Goal: Task Accomplishment & Management: Complete application form

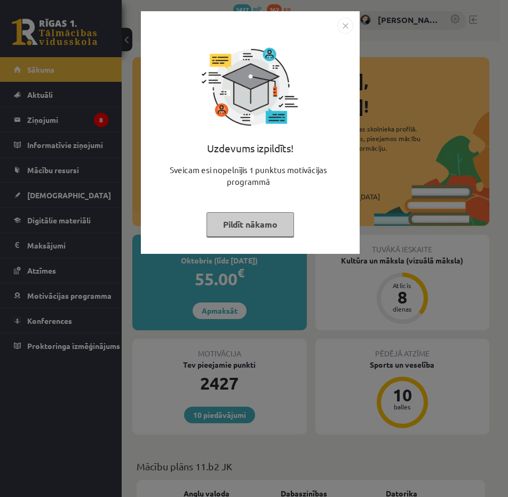
click at [252, 212] on button "Pildīt nākamo" at bounding box center [251, 224] width 88 height 25
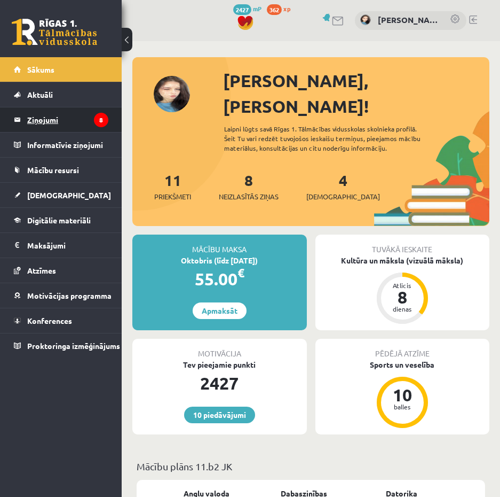
click at [41, 124] on legend "Ziņojumi 8" at bounding box center [67, 119] width 81 height 25
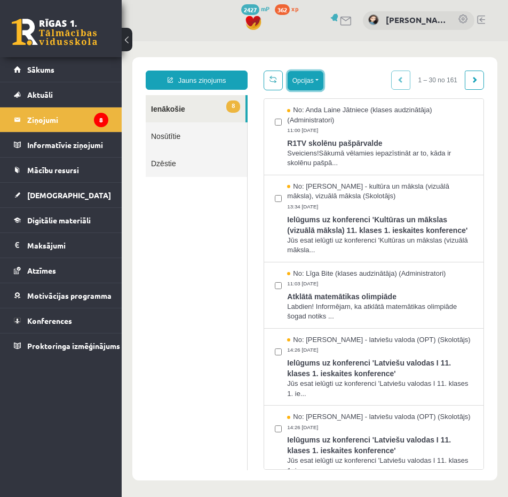
click at [306, 79] on button "Opcijas" at bounding box center [306, 80] width 36 height 19
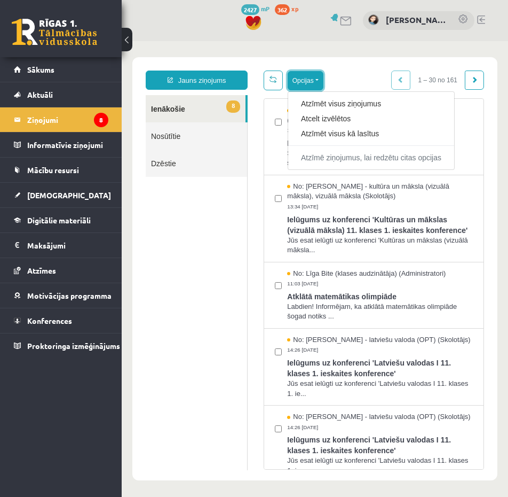
click at [310, 78] on button "Opcijas" at bounding box center [306, 80] width 36 height 19
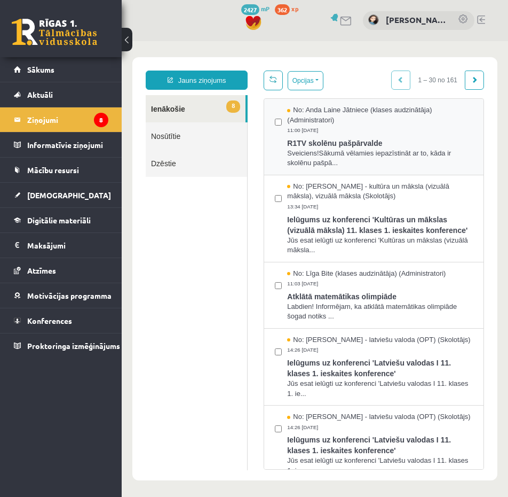
click at [275, 117] on label at bounding box center [278, 116] width 7 height 23
click at [186, 165] on link "Dzēstie" at bounding box center [196, 162] width 101 height 27
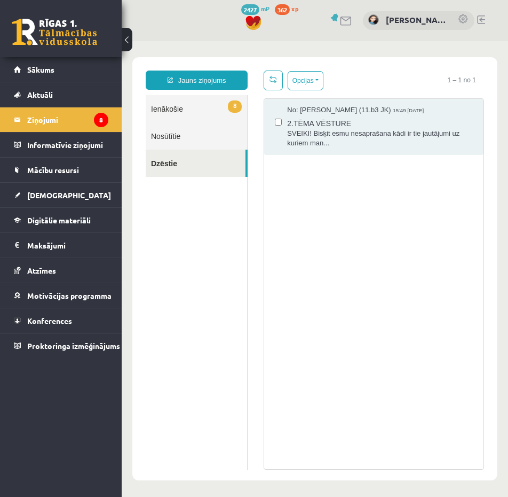
click at [192, 102] on link "8 Ienākošie" at bounding box center [196, 108] width 101 height 27
click at [182, 114] on link "8 Ienākošie" at bounding box center [196, 108] width 101 height 27
click at [183, 111] on link "8 Ienākošie" at bounding box center [196, 108] width 101 height 27
click at [234, 108] on span "8" at bounding box center [235, 106] width 14 height 12
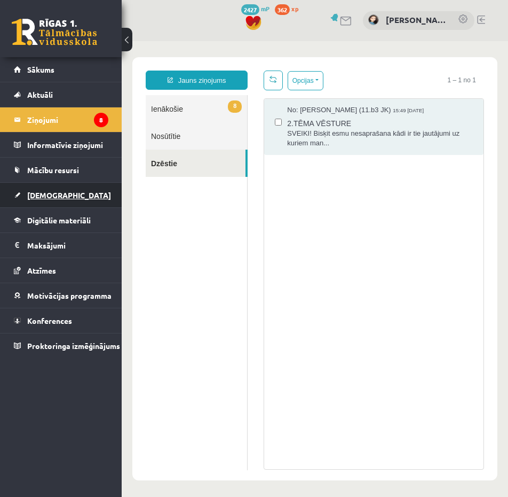
click at [60, 197] on link "[DEMOGRAPHIC_DATA]" at bounding box center [61, 195] width 94 height 25
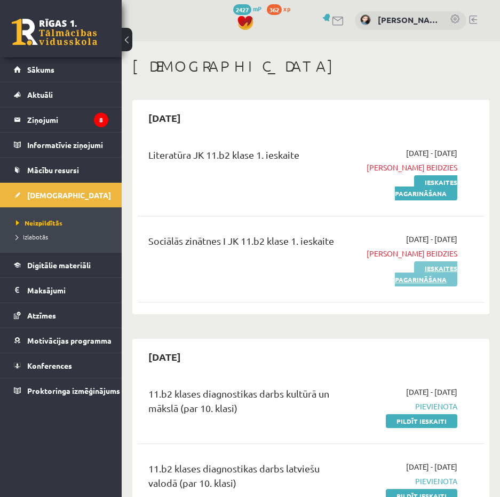
click at [438, 274] on link "Ieskaites pagarināšana" at bounding box center [426, 273] width 62 height 25
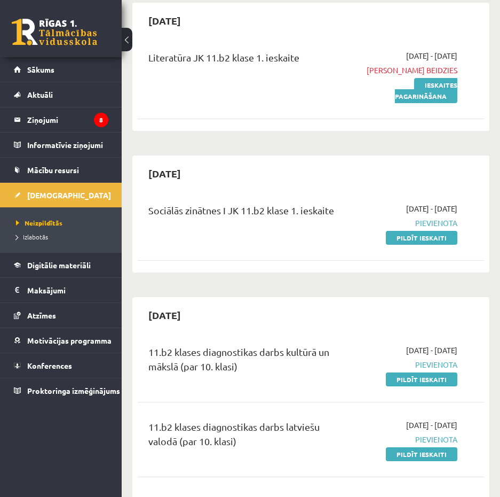
scroll to position [107, 0]
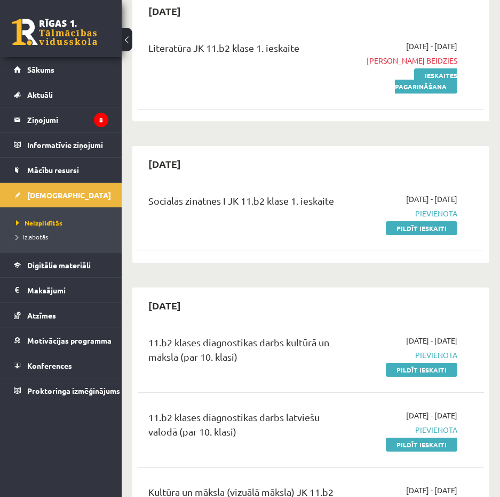
drag, startPoint x: 408, startPoint y: 231, endPoint x: 298, endPoint y: 45, distance: 215.4
click at [407, 231] on link "Pildīt ieskaiti" at bounding box center [422, 228] width 72 height 14
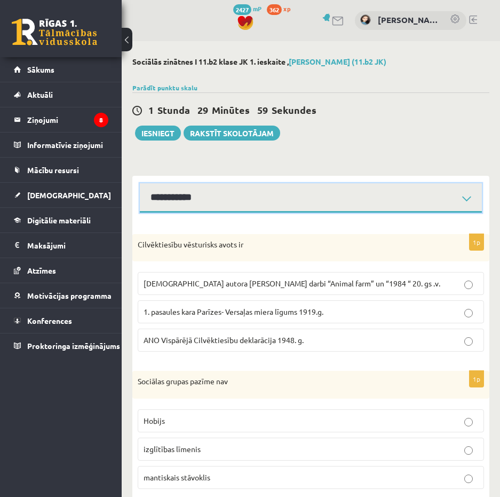
click at [290, 205] on select "**********" at bounding box center [311, 197] width 342 height 29
click at [140, 183] on select "**********" at bounding box center [311, 197] width 342 height 29
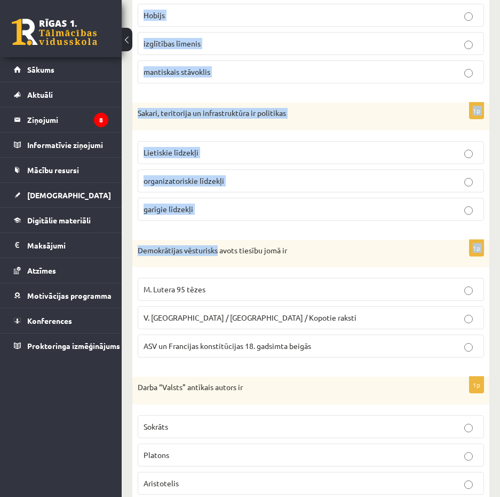
scroll to position [439, 0]
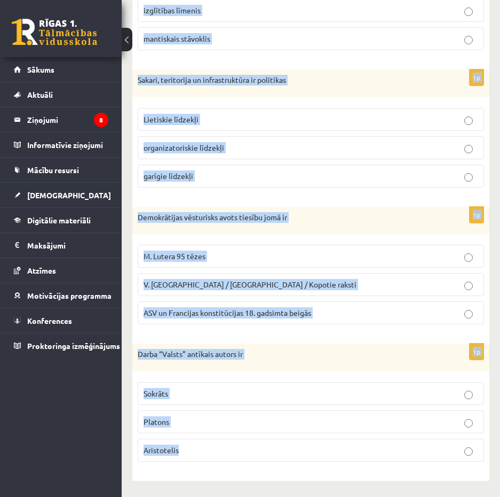
drag, startPoint x: 161, startPoint y: 200, endPoint x: 185, endPoint y: 460, distance: 260.6
click at [185, 460] on form "1p Cilvēktiesību vēsturisks avots ir Angļu autora George Orwell darbi “Animal f…" at bounding box center [311, 127] width 336 height 685
drag, startPoint x: 185, startPoint y: 460, endPoint x: 159, endPoint y: 450, distance: 27.9
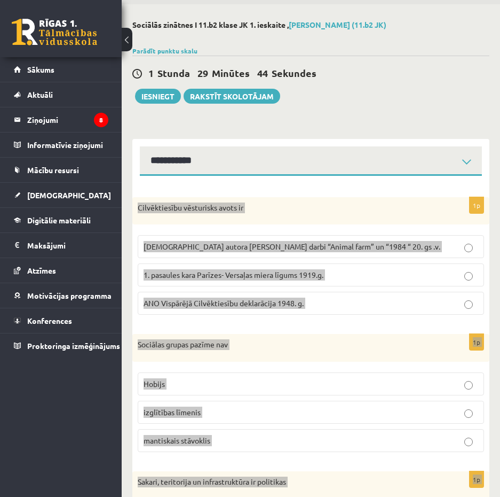
scroll to position [53, 0]
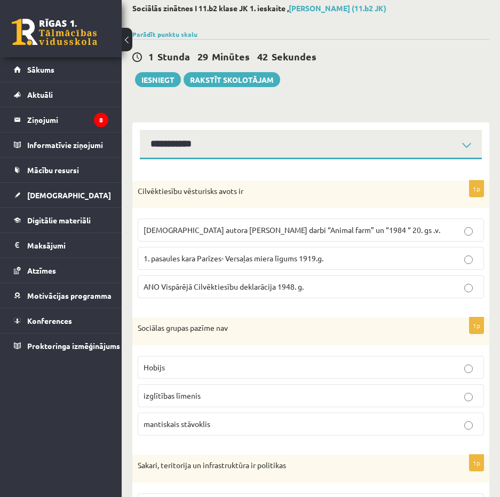
click at [240, 287] on span "ANO Vispārējā Cilvēktiesību deklarācija 1948. g." at bounding box center [224, 286] width 160 height 10
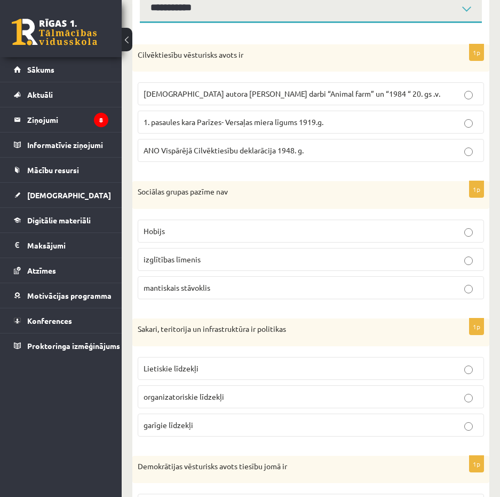
scroll to position [214, 0]
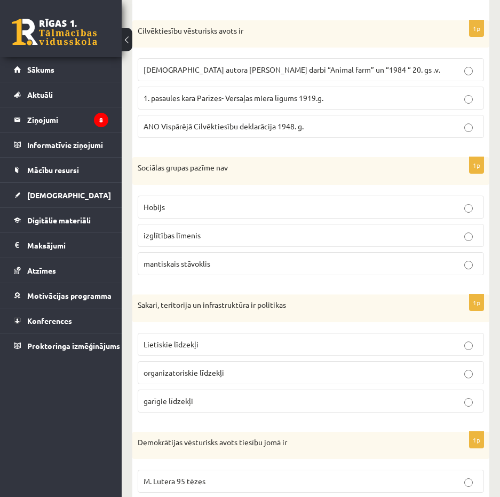
click at [185, 216] on label "Hobijs" at bounding box center [311, 206] width 346 height 23
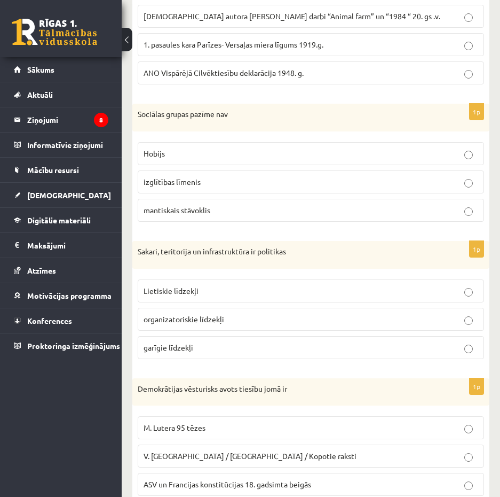
scroll to position [320, 0]
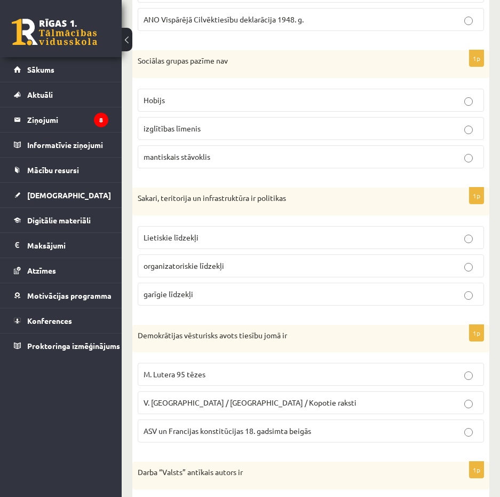
click at [162, 240] on span "Lietiskie līdzekļi" at bounding box center [171, 237] width 55 height 10
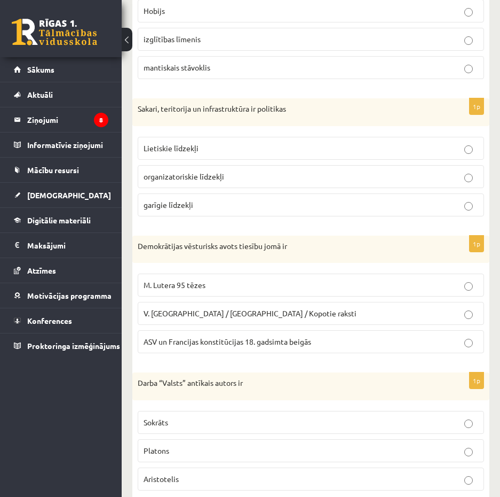
scroll to position [427, 0]
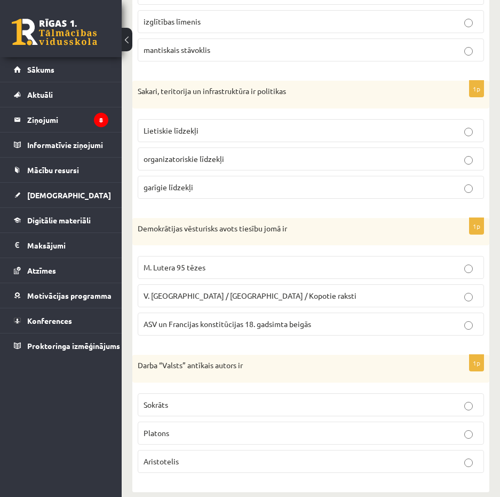
click at [176, 321] on span "ASV un Francijas konstitūcijas 18. gadsimta beigās" at bounding box center [228, 324] width 168 height 10
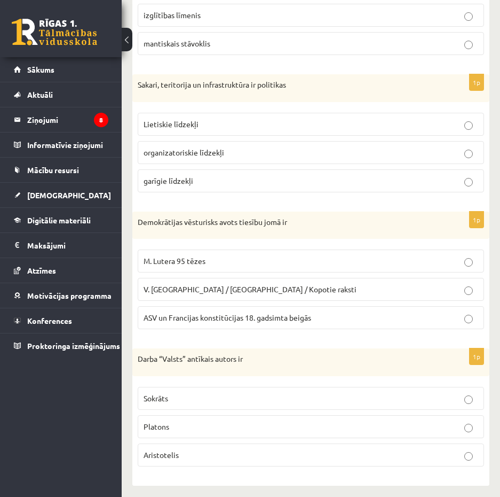
scroll to position [439, 0]
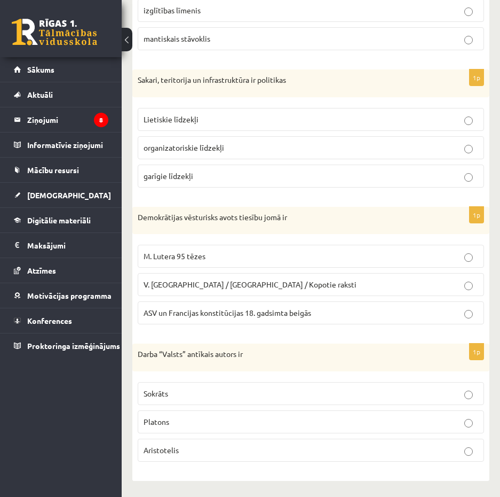
click at [174, 421] on p "Platons" at bounding box center [311, 421] width 335 height 11
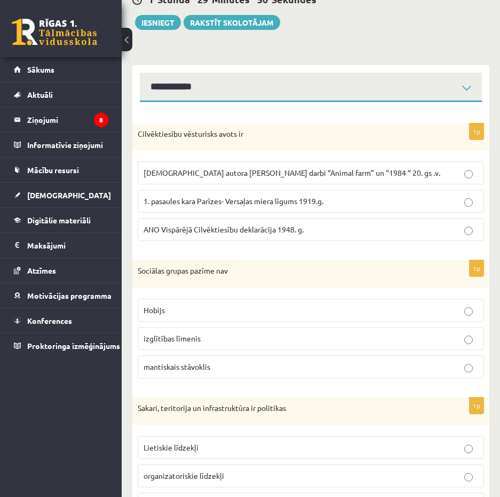
scroll to position [0, 0]
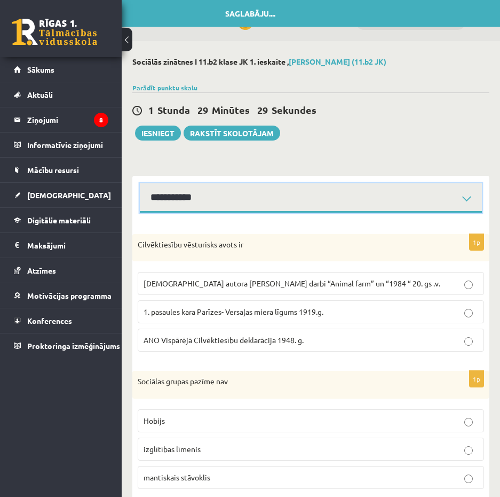
click at [217, 203] on select "**********" at bounding box center [311, 197] width 342 height 29
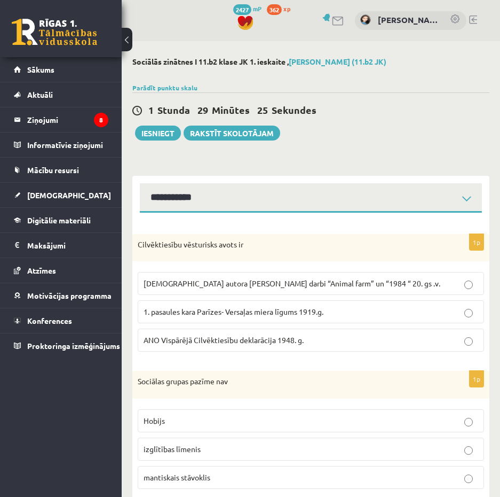
click at [449, 350] on label "ANO Vispārējā Cilvēktiesību deklarācija 1948. g." at bounding box center [311, 339] width 346 height 23
click at [450, 321] on label "1. pasaules kara Parīzes- Versaļas miera līgums 1919.g." at bounding box center [311, 311] width 346 height 23
click at [440, 336] on p "ANO Vispārējā Cilvēktiesību deklarācija 1948. g." at bounding box center [311, 339] width 335 height 11
click at [228, 199] on select "**********" at bounding box center [311, 197] width 342 height 29
click at [140, 183] on select "**********" at bounding box center [311, 197] width 342 height 29
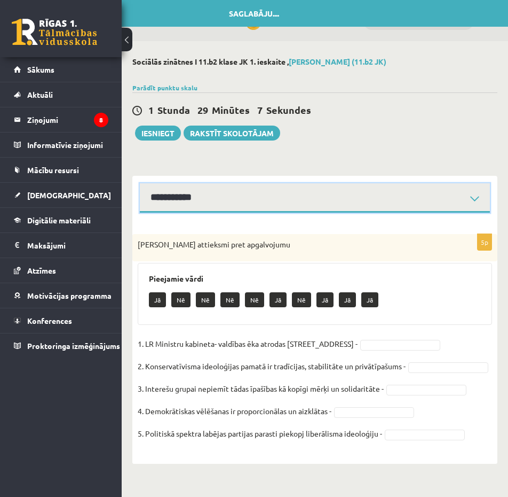
click at [296, 200] on select "**********" at bounding box center [315, 197] width 350 height 29
click at [140, 183] on select "**********" at bounding box center [315, 197] width 350 height 29
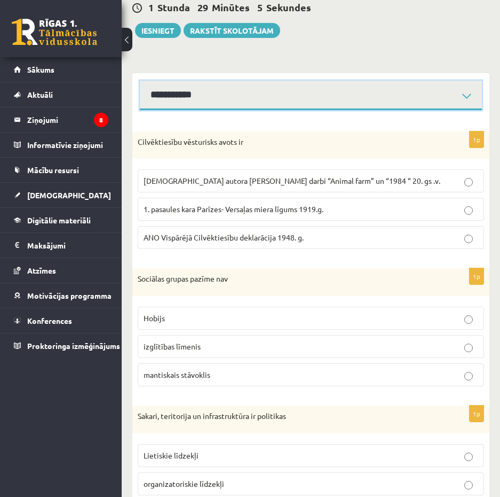
scroll to position [107, 0]
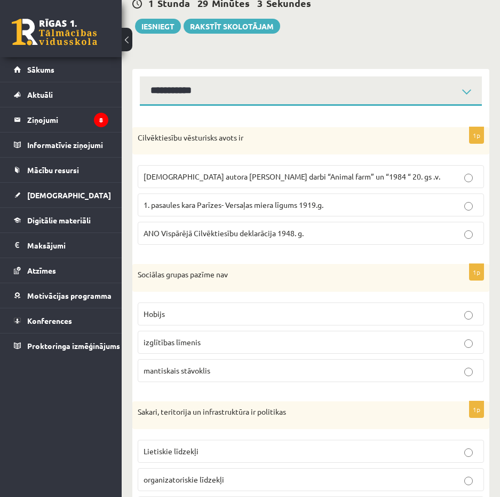
click at [278, 229] on span "ANO Vispārējā Cilvēktiesību deklarācija 1948. g." at bounding box center [224, 233] width 160 height 10
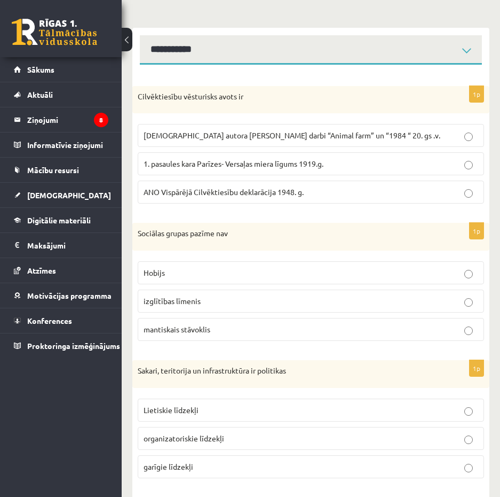
scroll to position [267, 0]
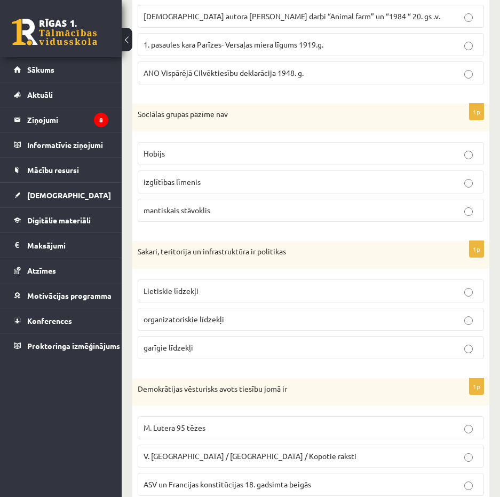
click at [180, 159] on p "Hobijs" at bounding box center [311, 153] width 335 height 11
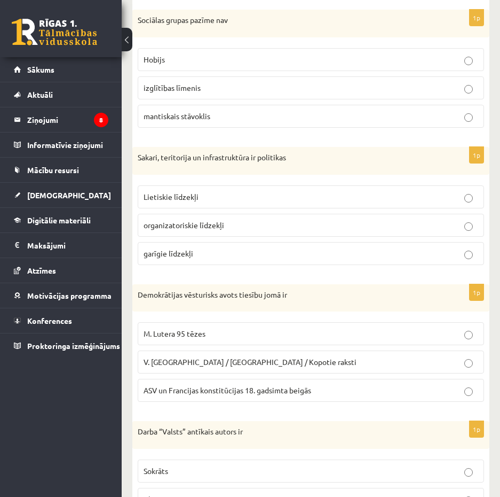
scroll to position [374, 0]
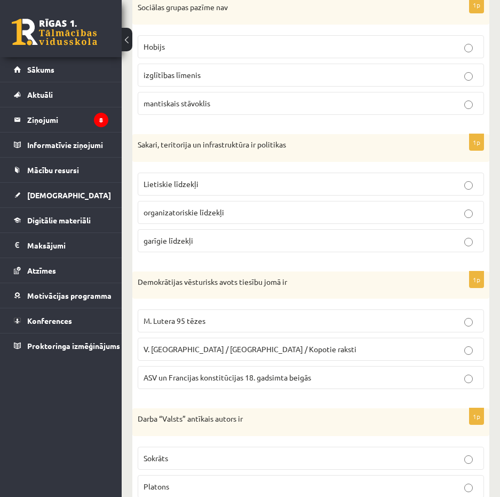
click at [236, 186] on p "Lietiskie līdzekļi" at bounding box center [311, 183] width 335 height 11
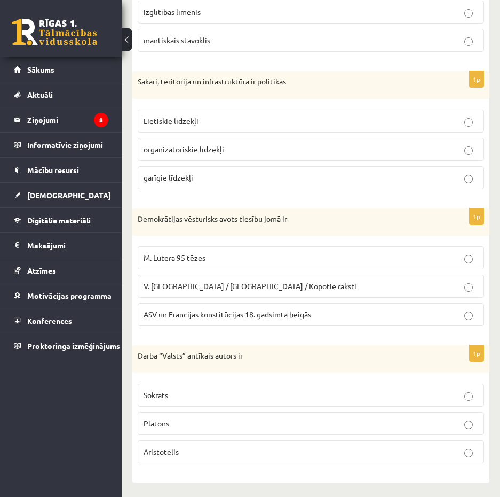
scroll to position [439, 0]
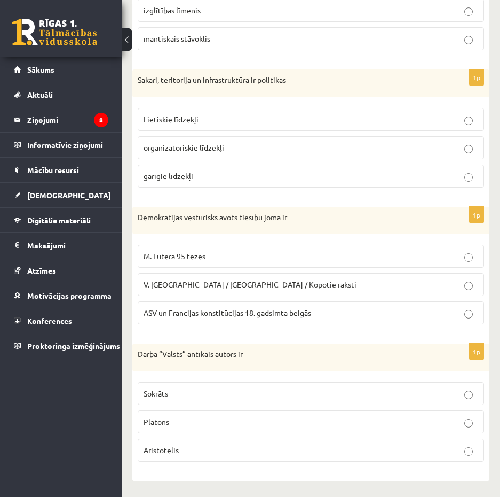
click at [163, 314] on span "ASV un Francijas konstitūcijas 18. gadsimta beigās" at bounding box center [228, 313] width 168 height 10
click at [217, 414] on label "Platons" at bounding box center [311, 421] width 346 height 23
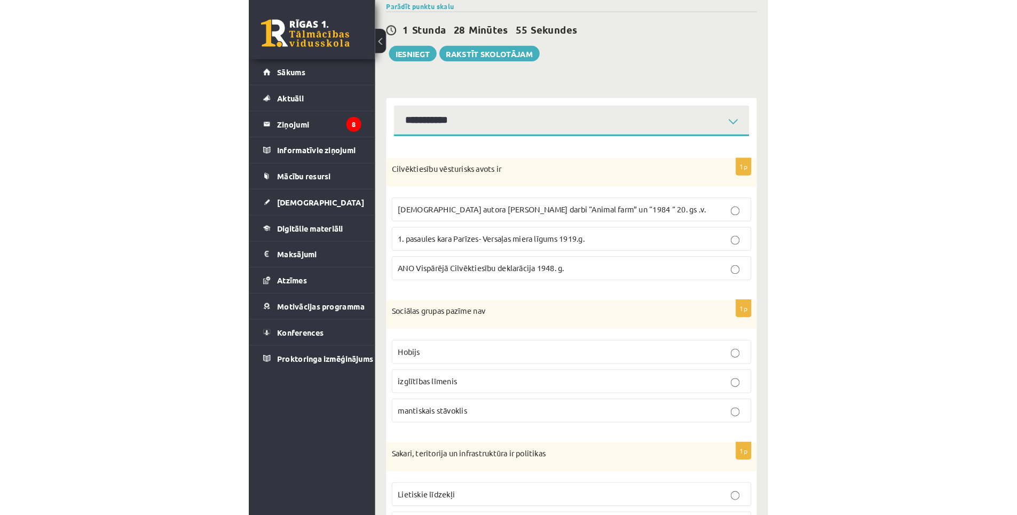
scroll to position [0, 0]
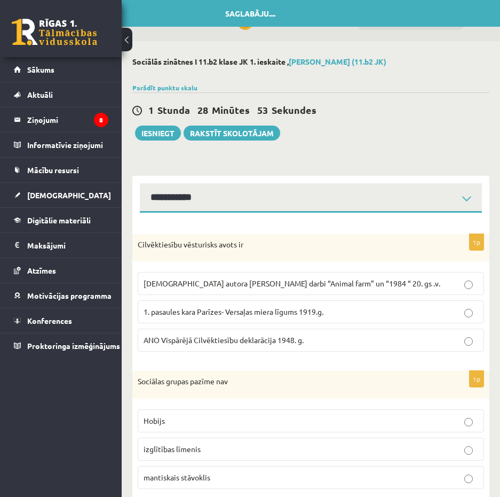
click at [130, 37] on button at bounding box center [127, 39] width 11 height 23
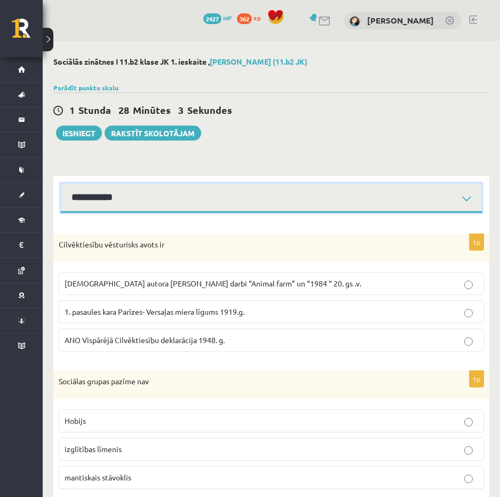
click at [327, 190] on select "**********" at bounding box center [271, 197] width 421 height 29
click at [61, 183] on select "**********" at bounding box center [271, 197] width 421 height 29
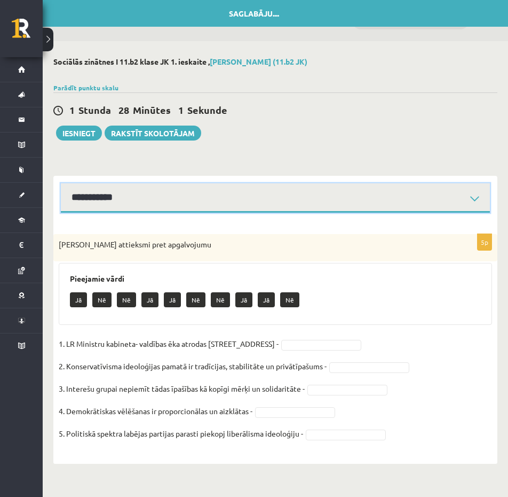
click at [180, 207] on select "**********" at bounding box center [275, 197] width 429 height 29
select select "**********"
click at [61, 183] on select "**********" at bounding box center [275, 197] width 429 height 29
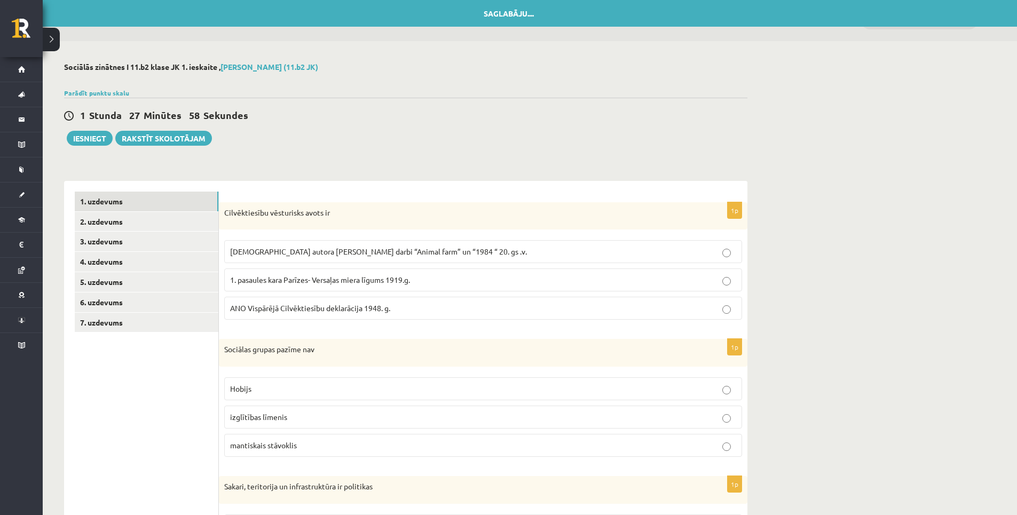
click at [308, 311] on span "ANO Vispārējā Cilvēktiesību deklarācija 1948. g." at bounding box center [310, 308] width 160 height 10
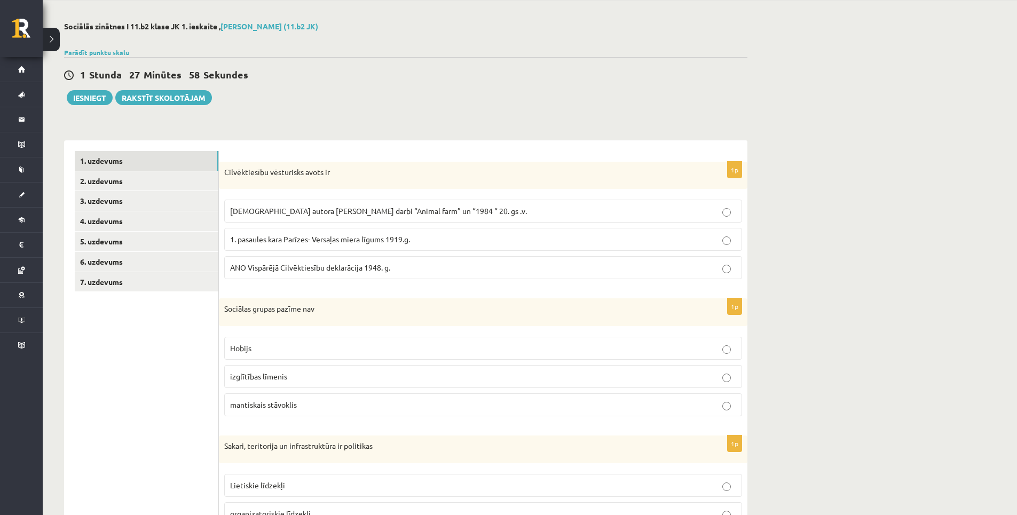
scroll to position [107, 0]
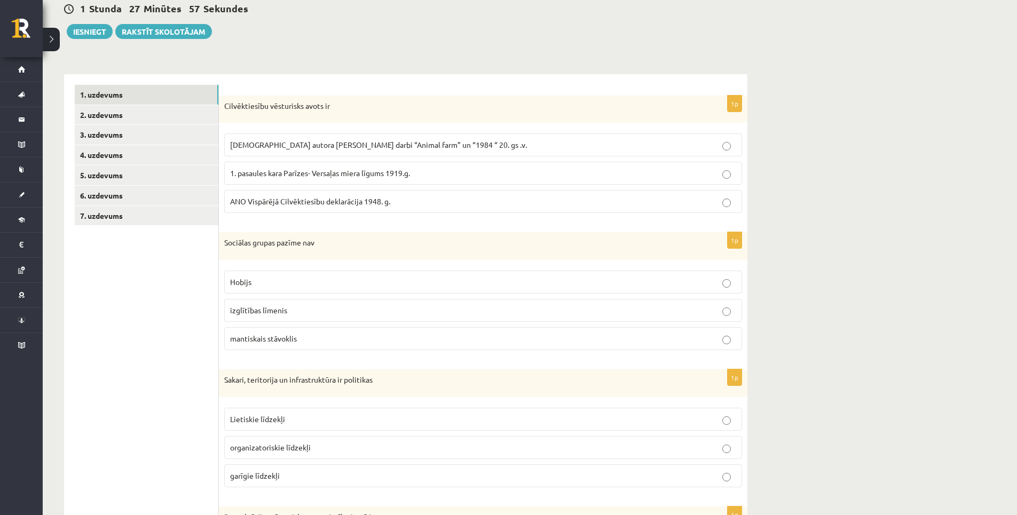
click at [275, 280] on p "Hobijs" at bounding box center [483, 282] width 506 height 11
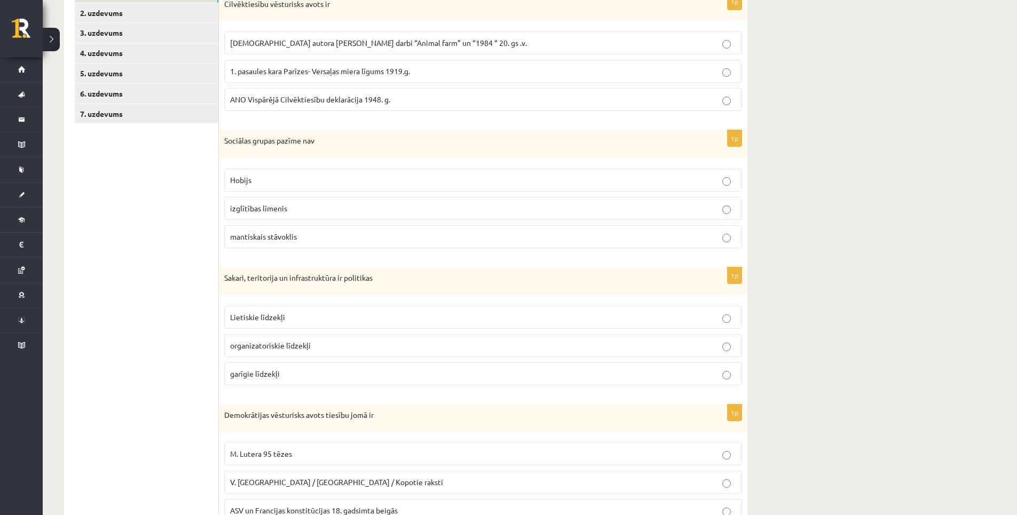
scroll to position [214, 0]
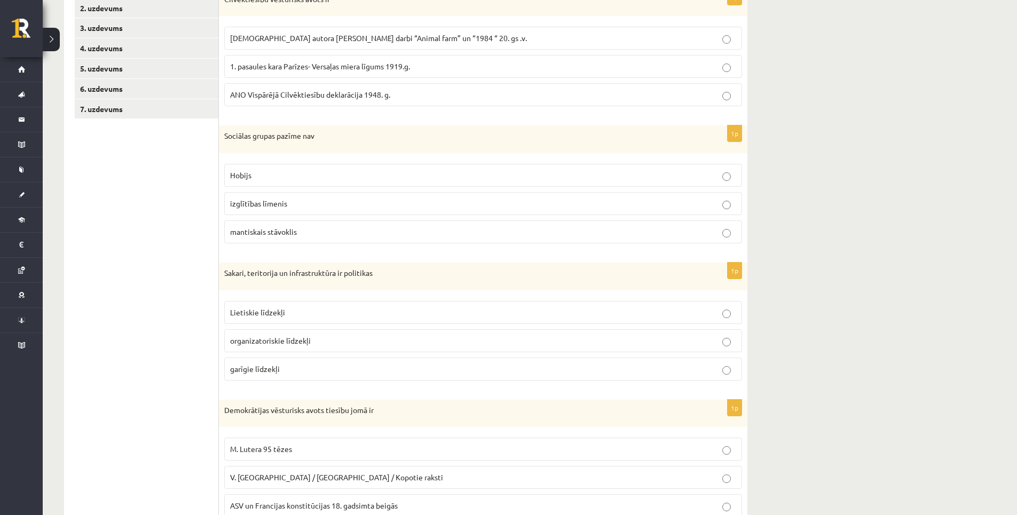
click at [271, 314] on span "Lietiskie līdzekļi" at bounding box center [257, 313] width 55 height 10
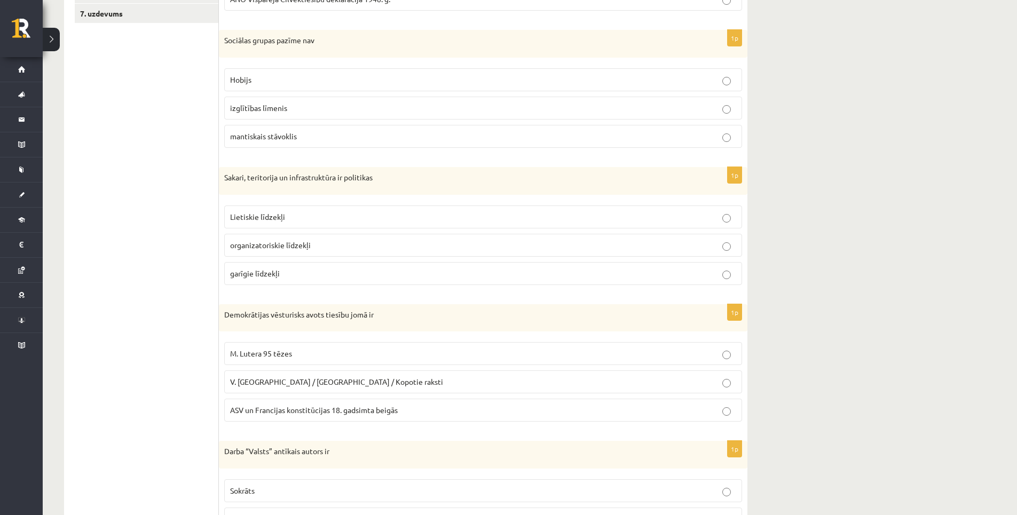
scroll to position [320, 0]
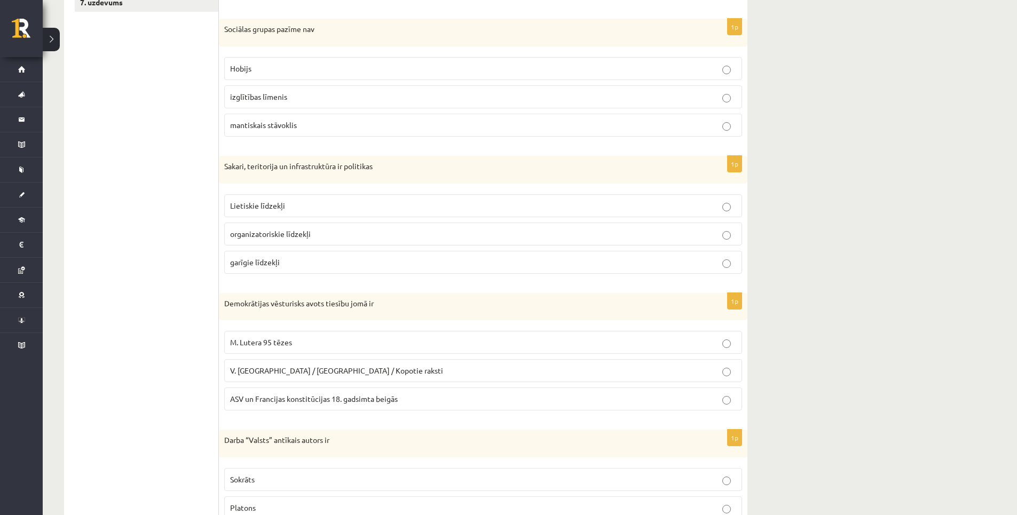
click at [257, 395] on p "ASV un Francijas konstitūcijas 18. gadsimta beigās" at bounding box center [483, 398] width 506 height 11
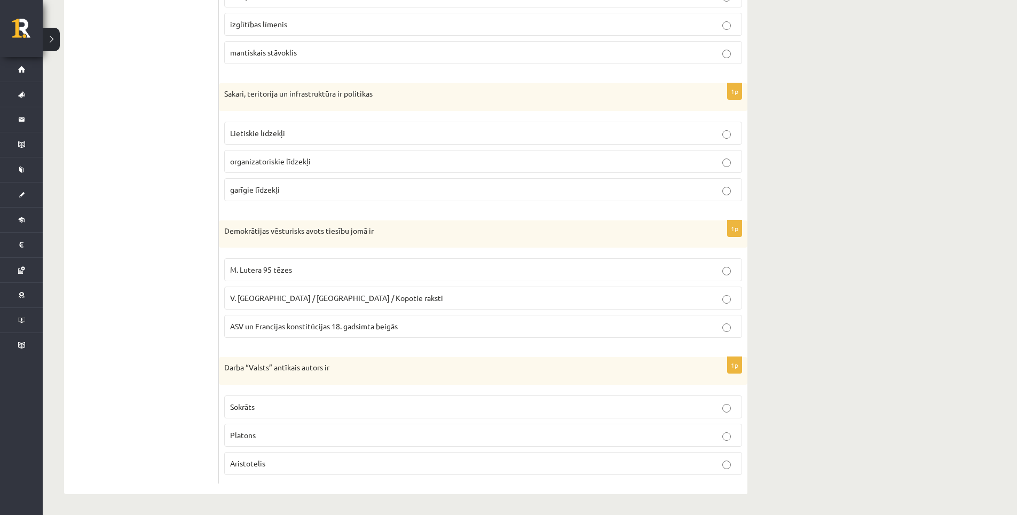
scroll to position [394, 0]
click at [256, 429] on p "Platons" at bounding box center [483, 434] width 506 height 11
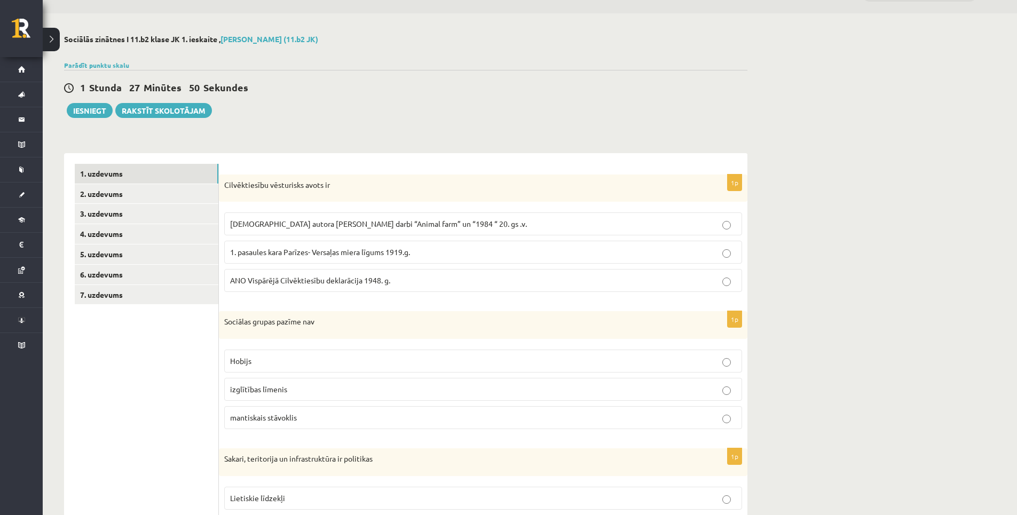
scroll to position [0, 0]
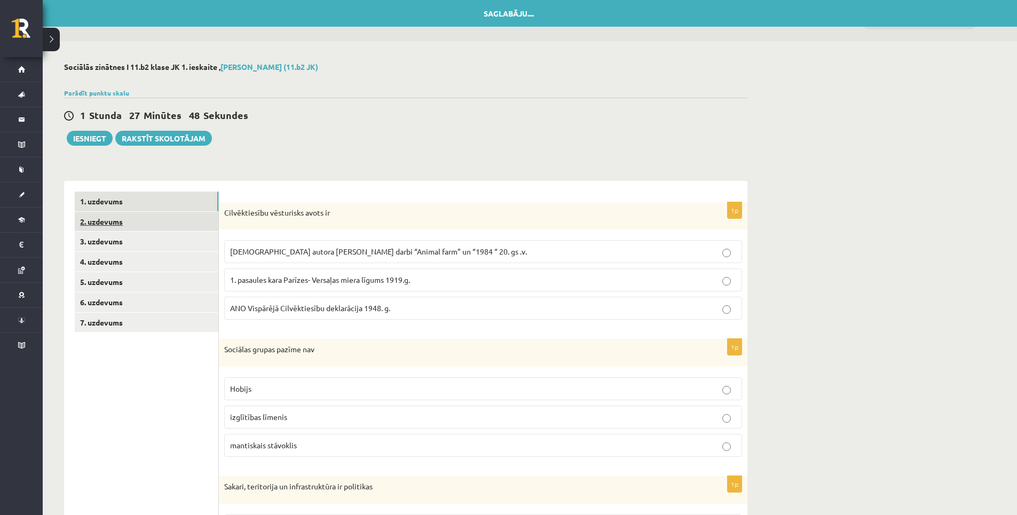
click at [113, 224] on link "2. uzdevums" at bounding box center [147, 222] width 144 height 20
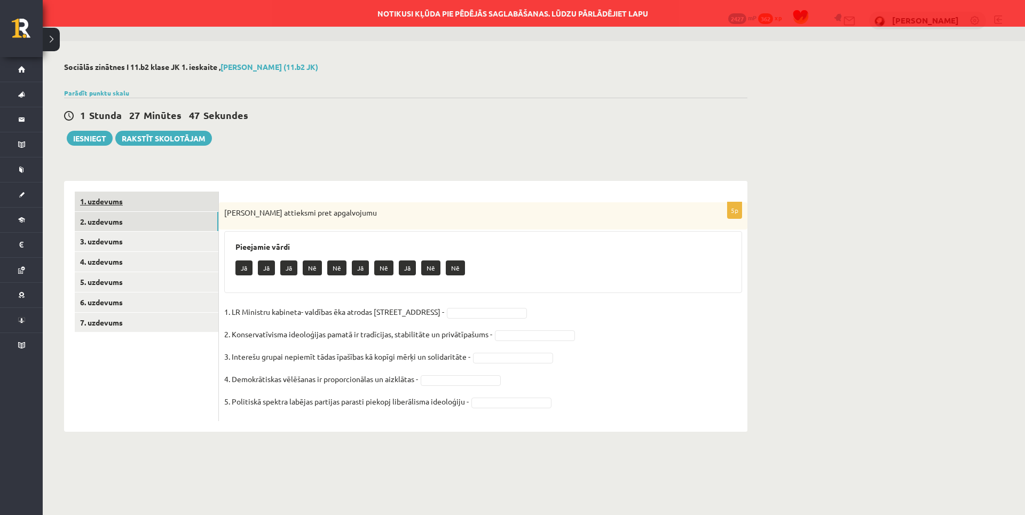
click at [116, 210] on link "1. uzdevums" at bounding box center [147, 202] width 144 height 20
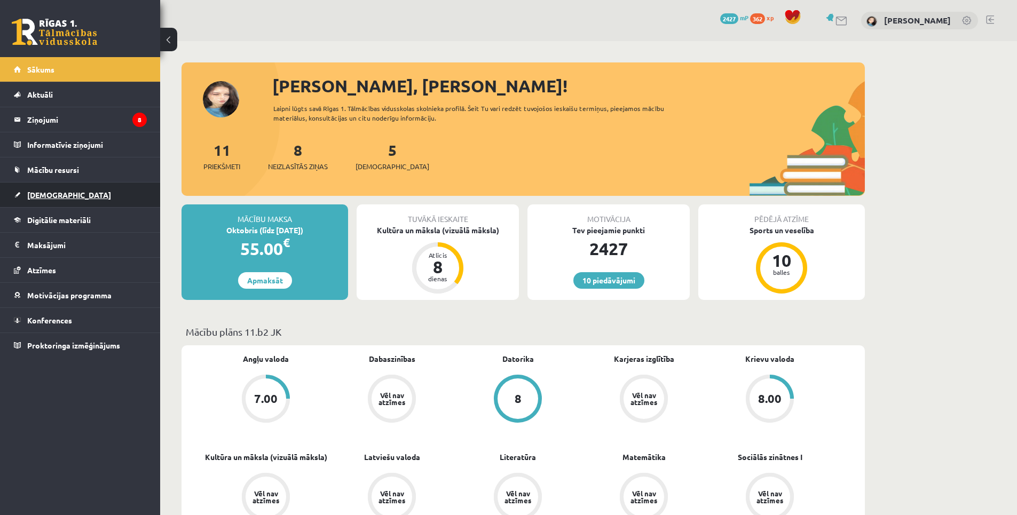
click at [50, 200] on link "[DEMOGRAPHIC_DATA]" at bounding box center [80, 195] width 133 height 25
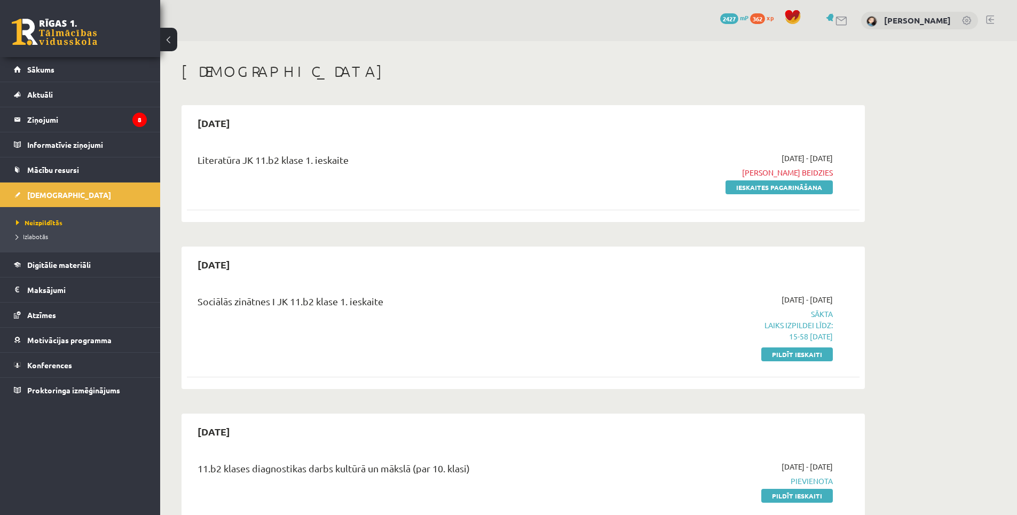
click at [796, 357] on link "Pildīt ieskaiti" at bounding box center [797, 355] width 72 height 14
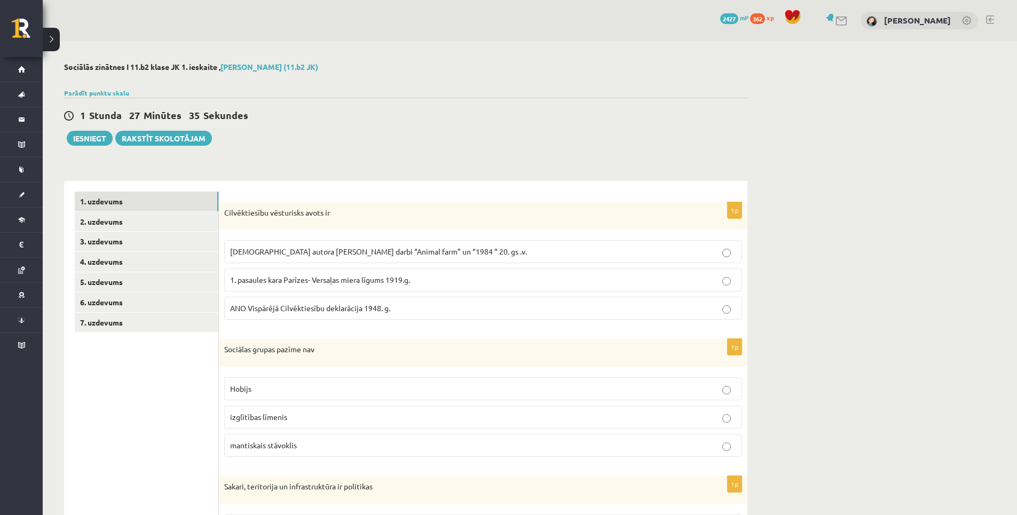
click at [282, 308] on span "ANO Vispārējā Cilvēktiesību deklarācija 1948. g." at bounding box center [310, 308] width 160 height 10
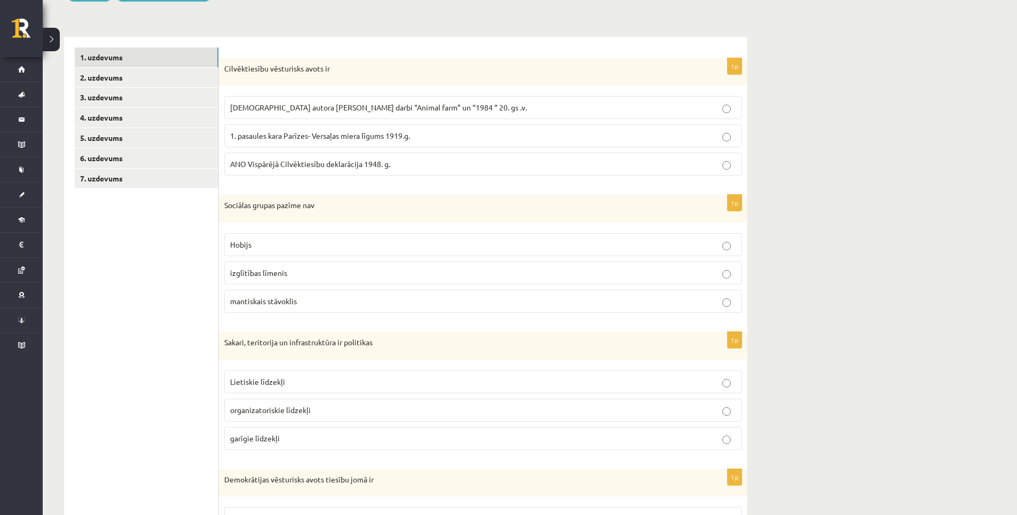
scroll to position [160, 0]
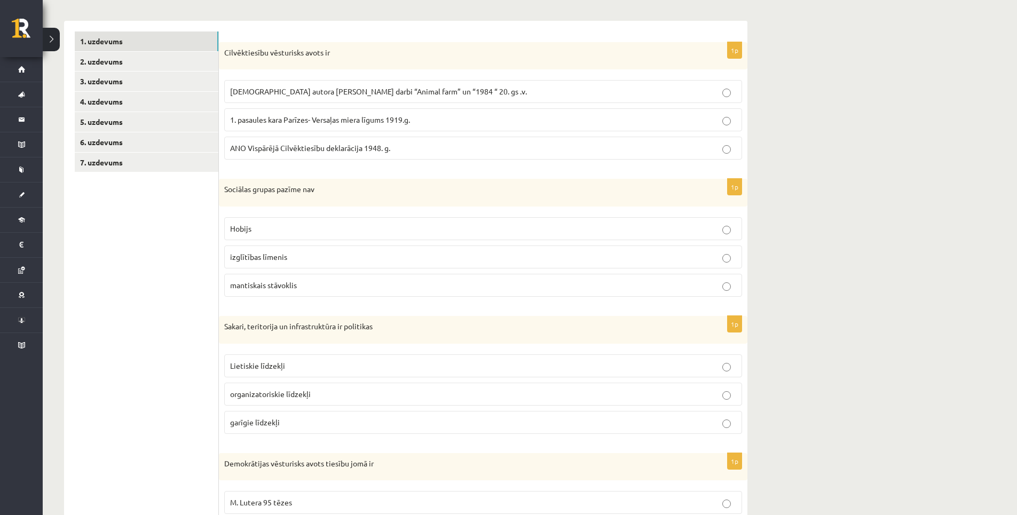
click at [245, 232] on span "Hobijs" at bounding box center [240, 229] width 21 height 10
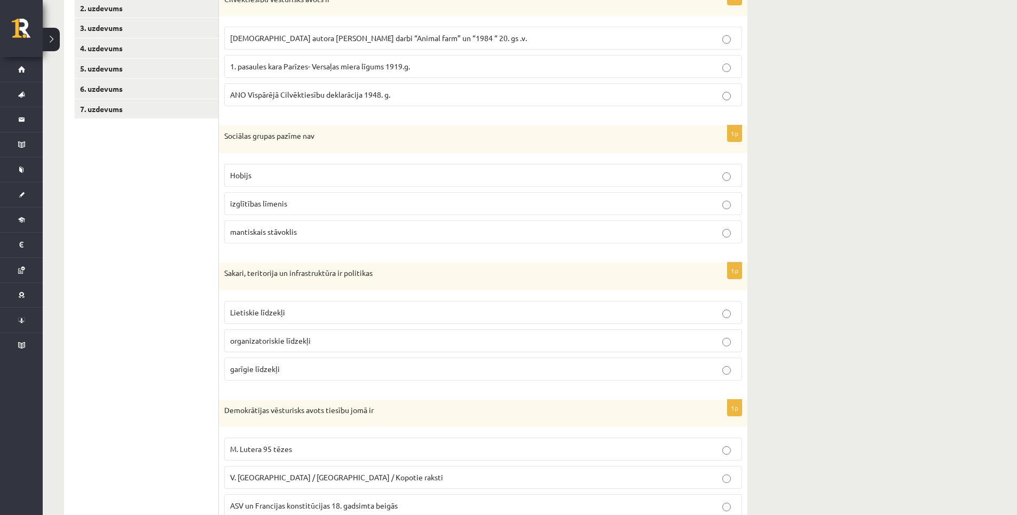
click at [258, 316] on span "Lietiskie līdzekļi" at bounding box center [257, 313] width 55 height 10
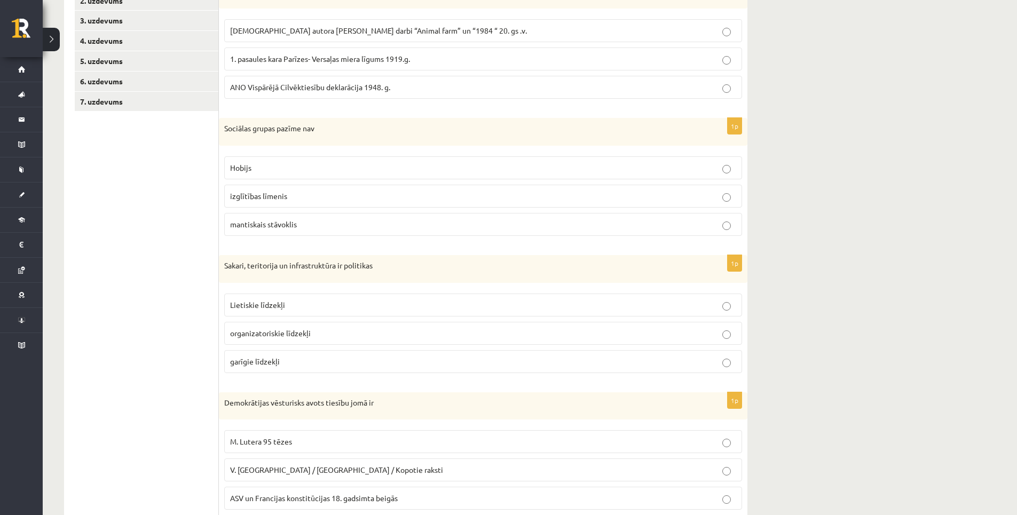
scroll to position [320, 0]
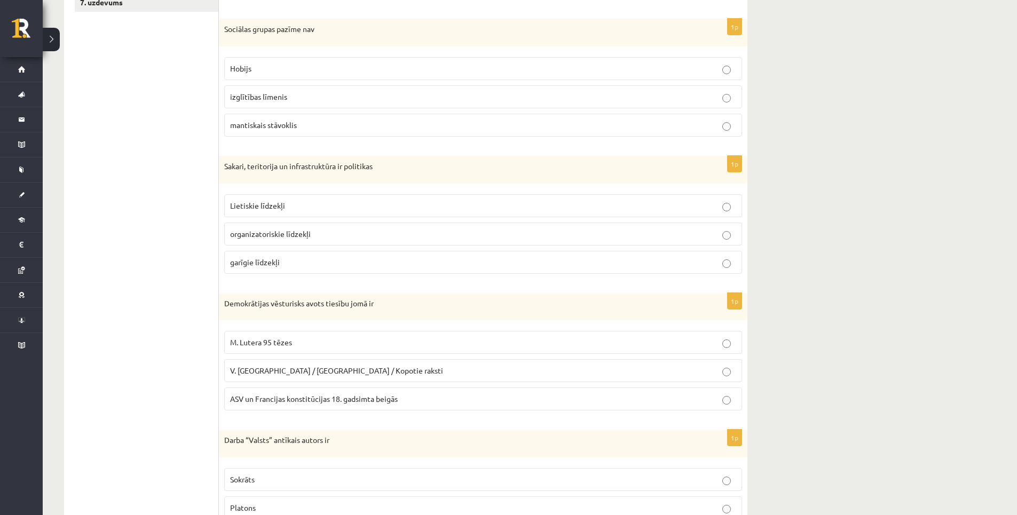
click at [268, 404] on span "ASV un Francijas konstitūcijas 18. gadsimta beigās" at bounding box center [314, 399] width 168 height 10
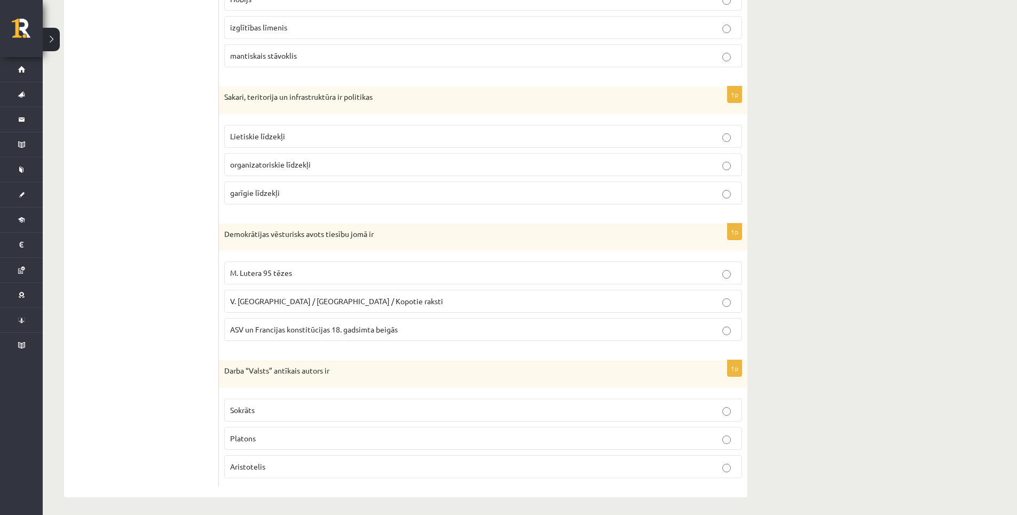
scroll to position [394, 0]
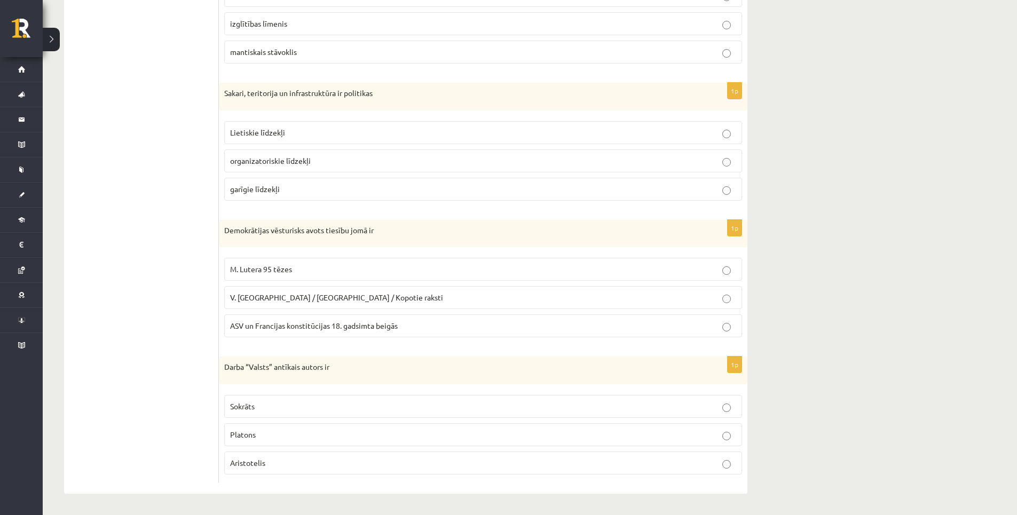
click at [274, 440] on p "Platons" at bounding box center [483, 434] width 506 height 11
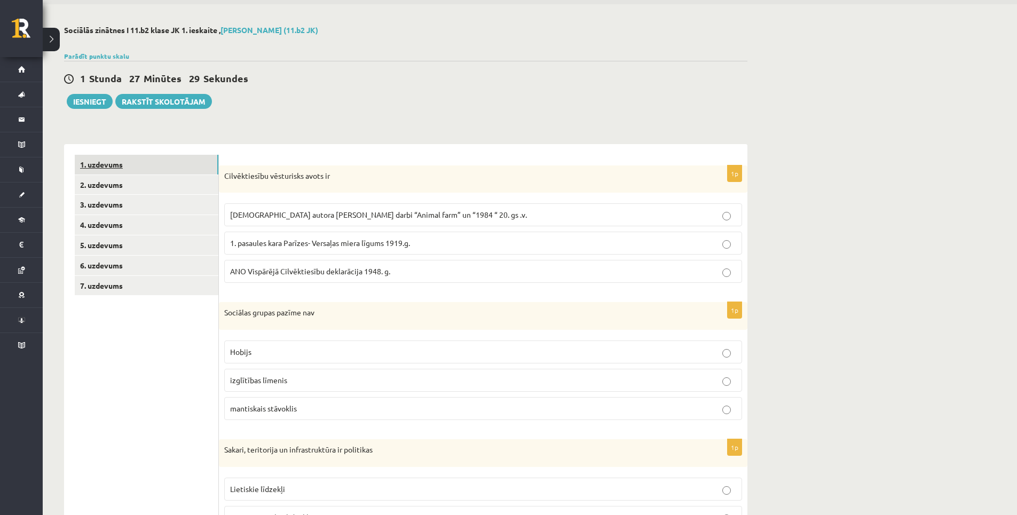
scroll to position [0, 0]
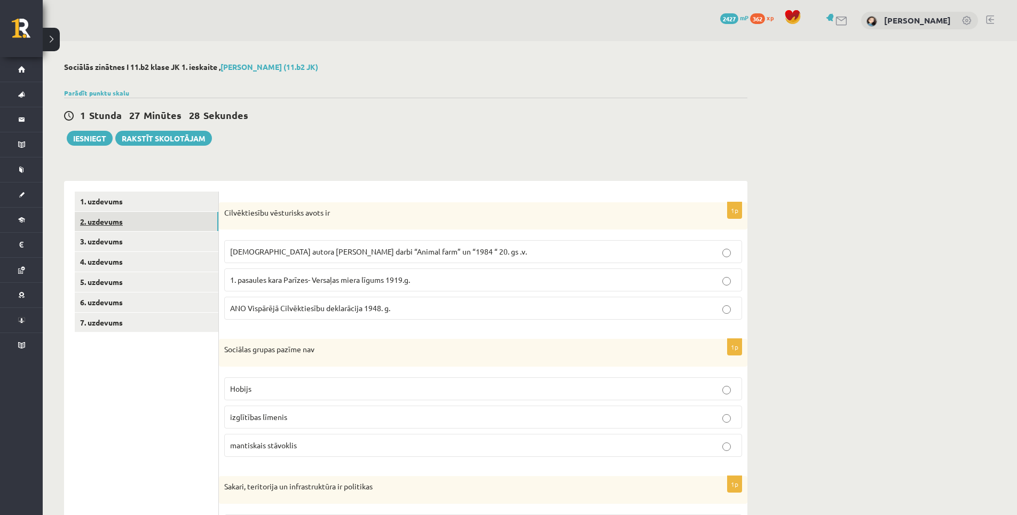
click at [94, 224] on link "2. uzdevums" at bounding box center [147, 222] width 144 height 20
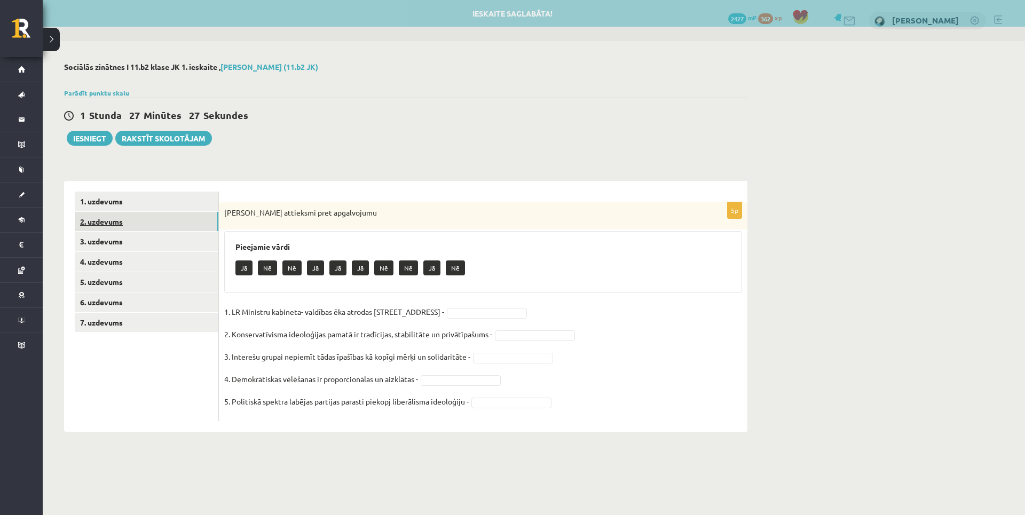
click at [138, 215] on link "2. uzdevums" at bounding box center [147, 222] width 144 height 20
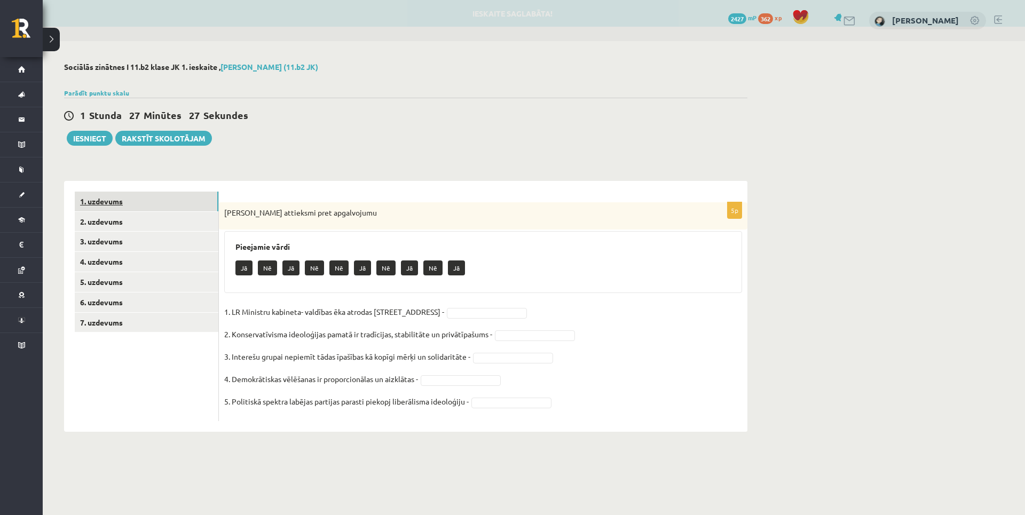
click at [137, 206] on link "1. uzdevums" at bounding box center [147, 202] width 144 height 20
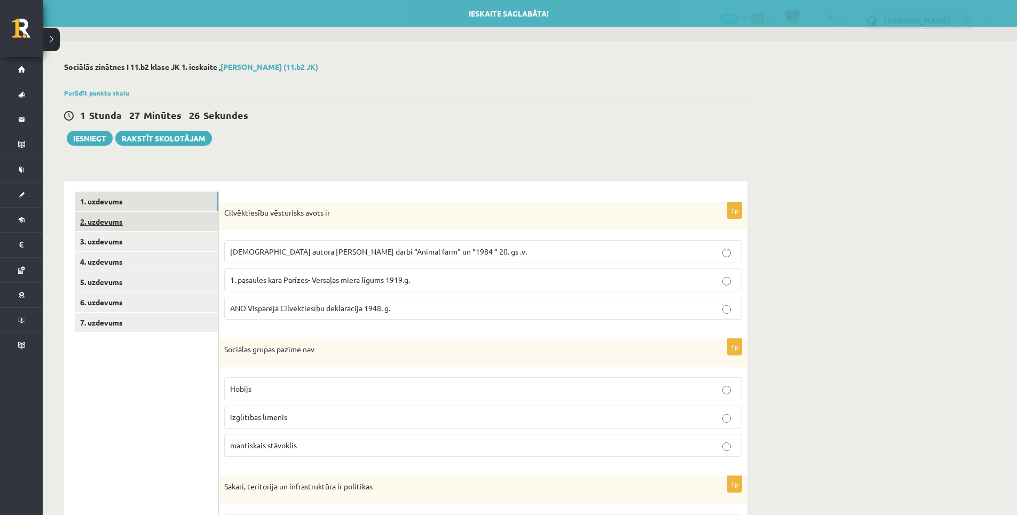
click at [139, 228] on link "2. uzdevums" at bounding box center [147, 222] width 144 height 20
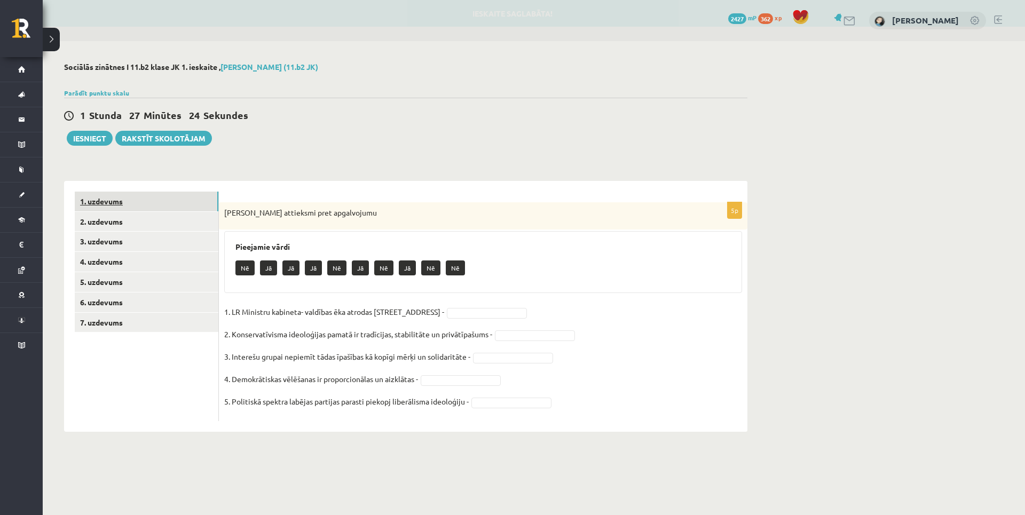
click at [130, 207] on link "1. uzdevums" at bounding box center [147, 202] width 144 height 20
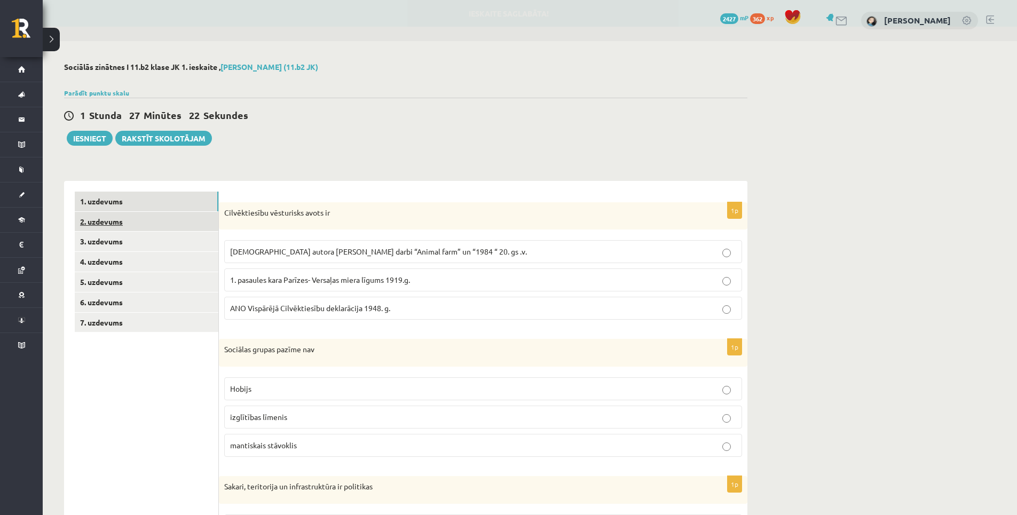
click at [156, 223] on link "2. uzdevums" at bounding box center [147, 222] width 144 height 20
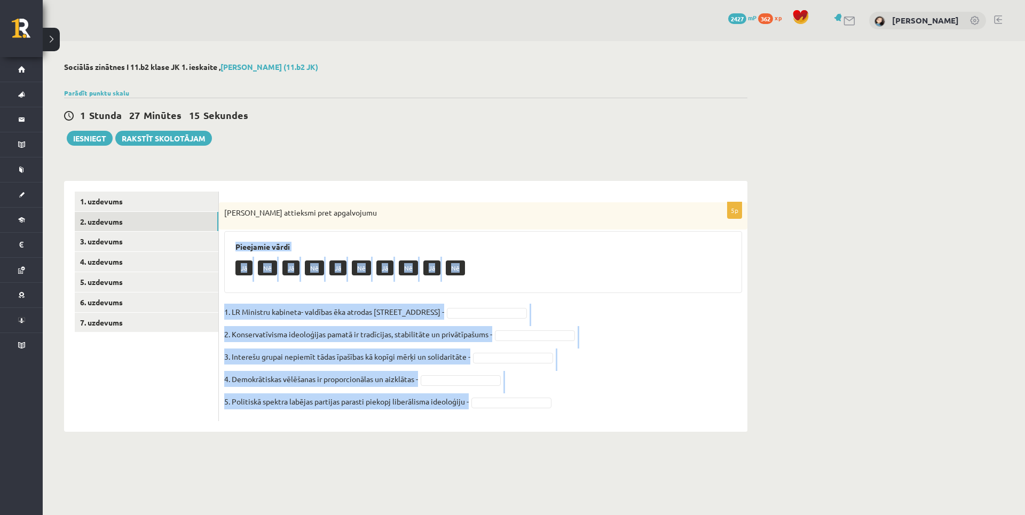
drag, startPoint x: 234, startPoint y: 245, endPoint x: 510, endPoint y: 415, distance: 324.0
click at [510, 415] on div "5p Izsaki attieksmi pret apgalvojumu Pieejamie vārdi Jā Nē Jā Nē Jā Nē Jā Nē Jā…" at bounding box center [483, 311] width 529 height 219
drag, startPoint x: 510, startPoint y: 415, endPoint x: 417, endPoint y: 406, distance: 93.3
copy div "Pieejamie vārdi Jā Nē Jā Nē Jā Nē Jā Nē Jā Nē 1. LR Ministru kabineta- valdības…"
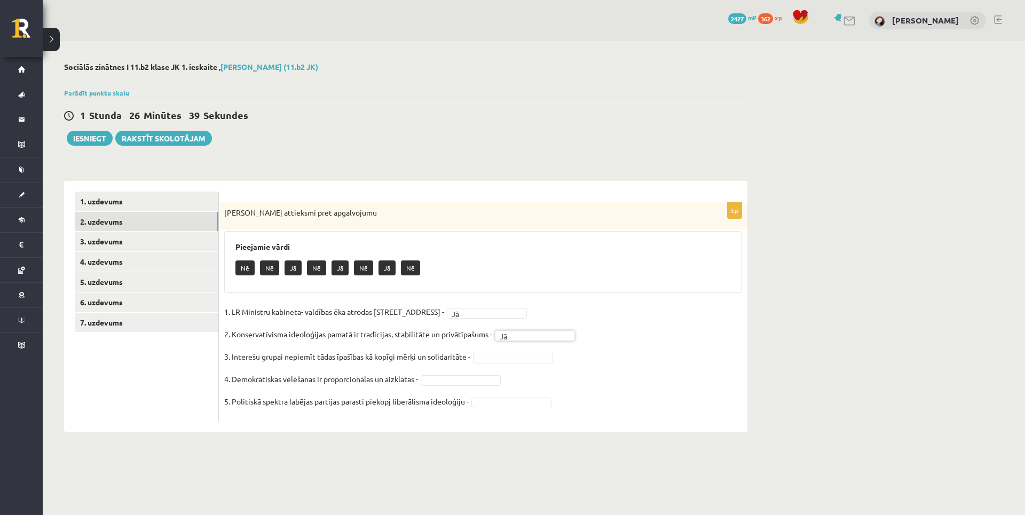
drag, startPoint x: 488, startPoint y: 358, endPoint x: 493, endPoint y: 364, distance: 8.0
click at [185, 245] on link "3. uzdevums" at bounding box center [147, 242] width 144 height 20
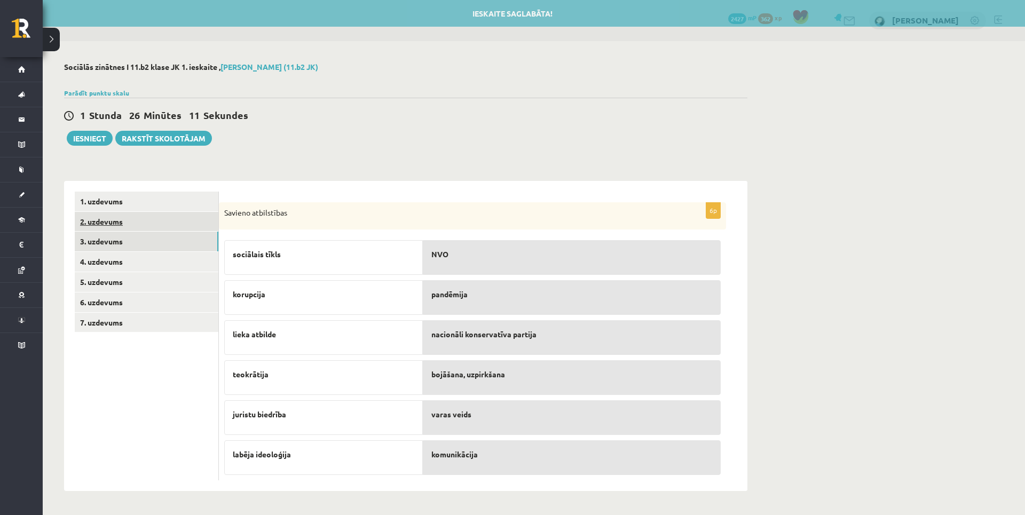
click at [116, 214] on link "2. uzdevums" at bounding box center [147, 222] width 144 height 20
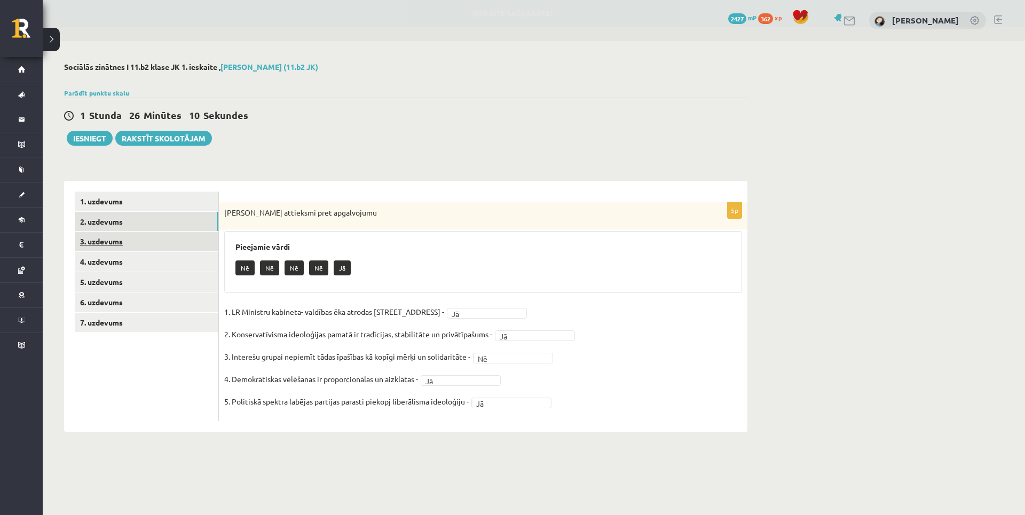
click at [139, 248] on link "3. uzdevums" at bounding box center [147, 242] width 144 height 20
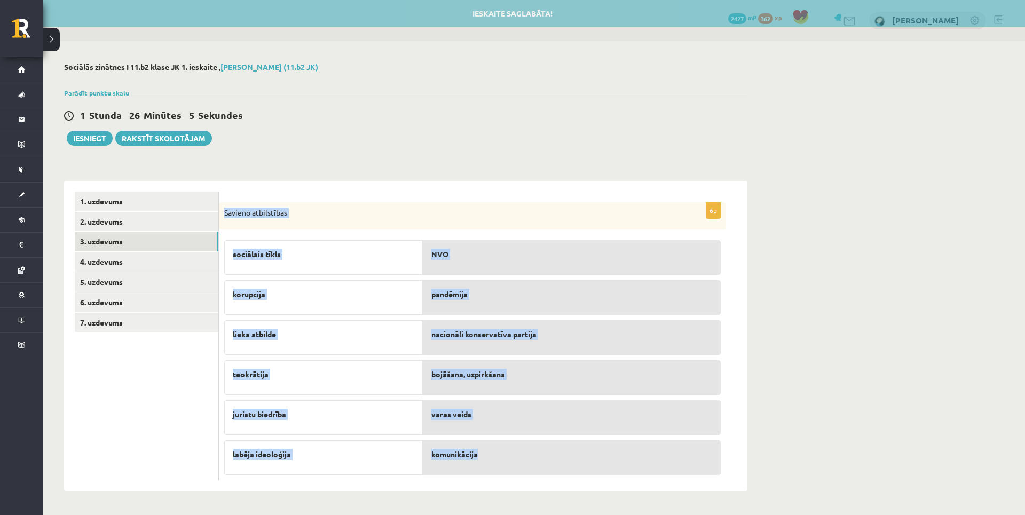
drag, startPoint x: 224, startPoint y: 212, endPoint x: 511, endPoint y: 469, distance: 384.5
click at [511, 469] on div "6p Savieno atbilstības sociālais tīkls korupcija lieka atbilde teokrātija juris…" at bounding box center [472, 341] width 507 height 279
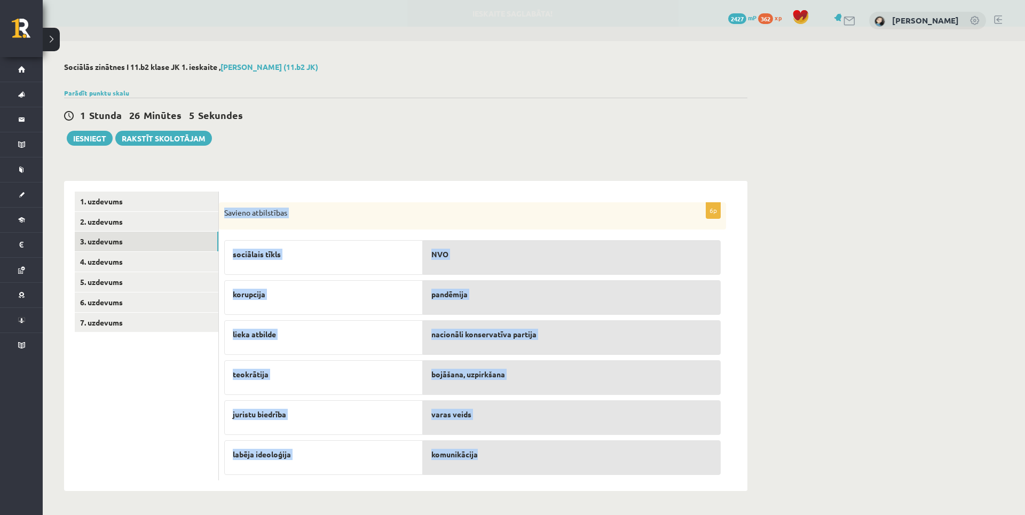
drag, startPoint x: 511, startPoint y: 469, endPoint x: 444, endPoint y: 450, distance: 69.4
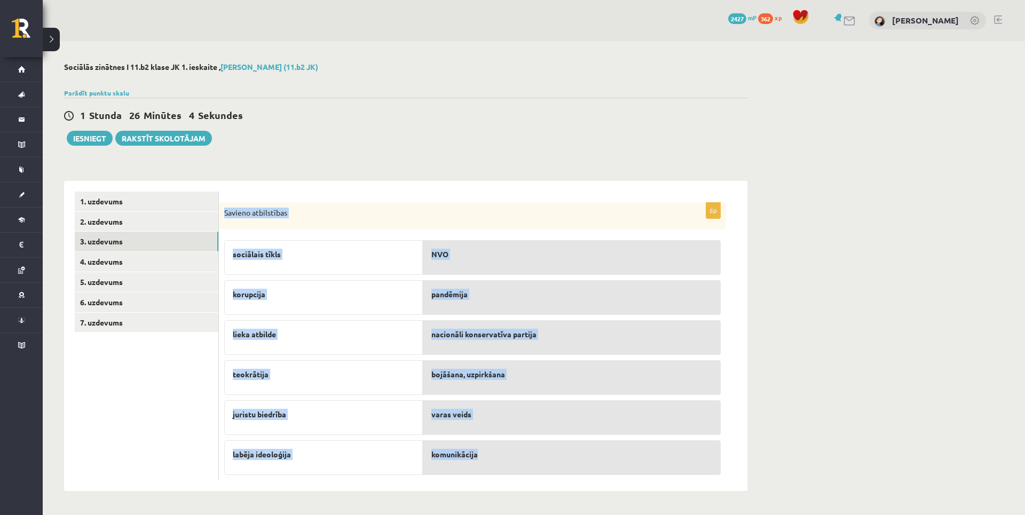
copy div "Savieno atbilstības sociālais tīkls korupcija lieka atbilde teokrātija juristu …"
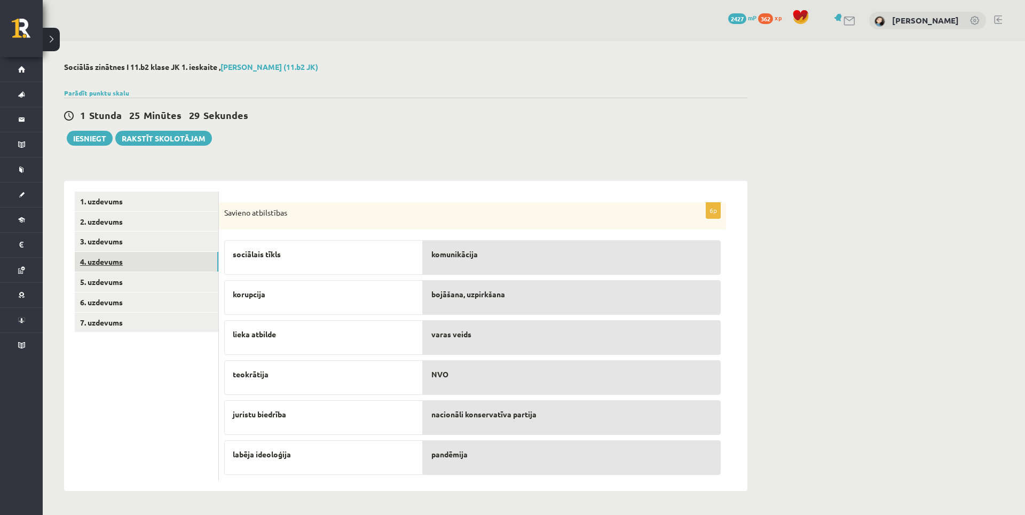
click at [140, 261] on link "4. uzdevums" at bounding box center [147, 262] width 144 height 20
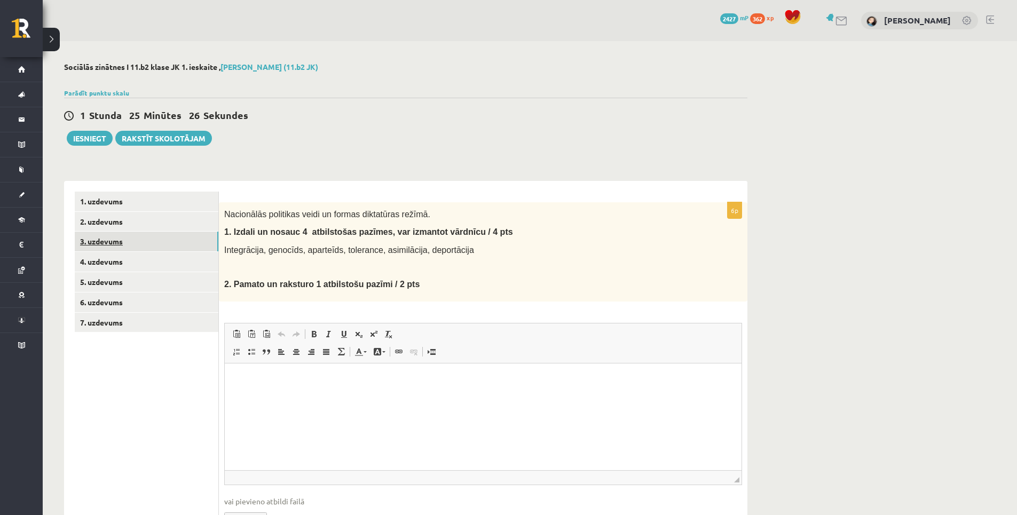
click at [141, 245] on link "3. uzdevums" at bounding box center [147, 242] width 144 height 20
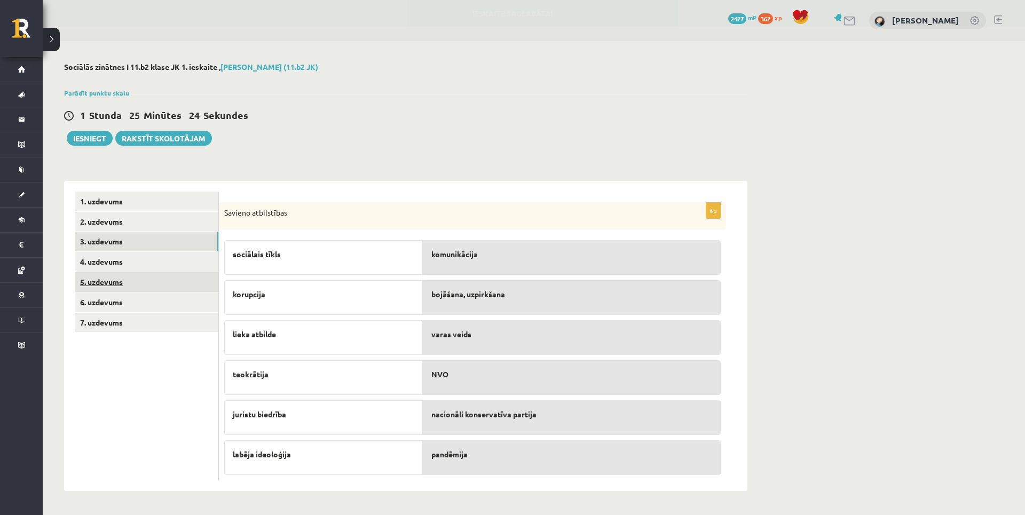
click at [131, 281] on link "5. uzdevums" at bounding box center [147, 282] width 144 height 20
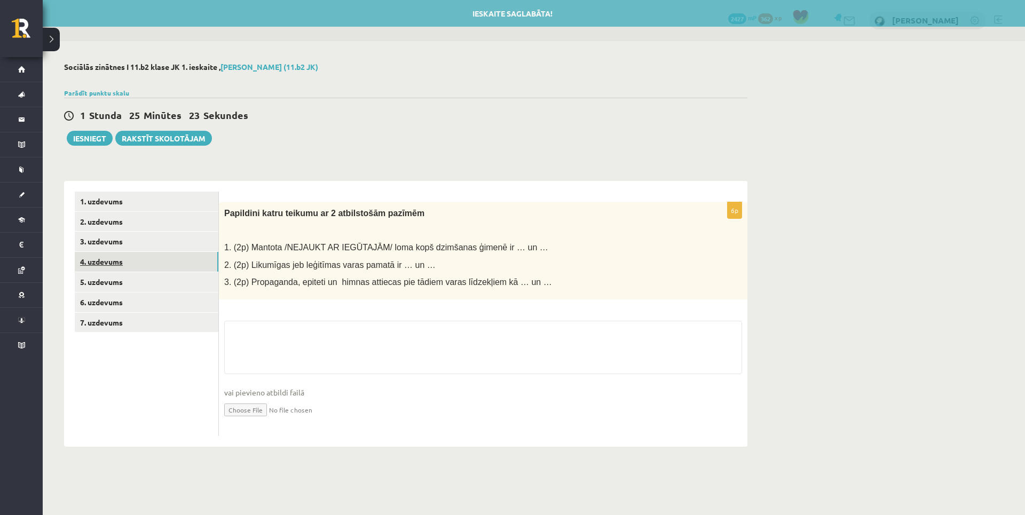
click at [137, 261] on link "4. uzdevums" at bounding box center [147, 262] width 144 height 20
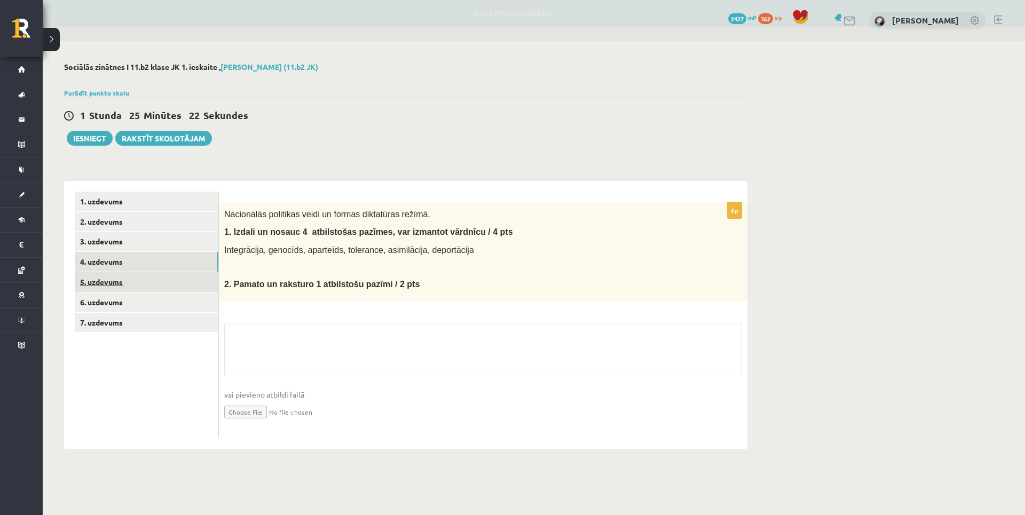
click at [138, 279] on link "5. uzdevums" at bounding box center [147, 282] width 144 height 20
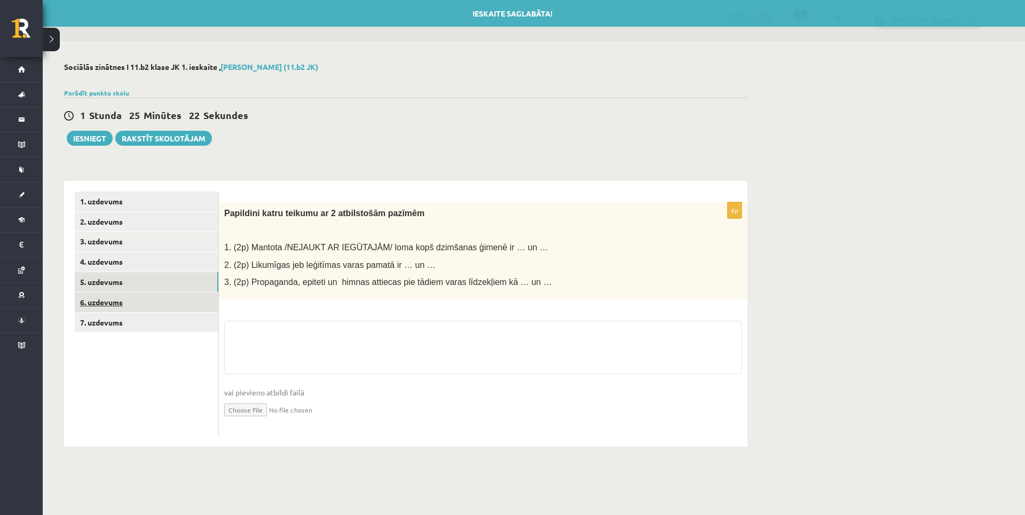
click at [144, 298] on link "6. uzdevums" at bounding box center [147, 303] width 144 height 20
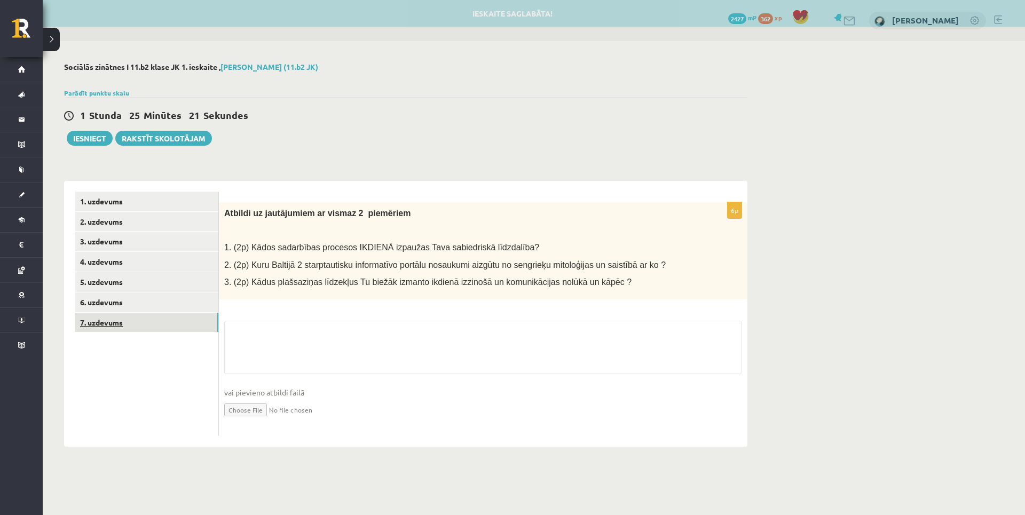
click at [140, 318] on link "7. uzdevums" at bounding box center [147, 323] width 144 height 20
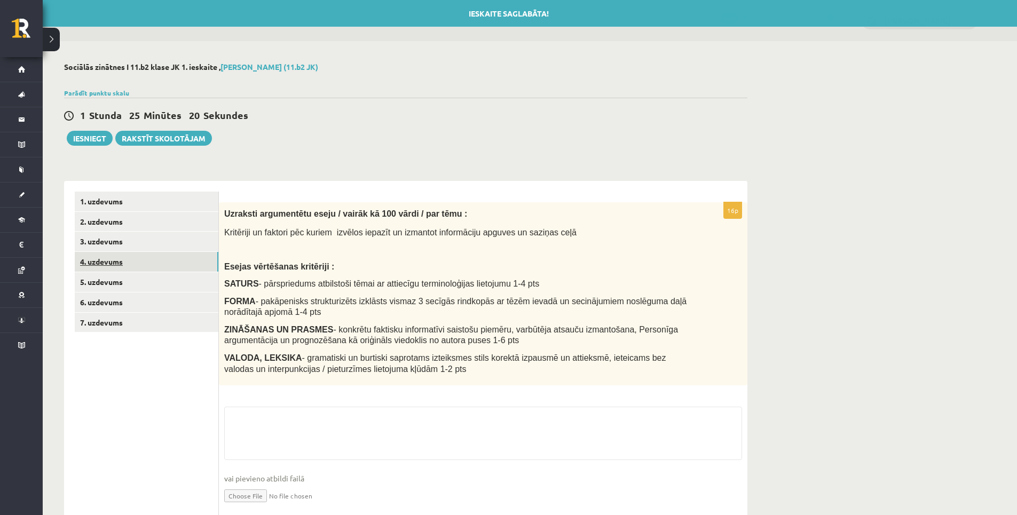
click at [137, 259] on link "4. uzdevums" at bounding box center [147, 262] width 144 height 20
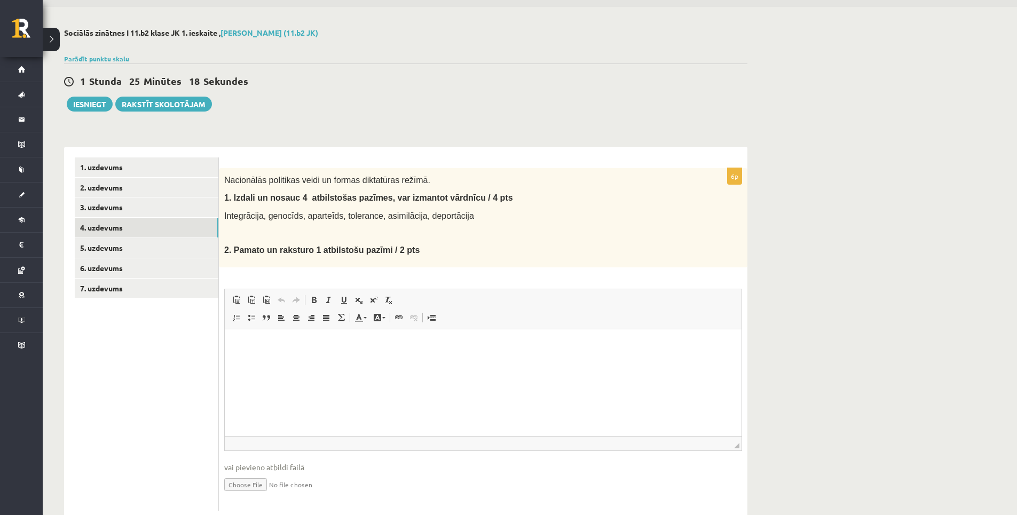
scroll to position [53, 0]
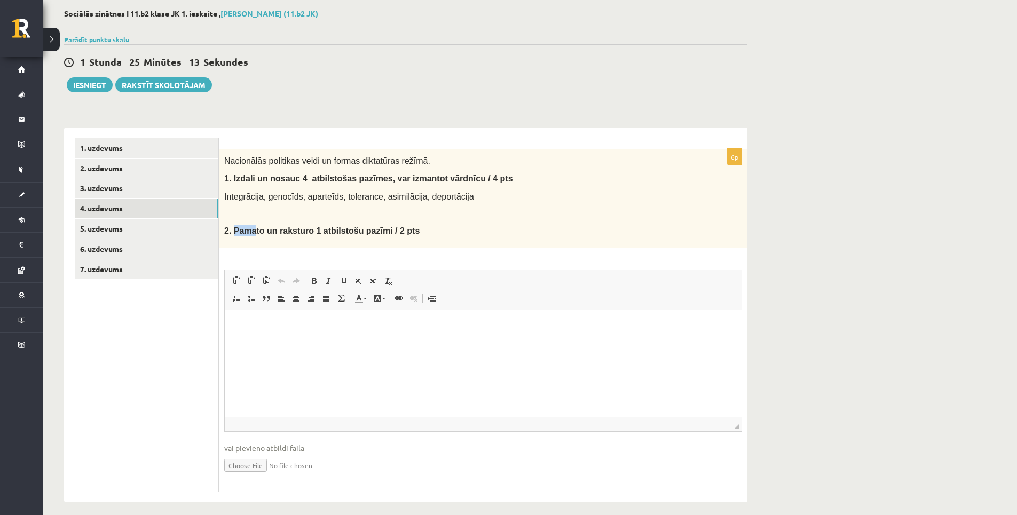
drag, startPoint x: 234, startPoint y: 231, endPoint x: 243, endPoint y: 231, distance: 9.1
click at [243, 231] on b "2. Pamato un raksturo 1 atbilstošu pazīmi / 2 pts" at bounding box center [321, 230] width 195 height 9
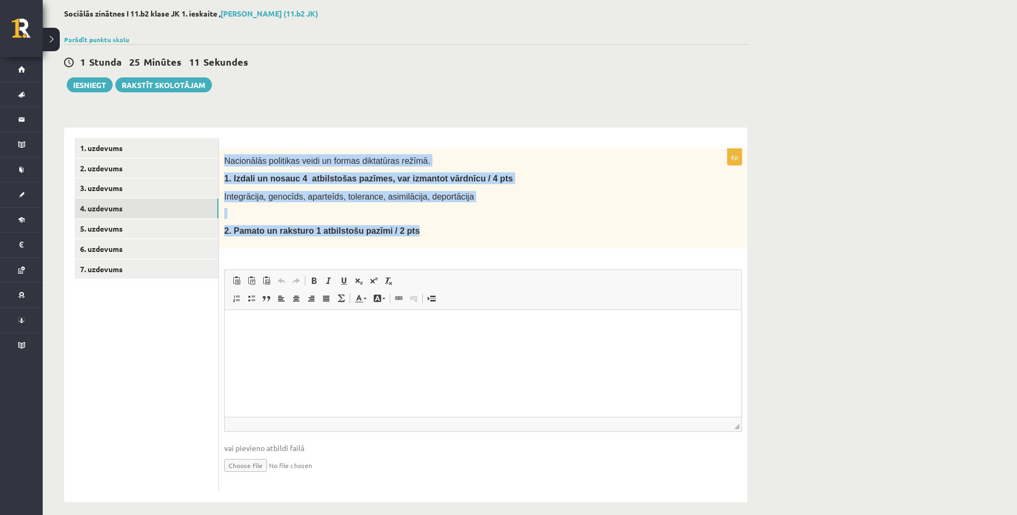
drag, startPoint x: 243, startPoint y: 231, endPoint x: 410, endPoint y: 232, distance: 167.1
click at [410, 232] on div "Nacionālās politikas veidi un formas diktatūras režīmā. 1. I zdali un nosauc 4 …" at bounding box center [483, 198] width 529 height 99
drag, startPoint x: 410, startPoint y: 232, endPoint x: 343, endPoint y: 230, distance: 67.3
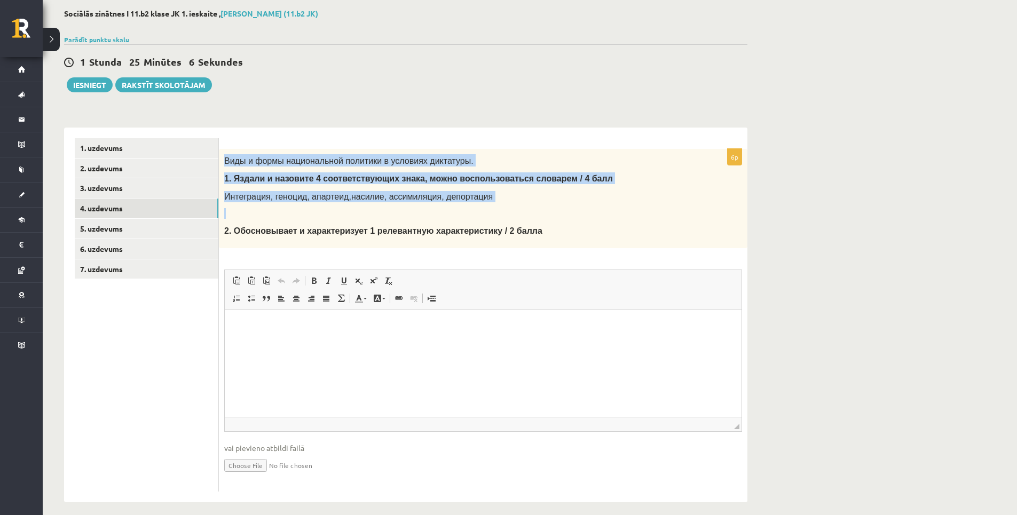
click at [496, 217] on p at bounding box center [456, 213] width 464 height 11
click at [491, 207] on div "Виды и формы национальной политики в условиях диктатуры. 1. Я здали и назовите …" at bounding box center [483, 198] width 529 height 99
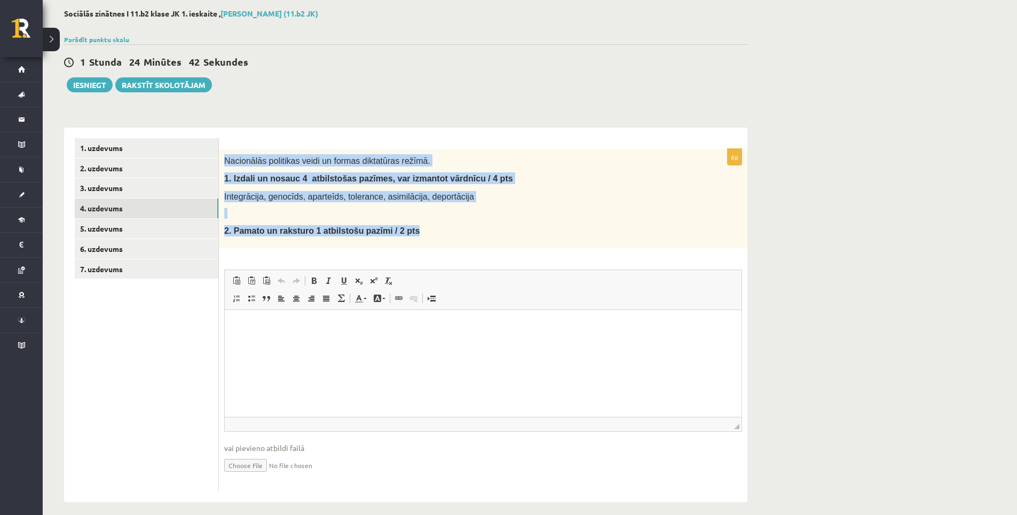
drag, startPoint x: 223, startPoint y: 158, endPoint x: 415, endPoint y: 228, distance: 204.5
click at [415, 228] on div "Nacionālās politikas veidi un formas diktatūras režīmā. 1. I zdali un nosauc 4 …" at bounding box center [483, 198] width 529 height 99
drag, startPoint x: 415, startPoint y: 228, endPoint x: 376, endPoint y: 230, distance: 39.0
copy div "Nacionālās politikas veidi un formas diktatūras režīmā. 1. I zdali un nosauc 4 …"
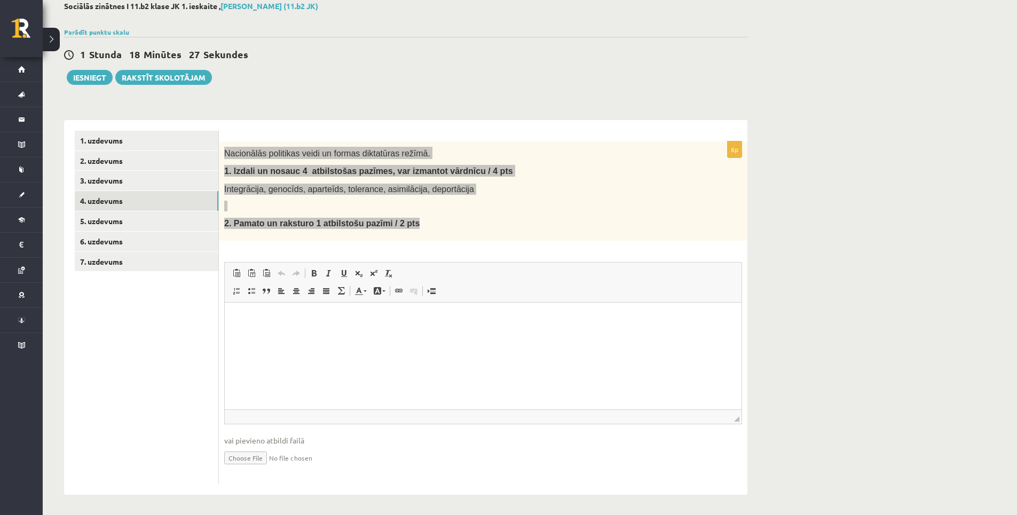
scroll to position [63, 0]
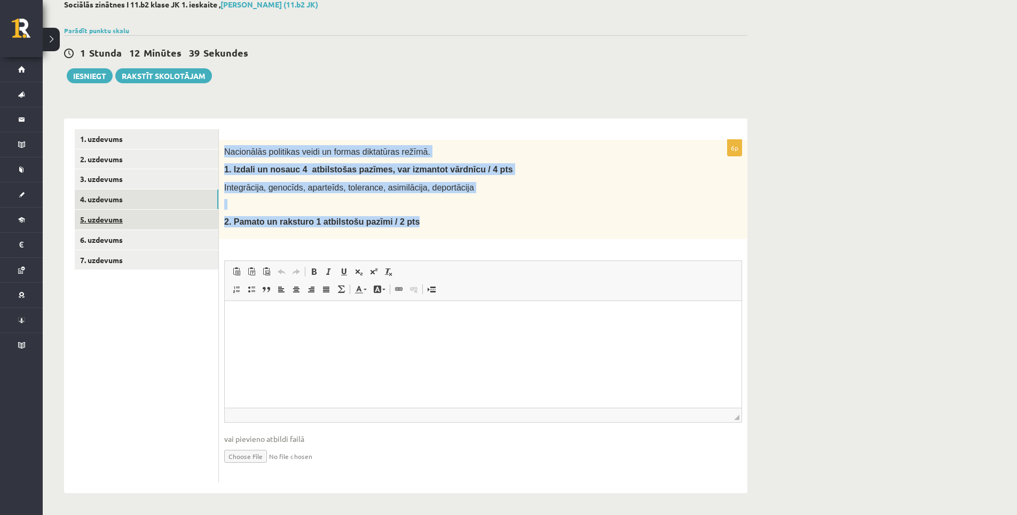
click at [133, 214] on link "5. uzdevums" at bounding box center [147, 220] width 144 height 20
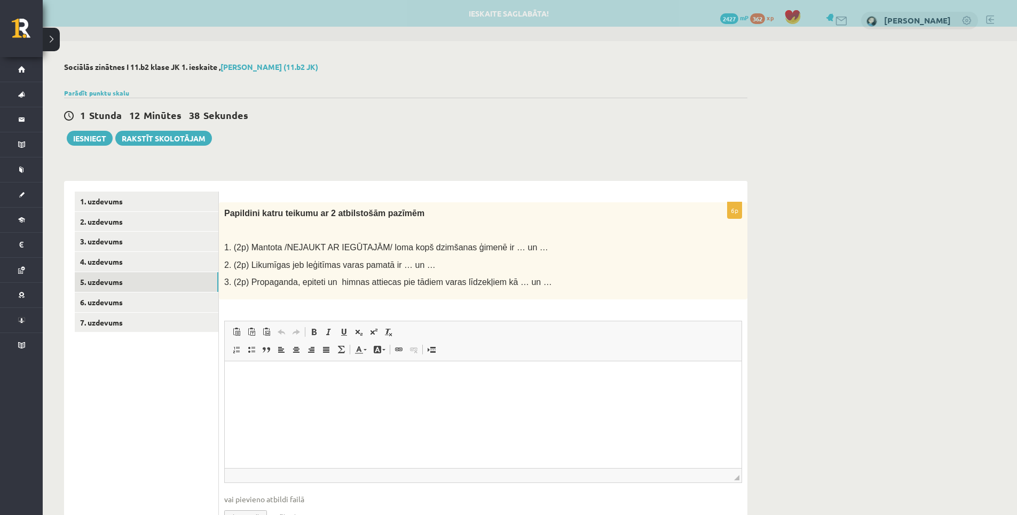
scroll to position [0, 0]
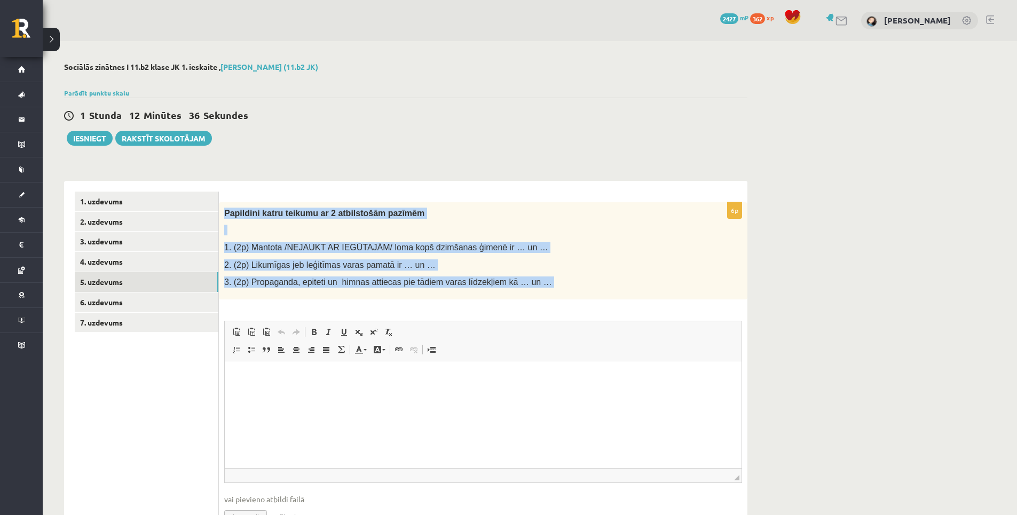
drag, startPoint x: 225, startPoint y: 214, endPoint x: 529, endPoint y: 305, distance: 317.4
click at [529, 305] on div "6p Papildini katru teikumu ar 2 atbilstošām pazīmēm 1. (2p) Mantota /NEJAUKT AR…" at bounding box center [483, 372] width 529 height 341
drag, startPoint x: 529, startPoint y: 305, endPoint x: 475, endPoint y: 287, distance: 56.6
copy div "Papildini katru teikumu ar 2 atbilstošām pazīmēm 1. (2p) Mantota /NEJAUKT AR IE…"
click at [557, 267] on p "2. (2p) Likumīgas jeb leģitīmas varas pamatā ir … un …" at bounding box center [456, 264] width 464 height 11
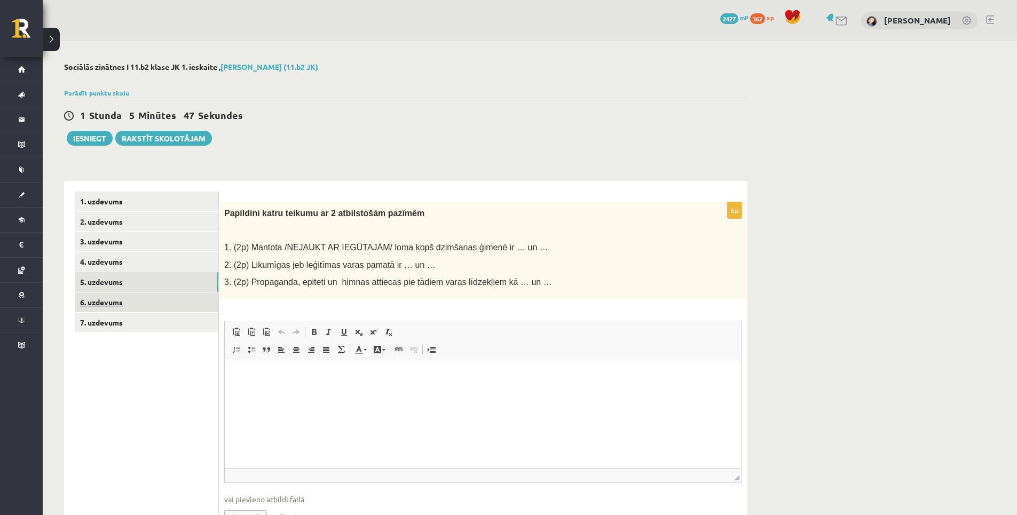
click at [113, 294] on link "6. uzdevums" at bounding box center [147, 303] width 144 height 20
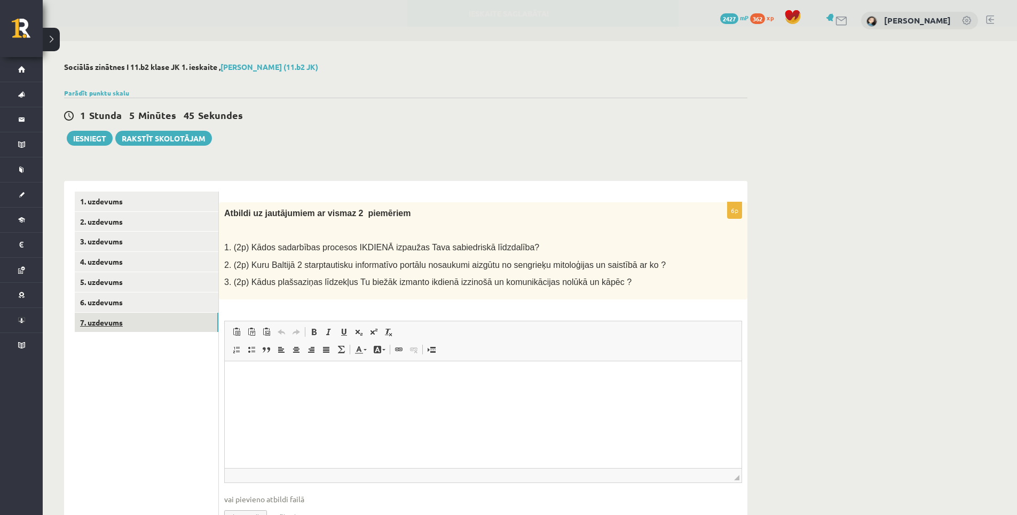
click at [140, 324] on link "7. uzdevums" at bounding box center [147, 323] width 144 height 20
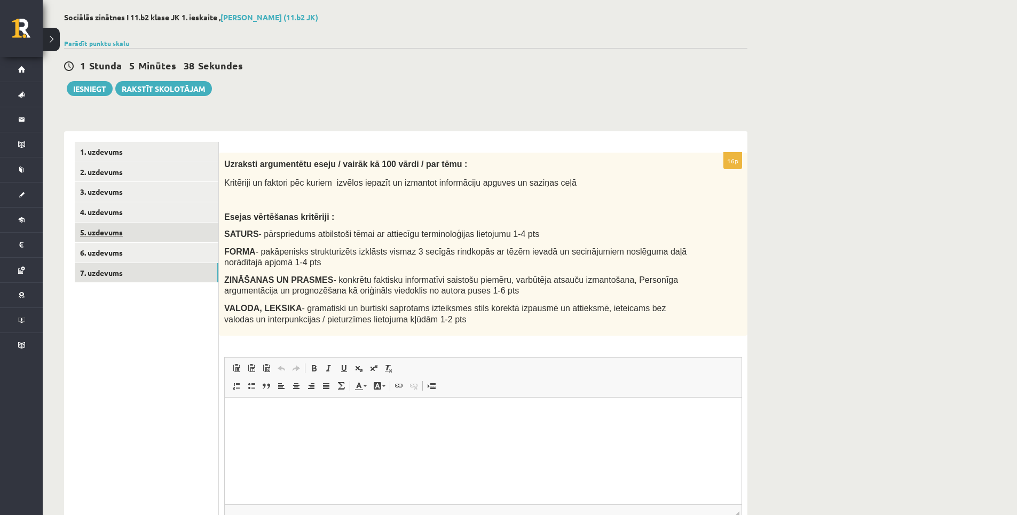
scroll to position [40, 0]
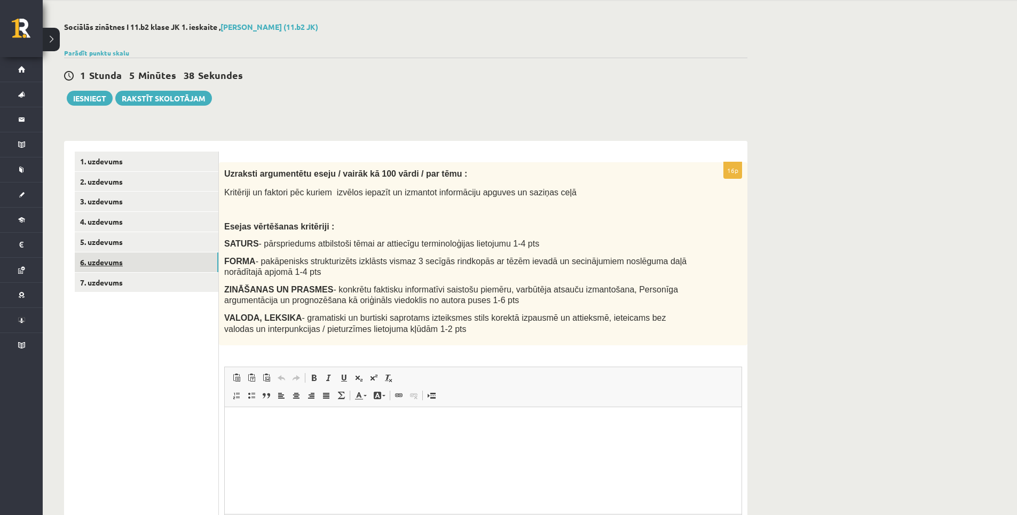
click at [101, 262] on link "6. uzdevums" at bounding box center [147, 263] width 144 height 20
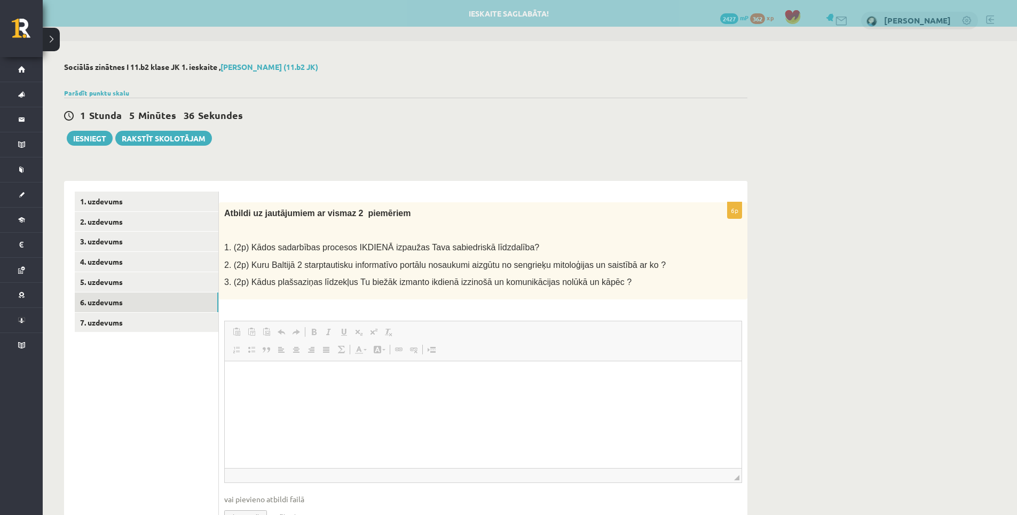
scroll to position [0, 0]
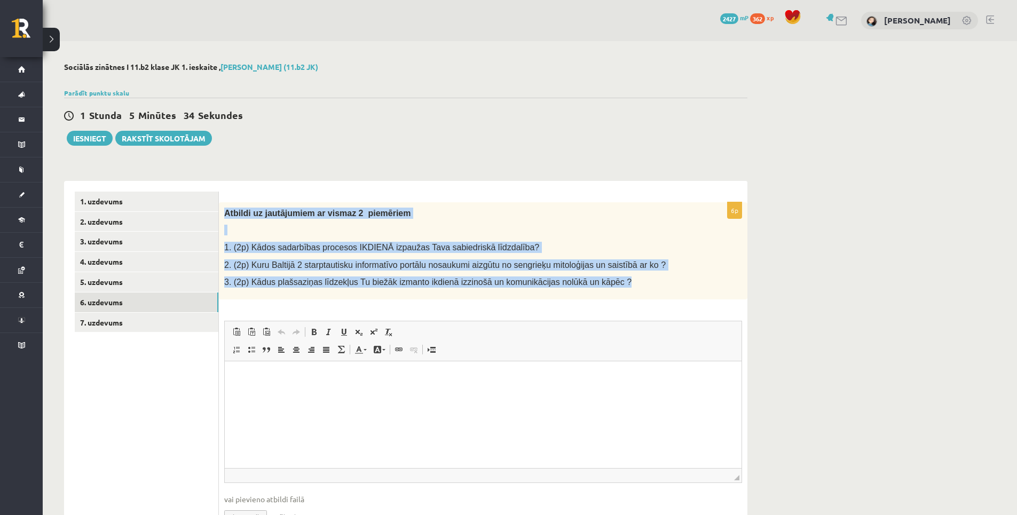
drag, startPoint x: 223, startPoint y: 211, endPoint x: 589, endPoint y: 294, distance: 374.9
click at [589, 294] on div "Atbildi uz jautājumiem ar vismaz 2 piemēriem 1. (2p) Kādos sadarbības procesos …" at bounding box center [483, 250] width 529 height 97
drag, startPoint x: 589, startPoint y: 294, endPoint x: 530, endPoint y: 275, distance: 61.8
copy div "Atbildi uz jautājumiem ar vismaz 2 piemēriem 1. (2p) Kādos sadarbības procesos …"
click at [507, 203] on div "Atbildi uz jautājumiem ar vismaz 2 piemēriem 1. (2p) Kādos sadarbības procesos …" at bounding box center [483, 250] width 529 height 97
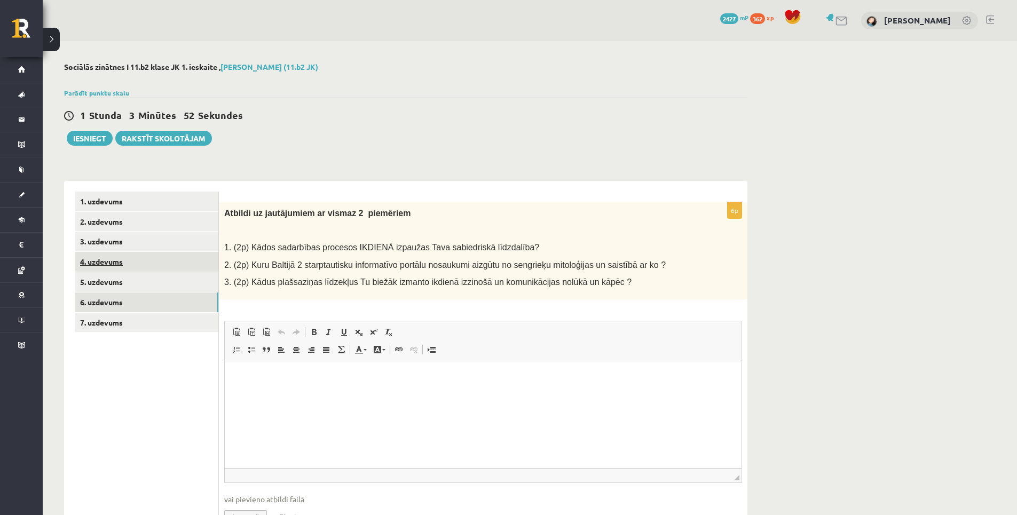
click at [100, 272] on link "4. uzdevums" at bounding box center [147, 262] width 144 height 20
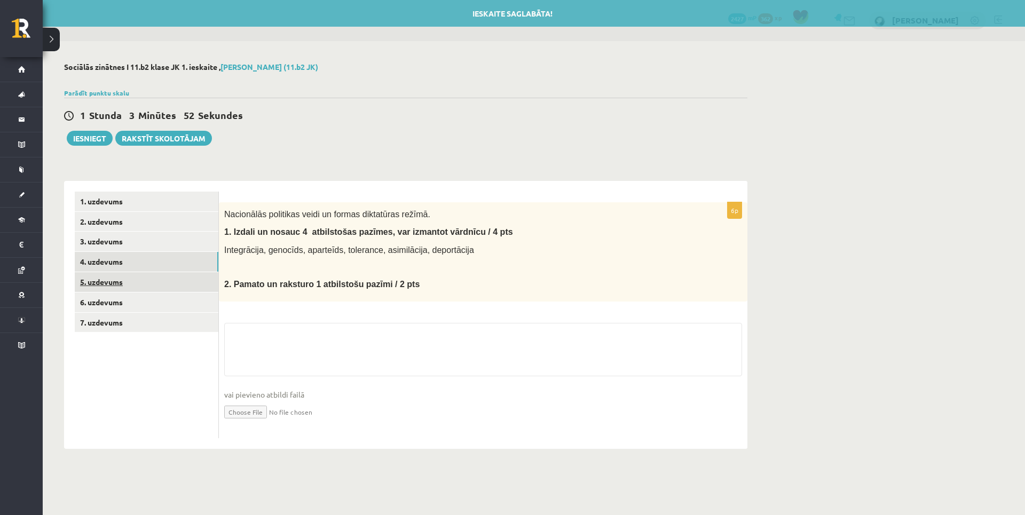
click at [106, 281] on link "5. uzdevums" at bounding box center [147, 282] width 144 height 20
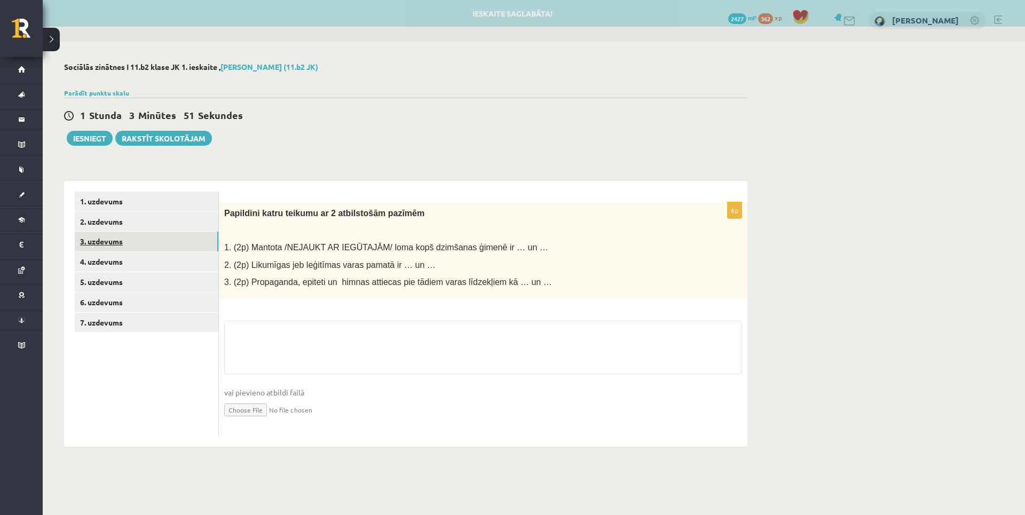
click at [113, 235] on link "3. uzdevums" at bounding box center [147, 242] width 144 height 20
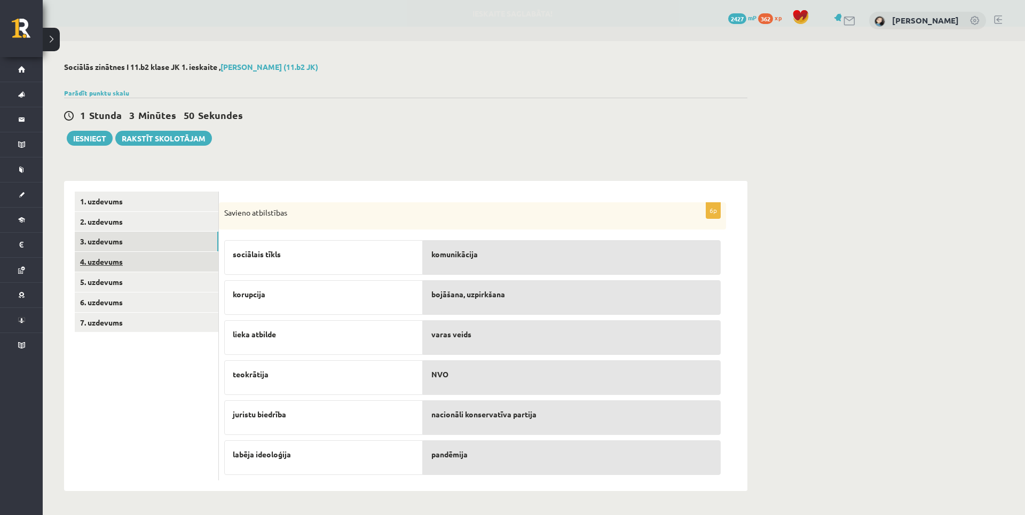
click at [107, 261] on link "4. uzdevums" at bounding box center [147, 262] width 144 height 20
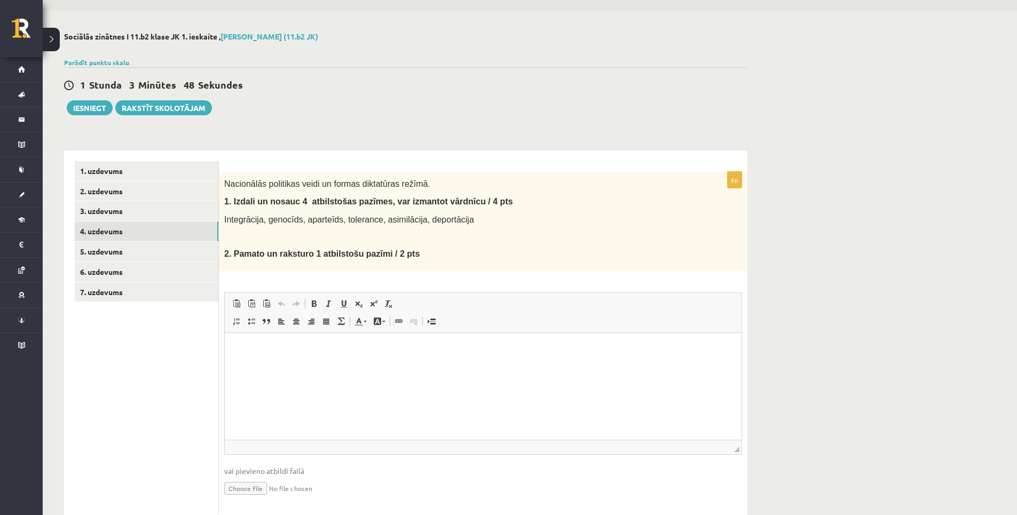
scroll to position [63, 0]
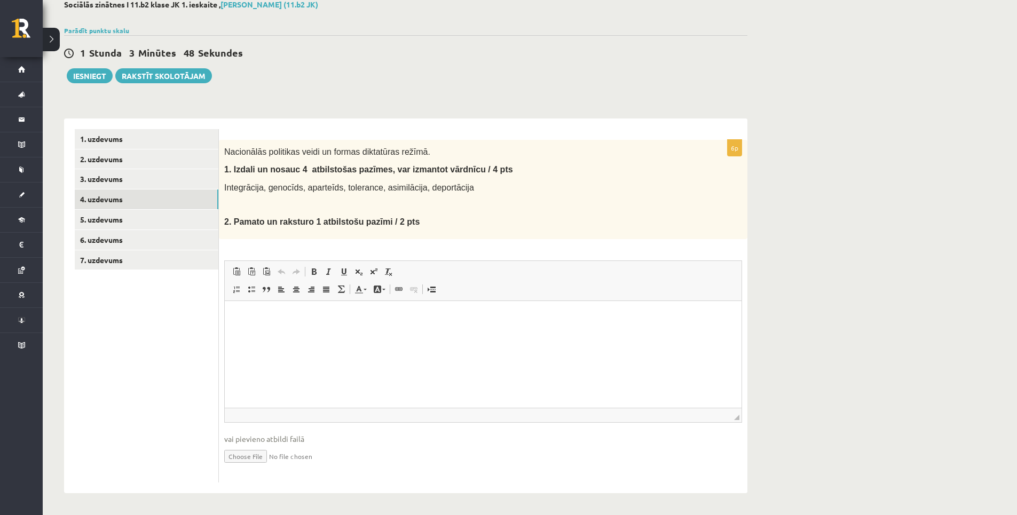
click at [241, 459] on input "file" at bounding box center [483, 456] width 518 height 22
type input "**********"
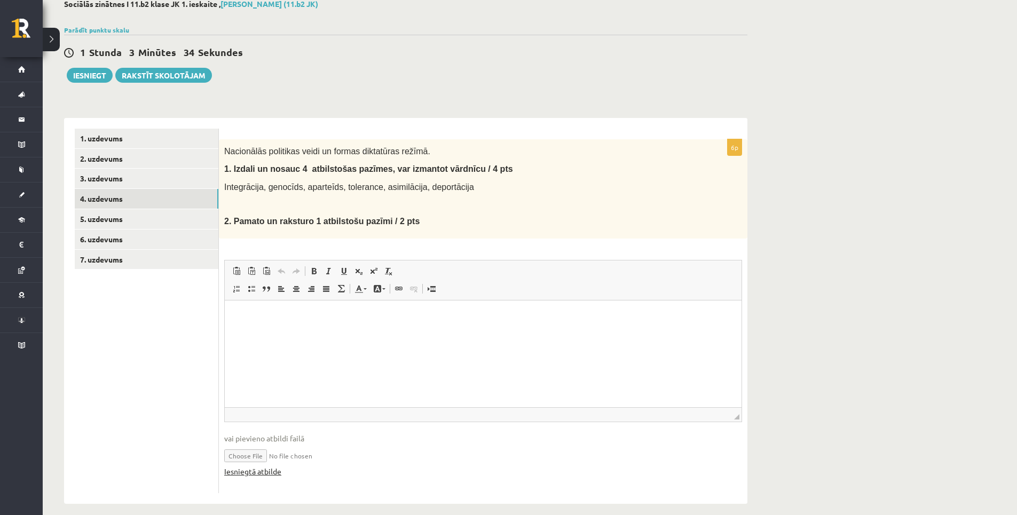
click at [252, 472] on link "Iesniegtā atbilde" at bounding box center [252, 471] width 57 height 11
click at [123, 215] on link "5. uzdevums" at bounding box center [147, 219] width 144 height 20
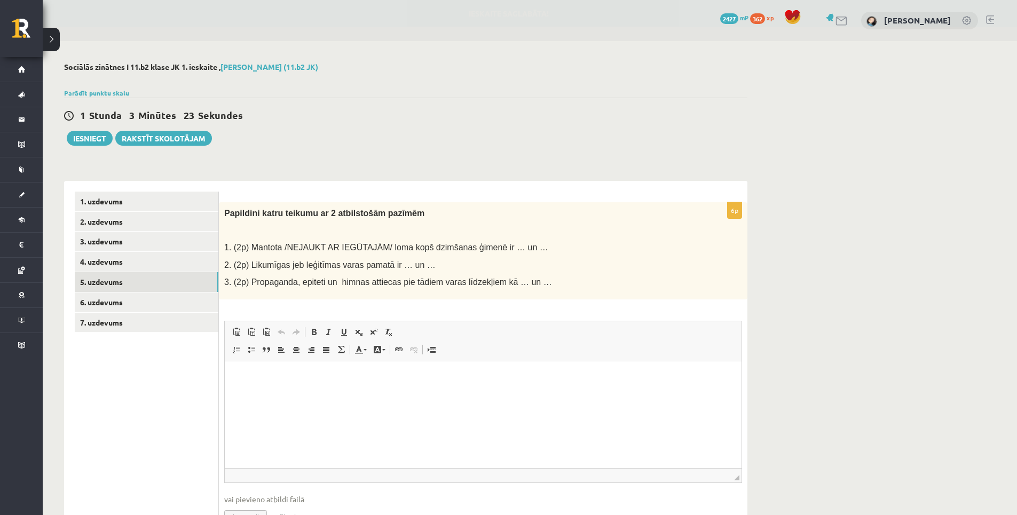
scroll to position [53, 0]
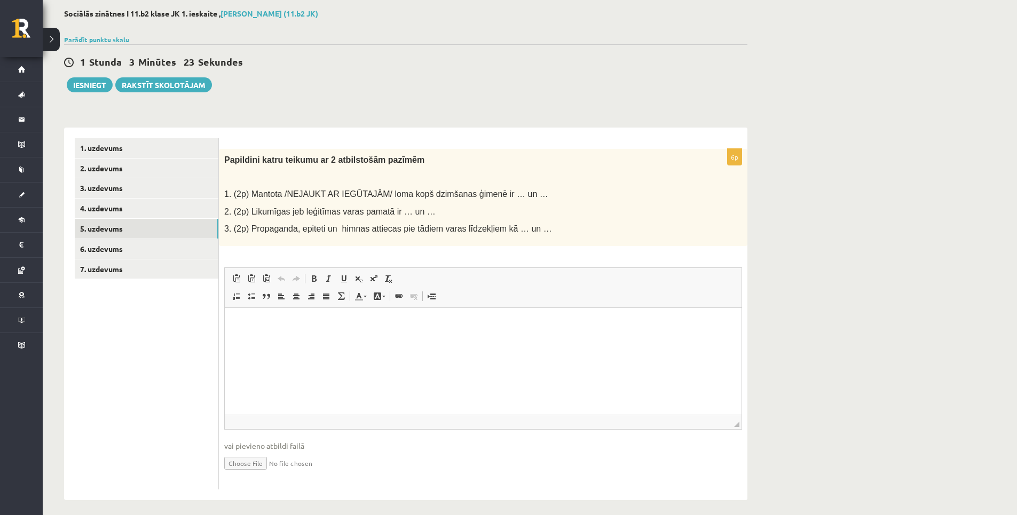
click at [257, 464] on input "file" at bounding box center [483, 463] width 518 height 22
type input "**********"
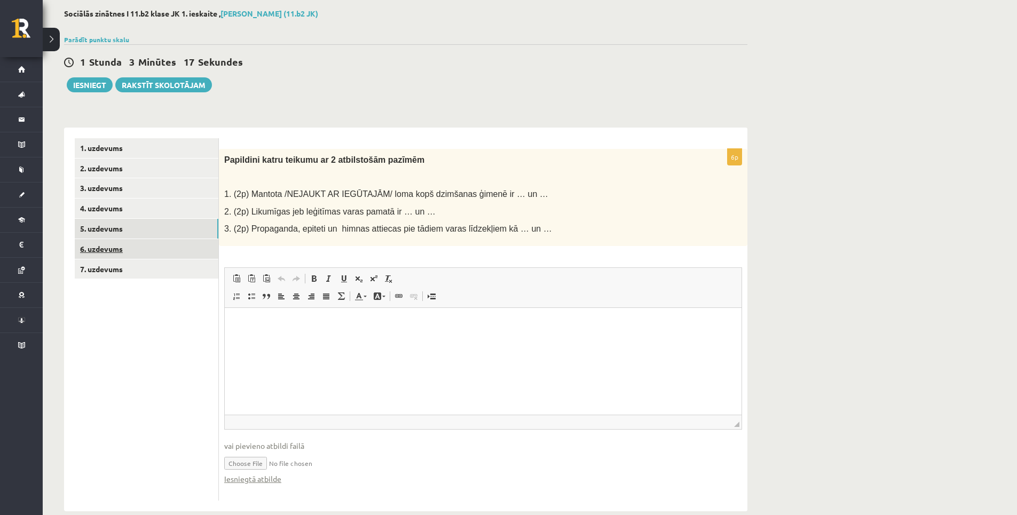
click at [148, 249] on link "6. uzdevums" at bounding box center [147, 249] width 144 height 20
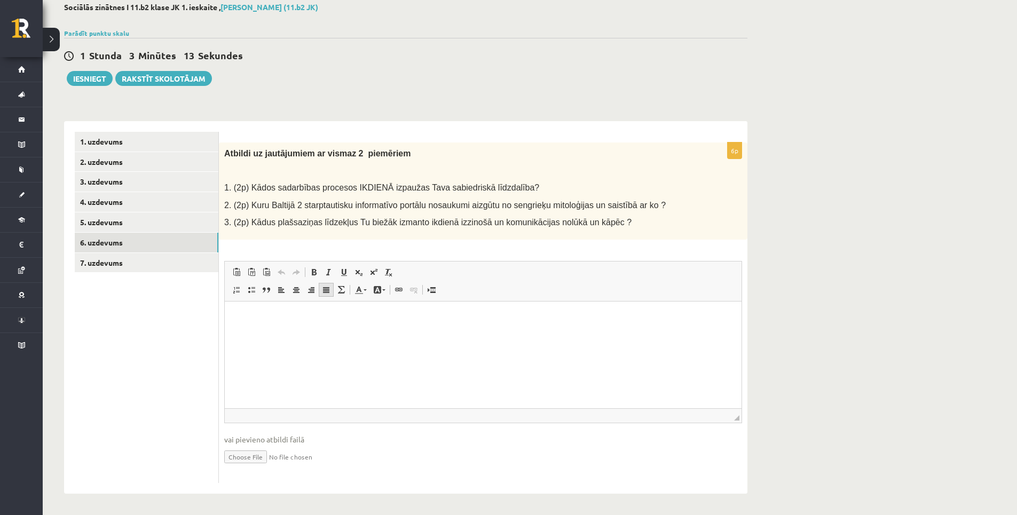
scroll to position [61, 0]
click at [154, 263] on link "7. uzdevums" at bounding box center [147, 263] width 144 height 20
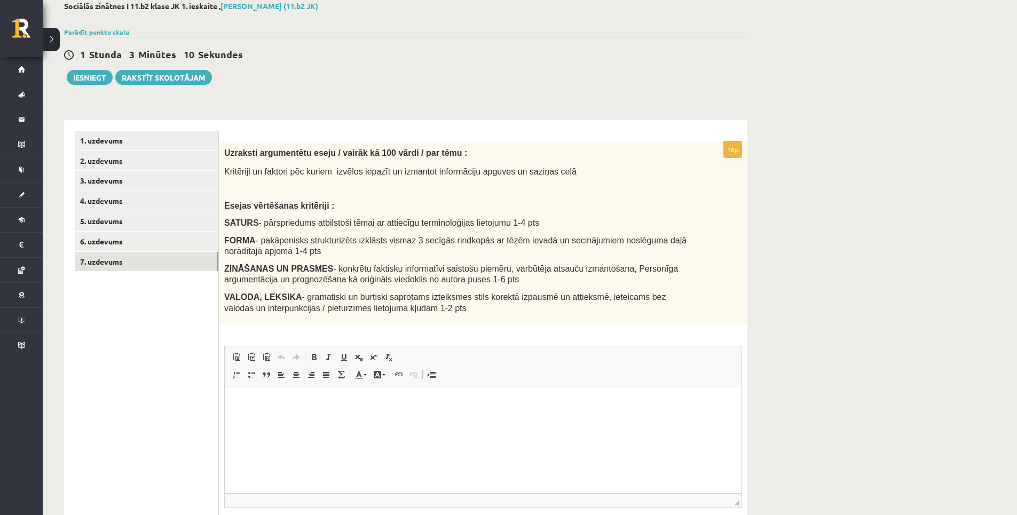
scroll to position [0, 0]
click at [148, 234] on link "6. uzdevums" at bounding box center [147, 242] width 144 height 20
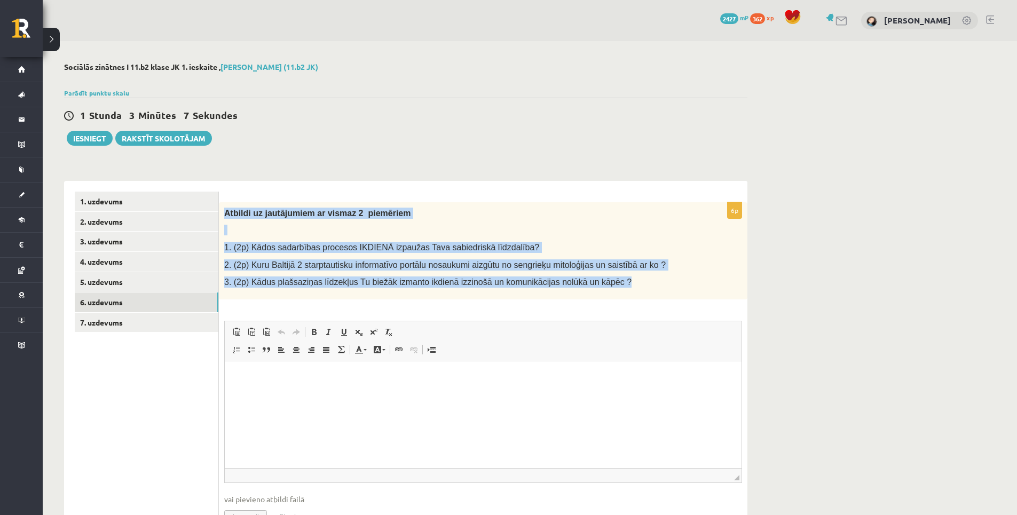
drag, startPoint x: 247, startPoint y: 218, endPoint x: 616, endPoint y: 294, distance: 376.7
click at [616, 294] on div "Atbildi uz jautājumiem ar vismaz 2 piemēriem 1. (2p) Kādos sadarbības procesos …" at bounding box center [483, 250] width 529 height 97
drag, startPoint x: 616, startPoint y: 294, endPoint x: 549, endPoint y: 286, distance: 67.7
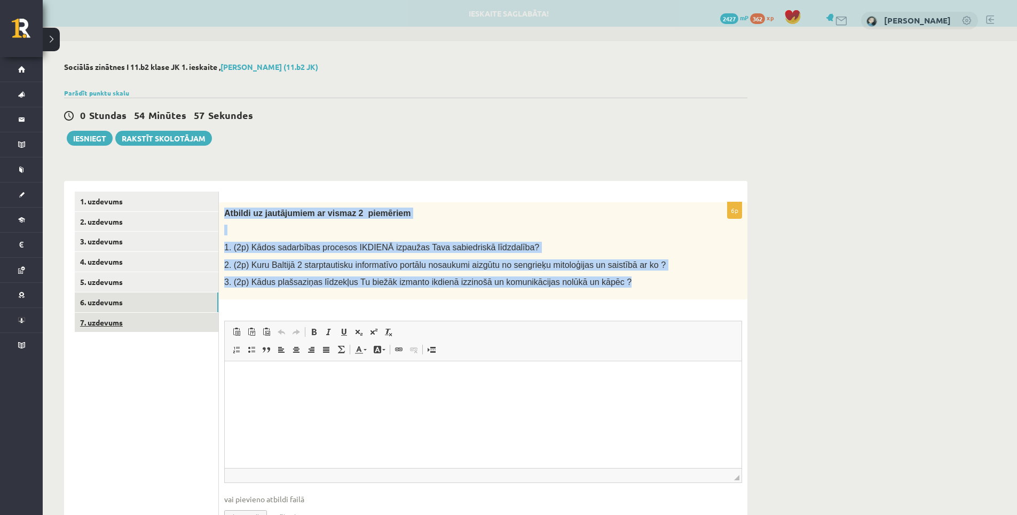
click at [177, 327] on link "7. uzdevums" at bounding box center [147, 323] width 144 height 20
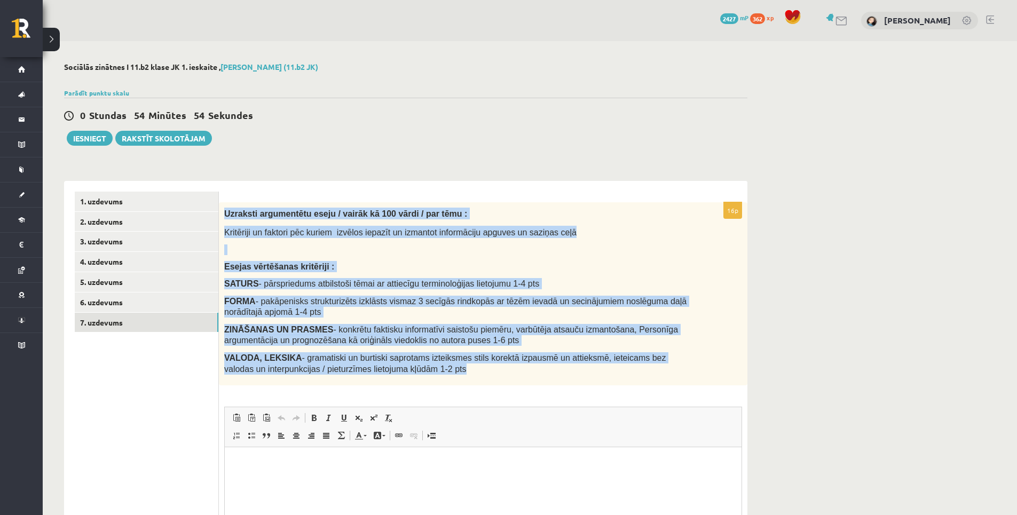
drag, startPoint x: 224, startPoint y: 212, endPoint x: 439, endPoint y: 374, distance: 269.1
click at [439, 374] on div "Uzraksti argumentētu eseju / vairāk kā 100 vārdi / par tēmu : Kritēriji un fakt…" at bounding box center [483, 293] width 529 height 183
drag, startPoint x: 439, startPoint y: 374, endPoint x: 345, endPoint y: 352, distance: 96.6
copy div "Uzraksti argumentētu eseju / vairāk kā 100 vārdi / par tēmu : Kritēriji un fakt…"
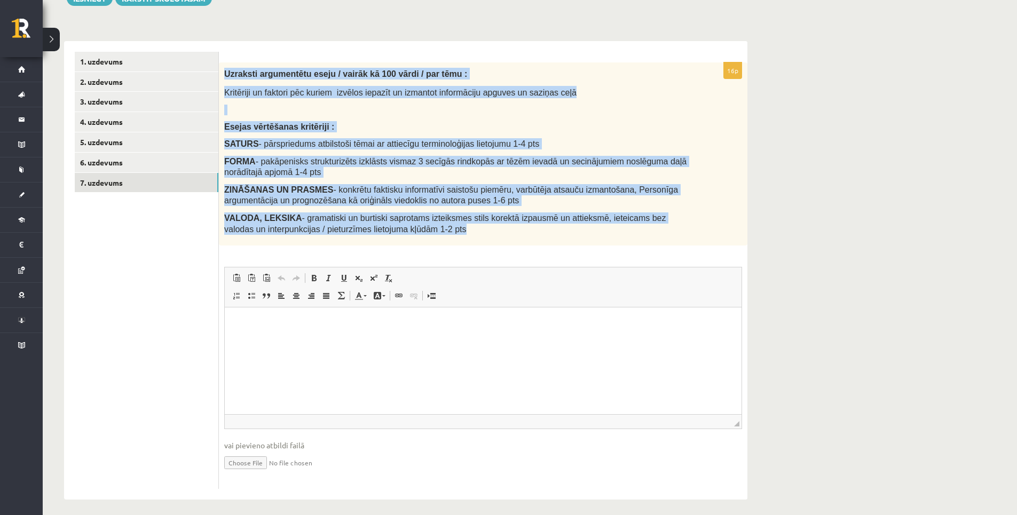
scroll to position [147, 0]
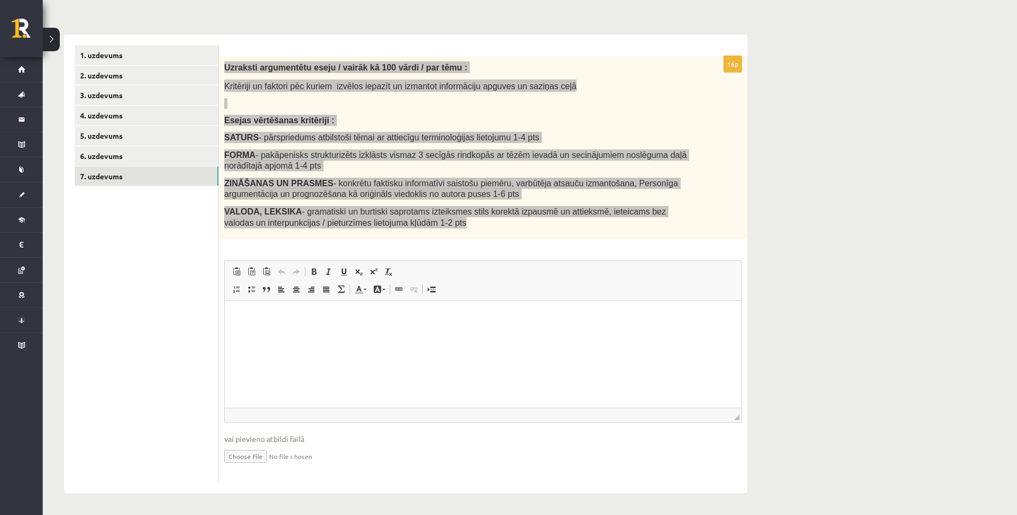
click at [363, 334] on html at bounding box center [483, 317] width 517 height 33
click at [262, 334] on html at bounding box center [483, 317] width 517 height 33
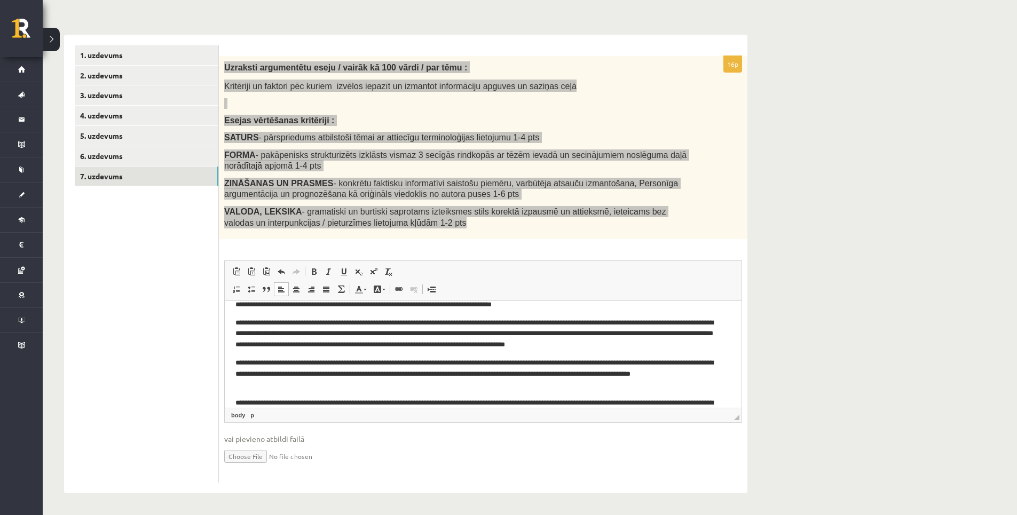
scroll to position [0, 0]
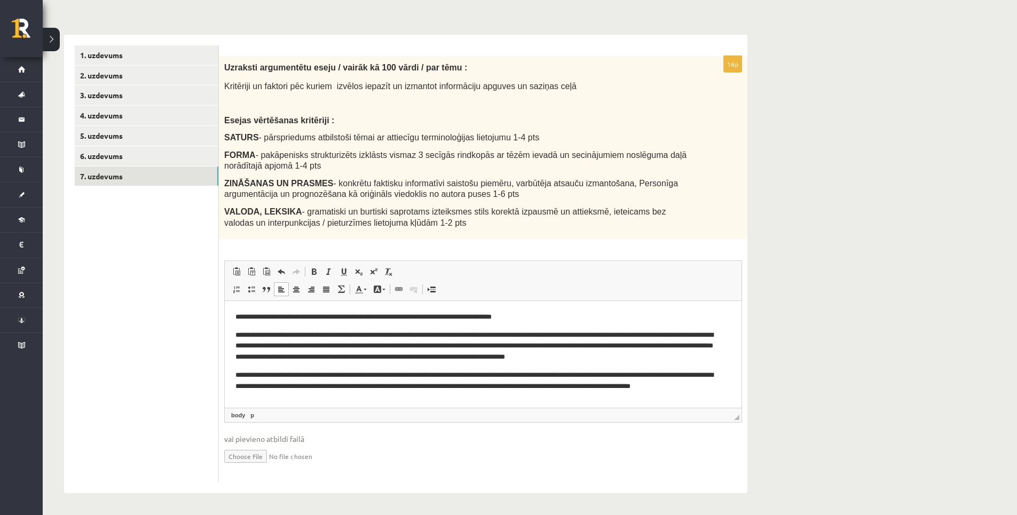
click at [130, 306] on ul "1. uzdevums 2. uzdevums 3. uzdevums 4. uzdevums 5. uzdevums 6. uzdevums 7. uzde…" at bounding box center [147, 263] width 144 height 437
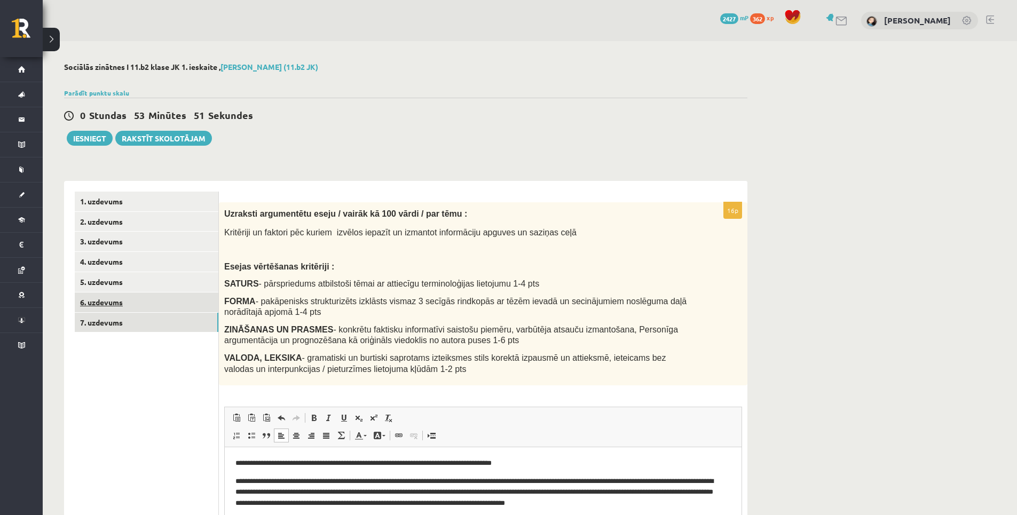
click at [127, 300] on link "6. uzdevums" at bounding box center [147, 303] width 144 height 20
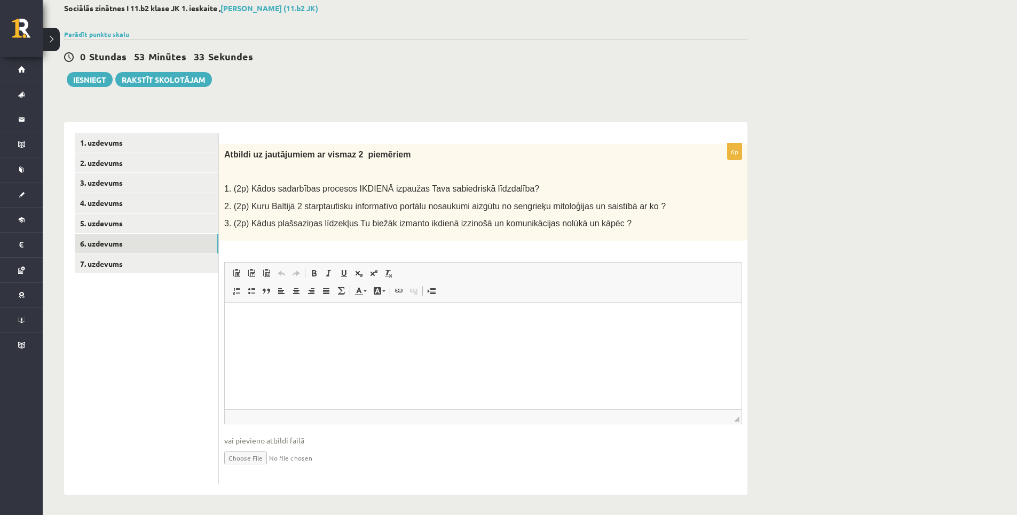
scroll to position [61, 0]
click at [254, 460] on input "file" at bounding box center [483, 456] width 518 height 22
type input "**********"
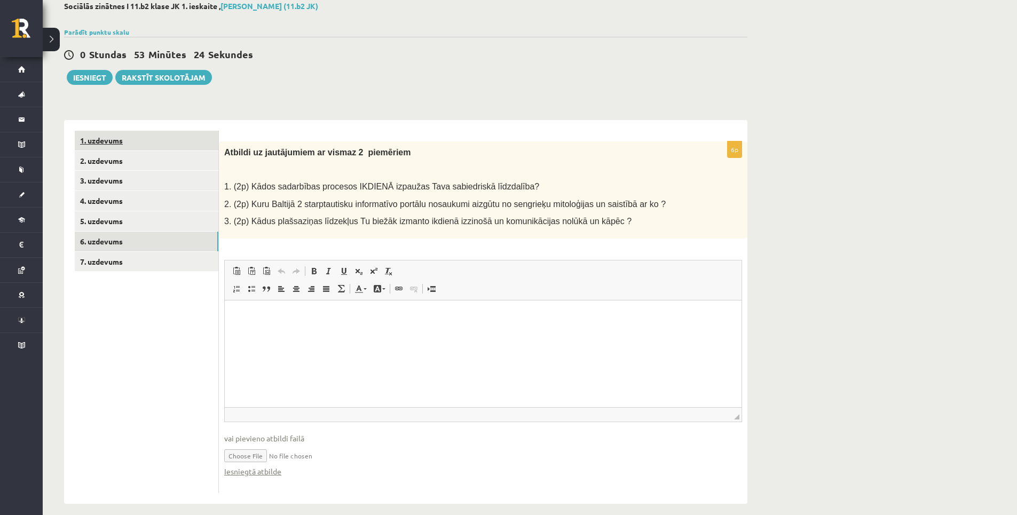
click at [105, 139] on link "1. uzdevums" at bounding box center [147, 141] width 144 height 20
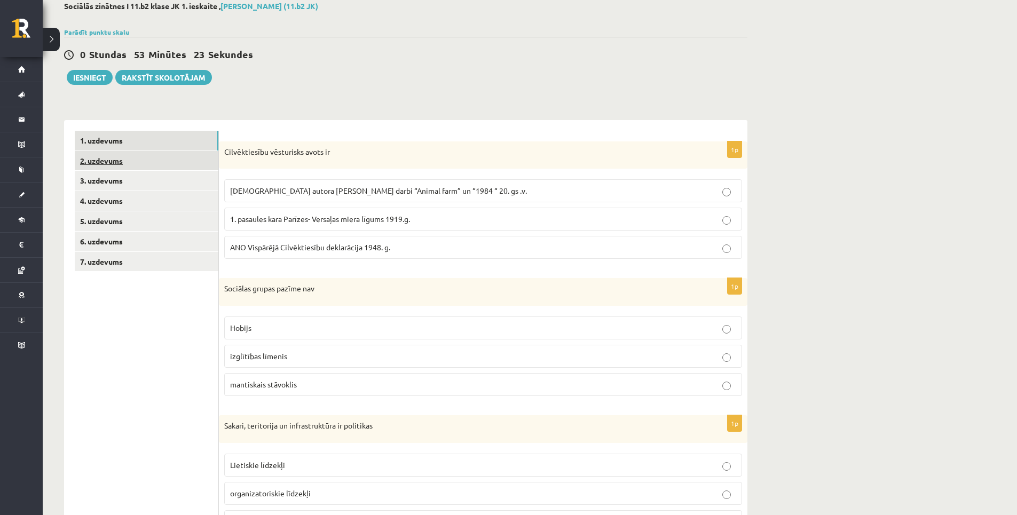
click at [123, 162] on link "2. uzdevums" at bounding box center [147, 161] width 144 height 20
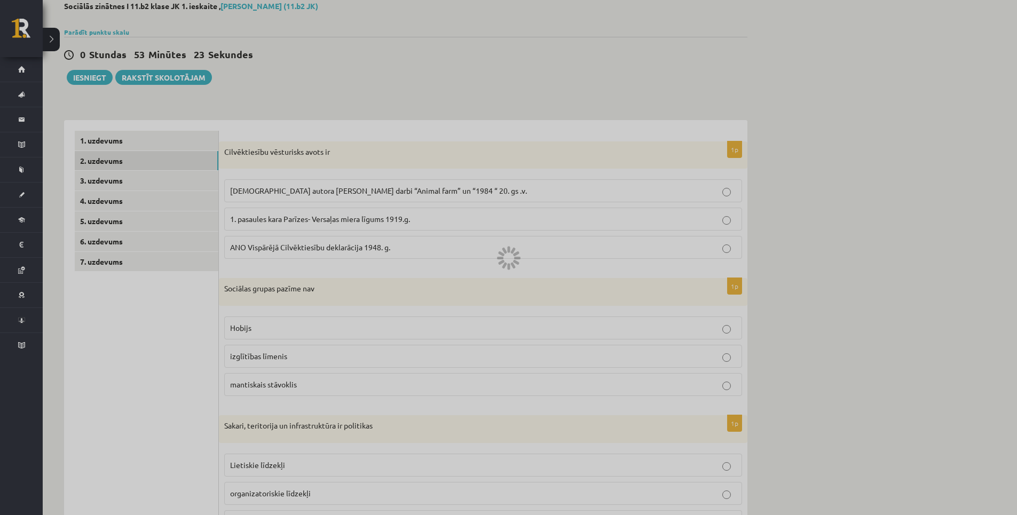
scroll to position [0, 0]
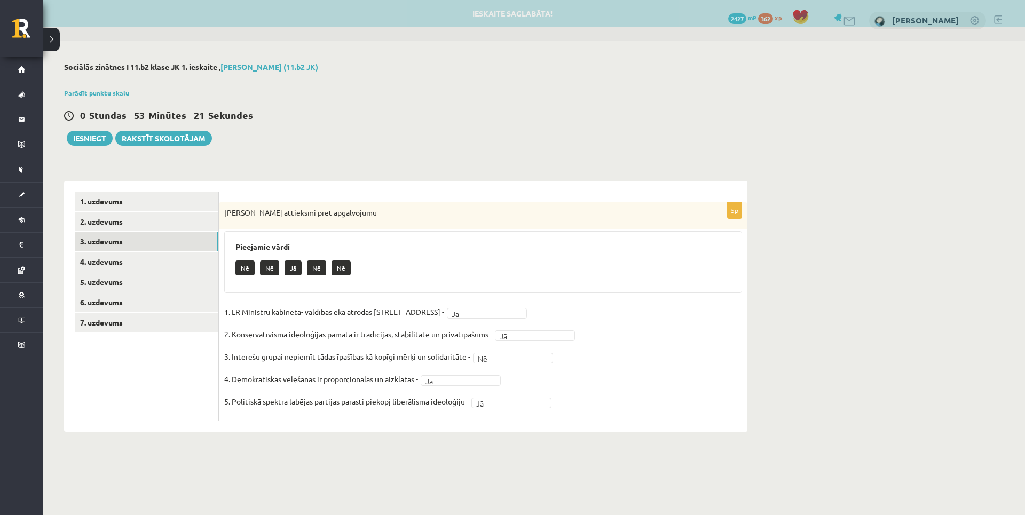
click at [136, 243] on link "3. uzdevums" at bounding box center [147, 242] width 144 height 20
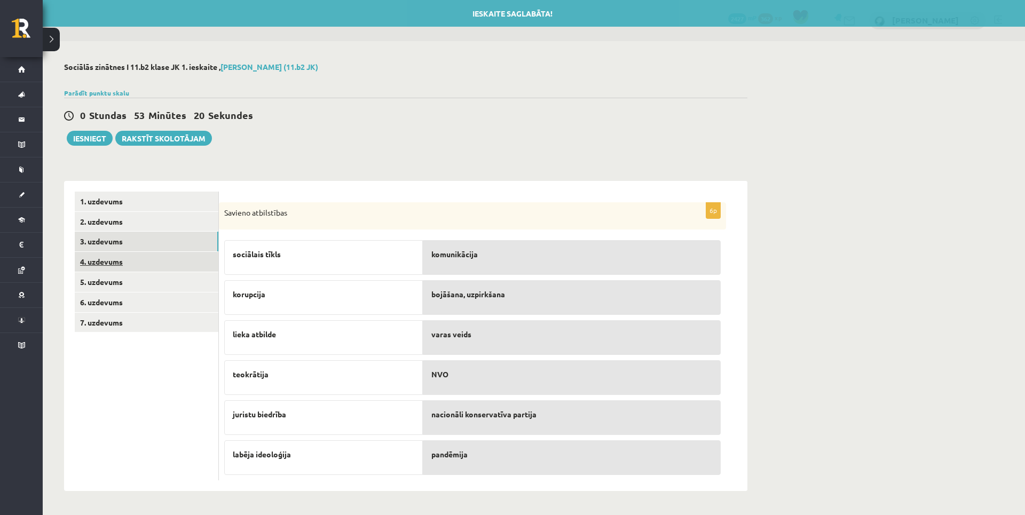
click at [92, 271] on link "4. uzdevums" at bounding box center [147, 262] width 144 height 20
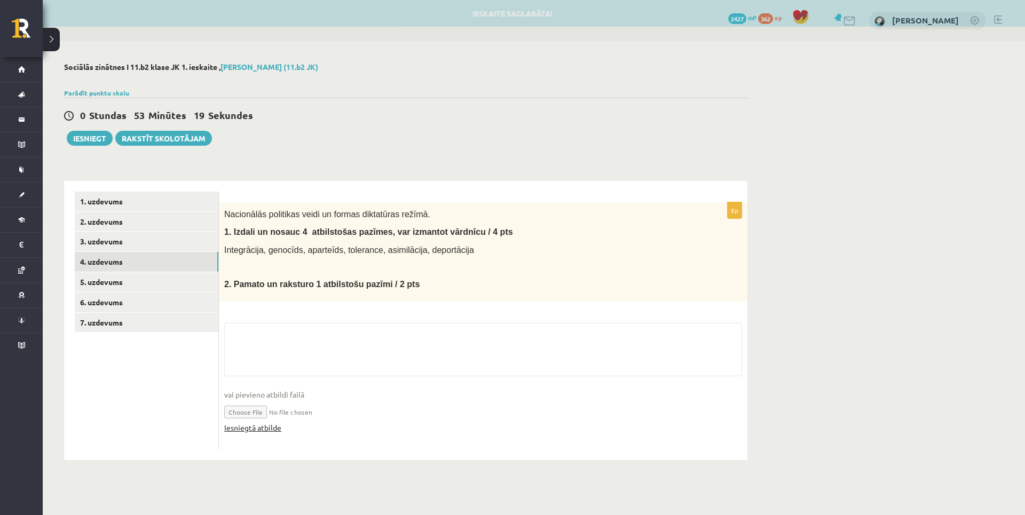
click at [260, 431] on link "Iesniegtā atbilde" at bounding box center [252, 427] width 57 height 11
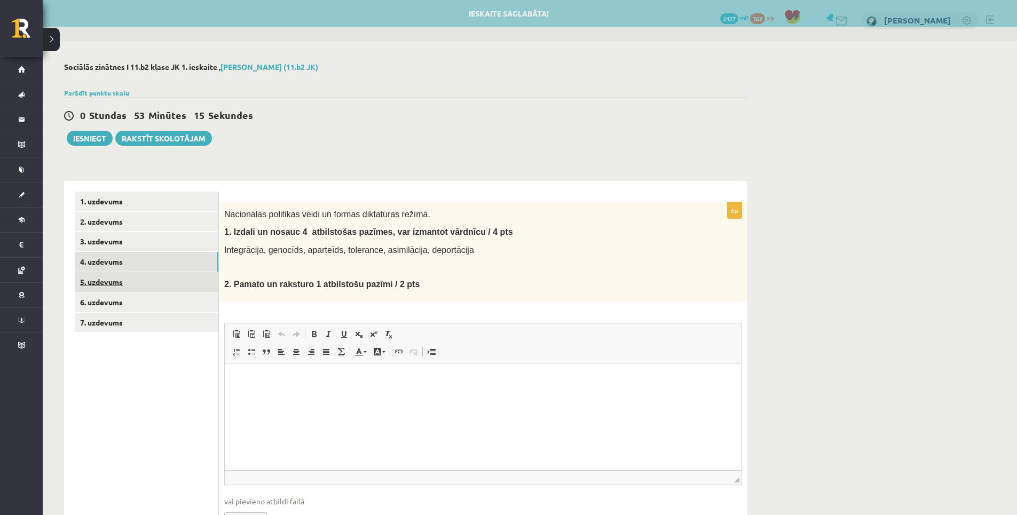
click at [90, 285] on link "5. uzdevums" at bounding box center [147, 282] width 144 height 20
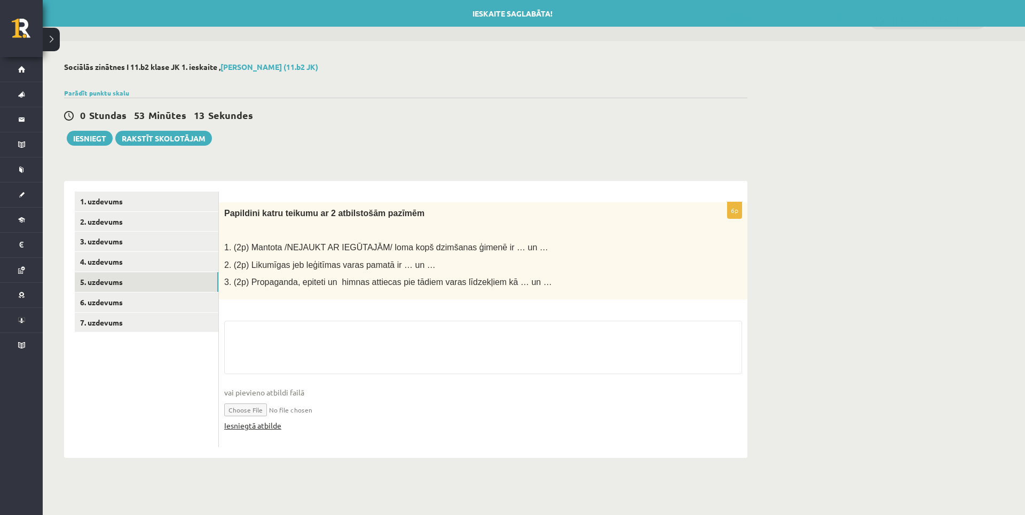
click at [259, 430] on link "Iesniegtā atbilde" at bounding box center [252, 425] width 57 height 11
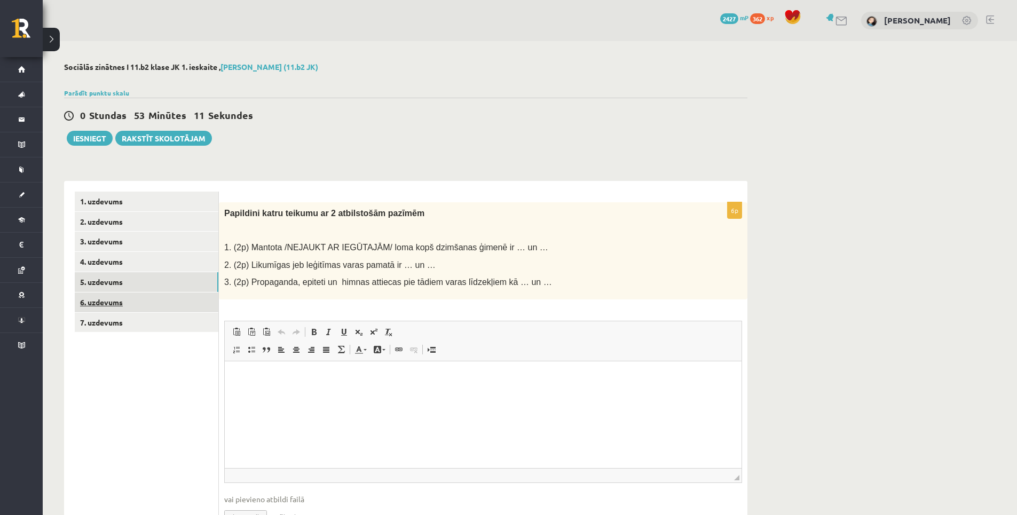
click at [108, 306] on link "6. uzdevums" at bounding box center [147, 303] width 144 height 20
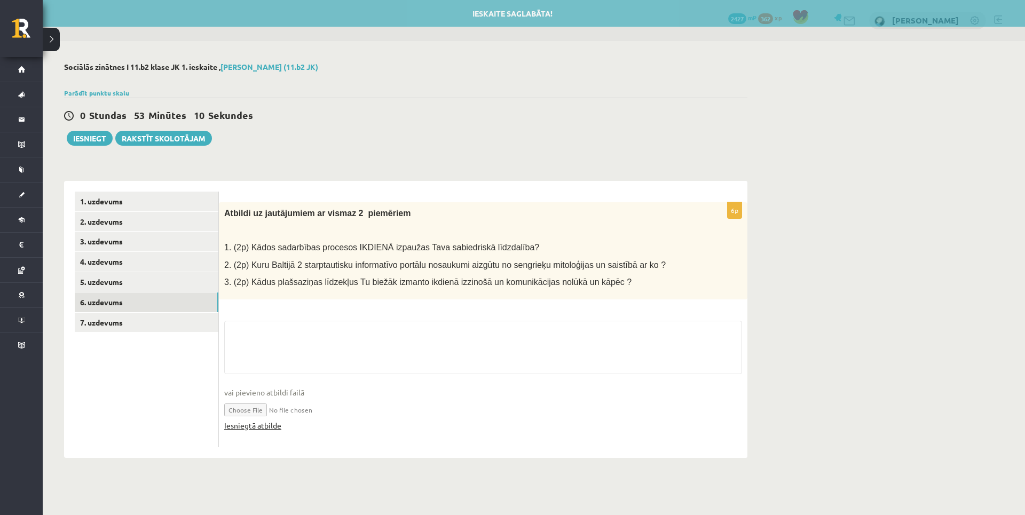
click at [257, 425] on link "Iesniegtā atbilde" at bounding box center [252, 425] width 57 height 11
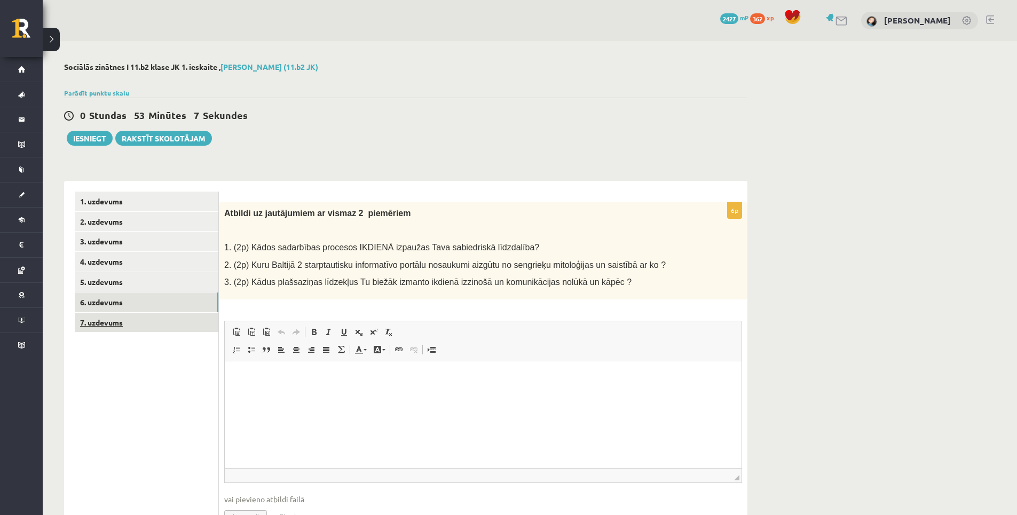
click at [121, 326] on link "7. uzdevums" at bounding box center [147, 323] width 144 height 20
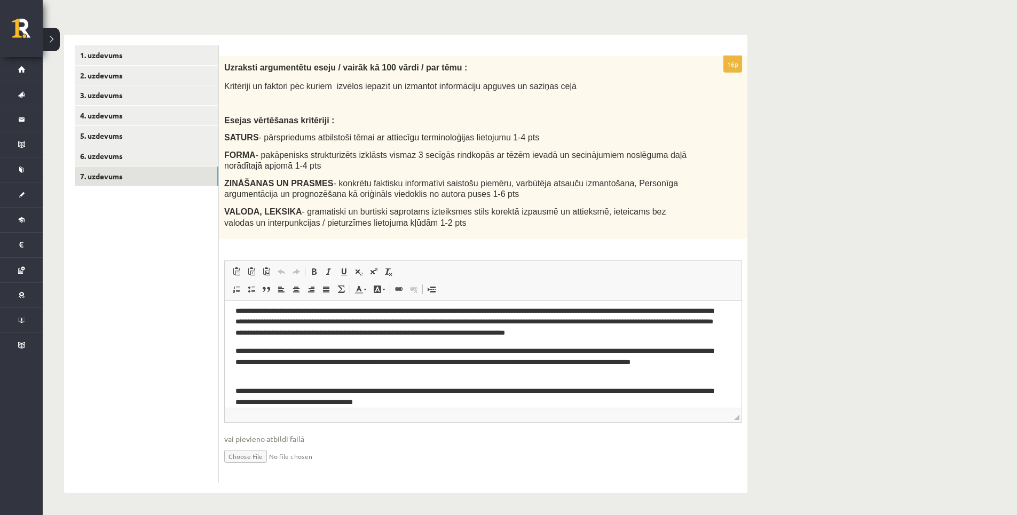
scroll to position [35, 0]
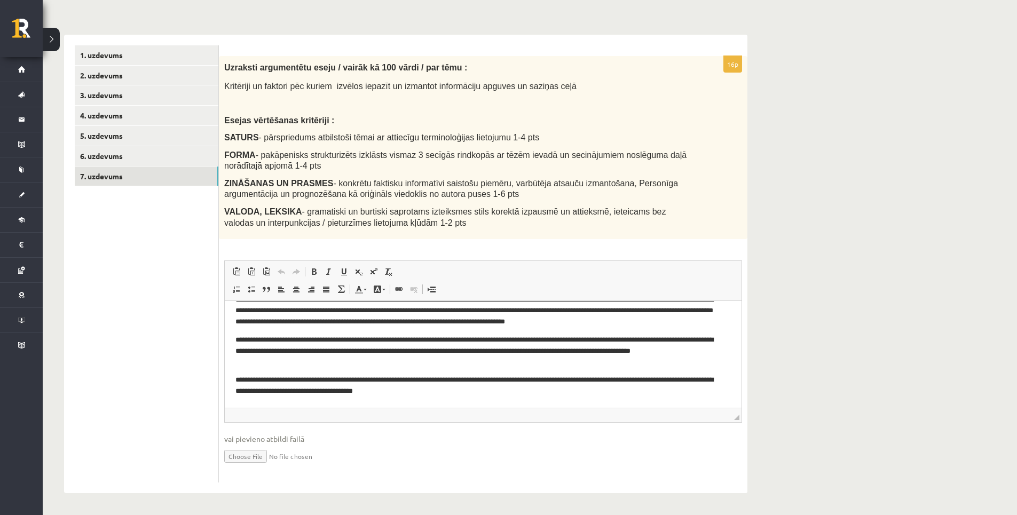
drag, startPoint x: 734, startPoint y: 420, endPoint x: 744, endPoint y: 422, distance: 11.0
click at [744, 423] on div "16p Uzraksti argumentētu eseju / vairāk kā 100 vārdi / par tēmu : Kritēriji un …" at bounding box center [483, 269] width 529 height 427
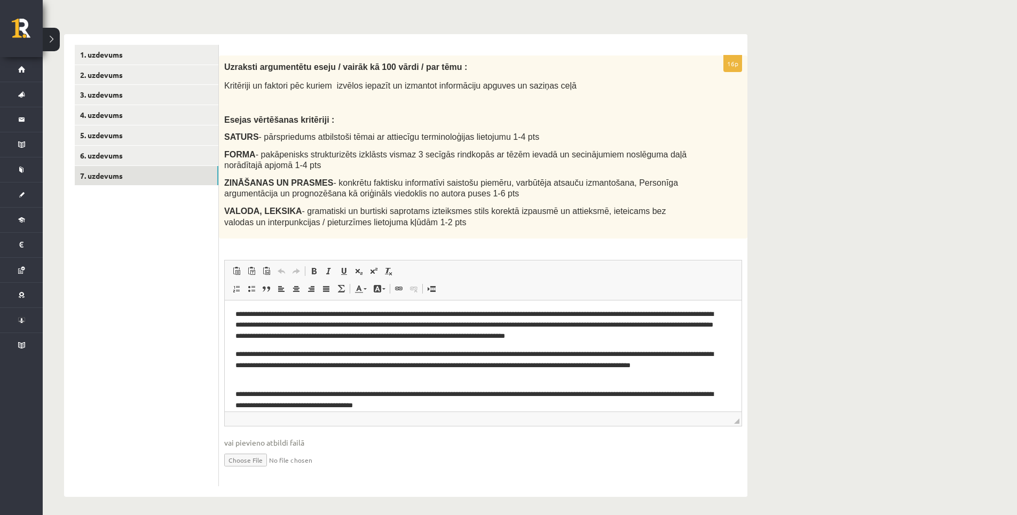
scroll to position [0, 0]
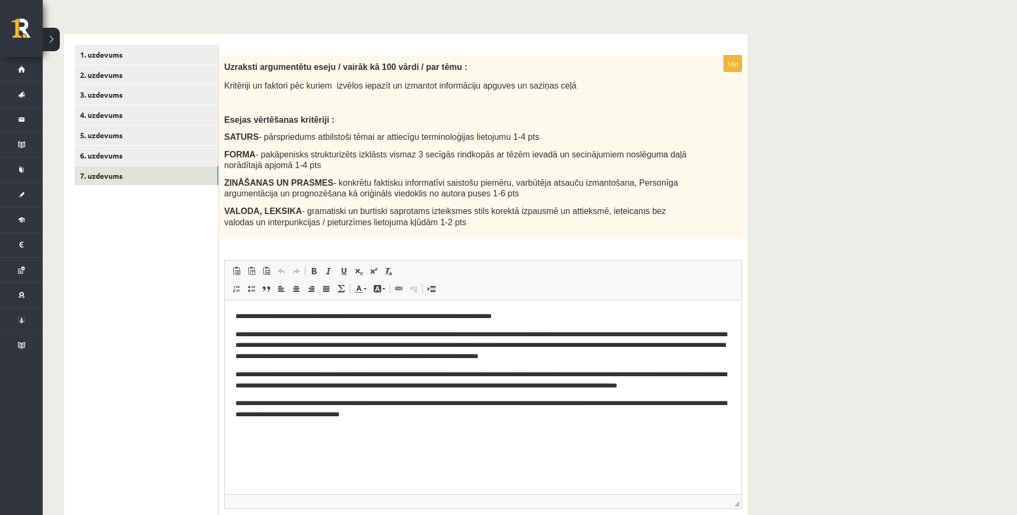
drag, startPoint x: 736, startPoint y: 418, endPoint x: 711, endPoint y: 494, distance: 79.9
click at [714, 503] on span "◢ Путь элементов" at bounding box center [483, 501] width 517 height 14
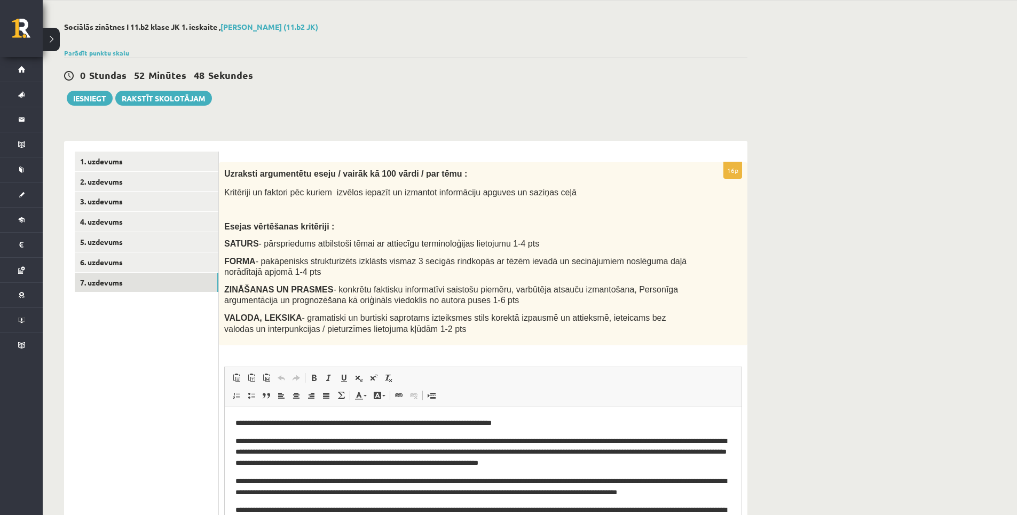
scroll to position [19, 0]
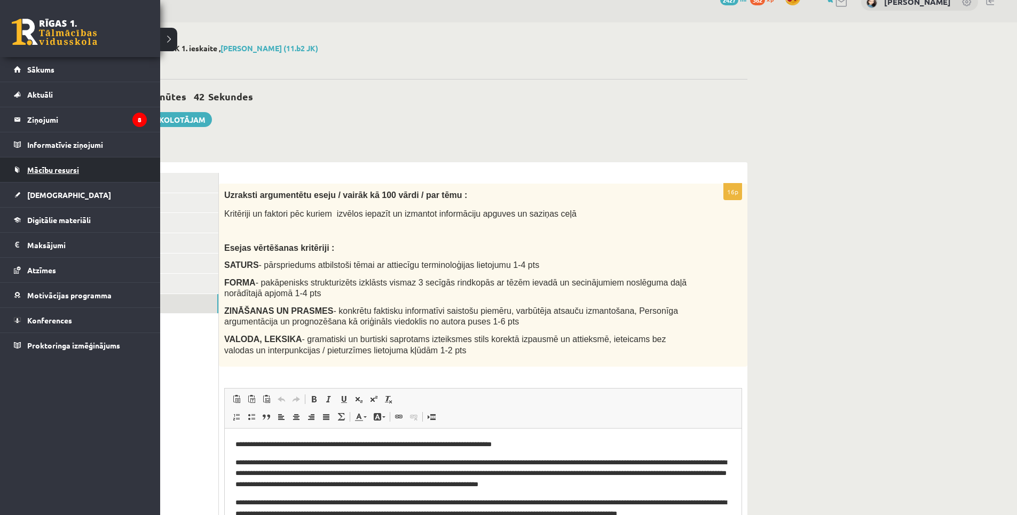
click at [43, 170] on span "Mācību resursi" at bounding box center [53, 170] width 52 height 10
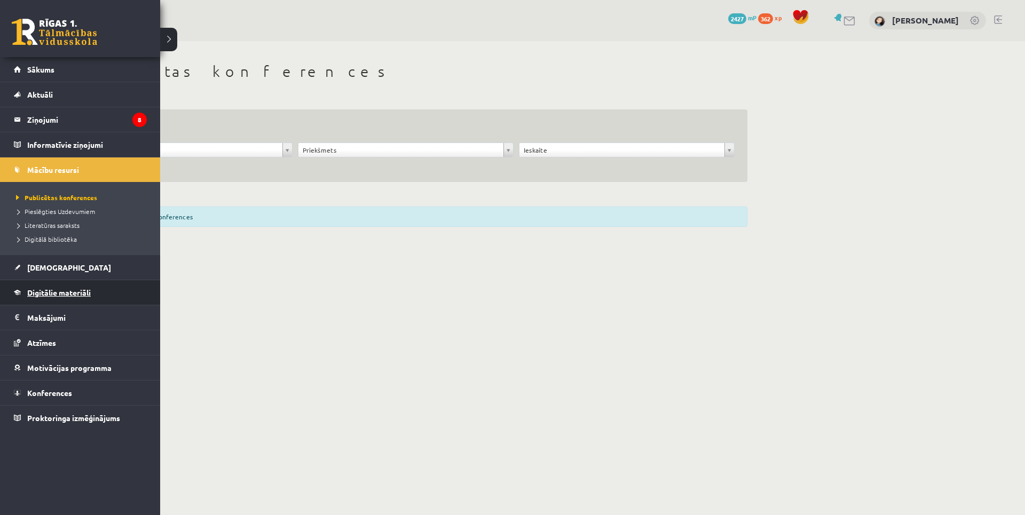
click at [56, 290] on span "Digitālie materiāli" at bounding box center [59, 293] width 64 height 10
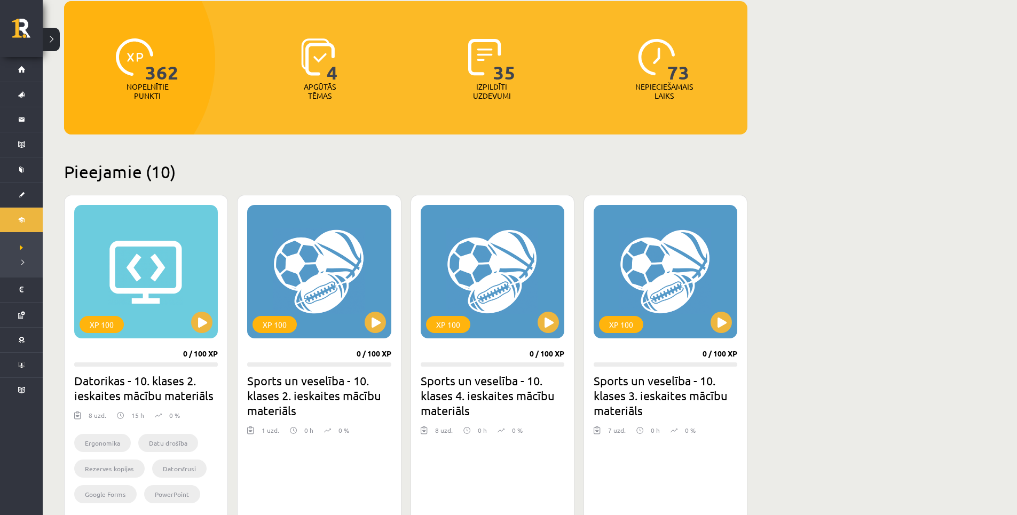
scroll to position [77, 0]
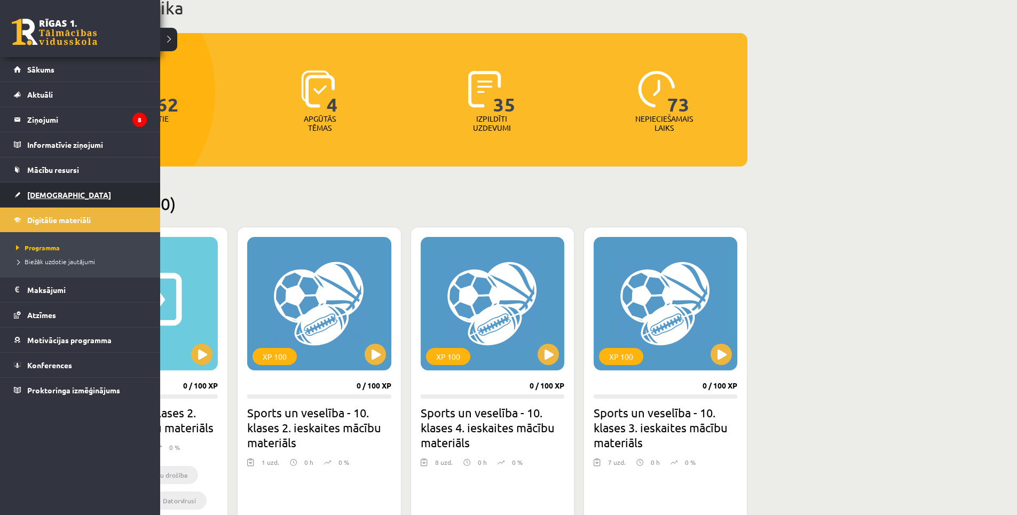
click at [40, 189] on link "[DEMOGRAPHIC_DATA]" at bounding box center [80, 195] width 133 height 25
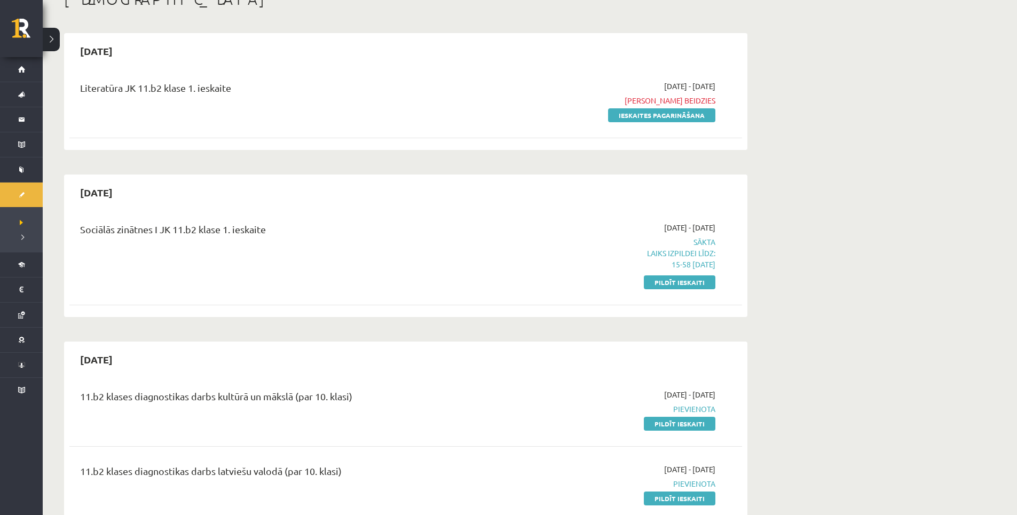
scroll to position [53, 0]
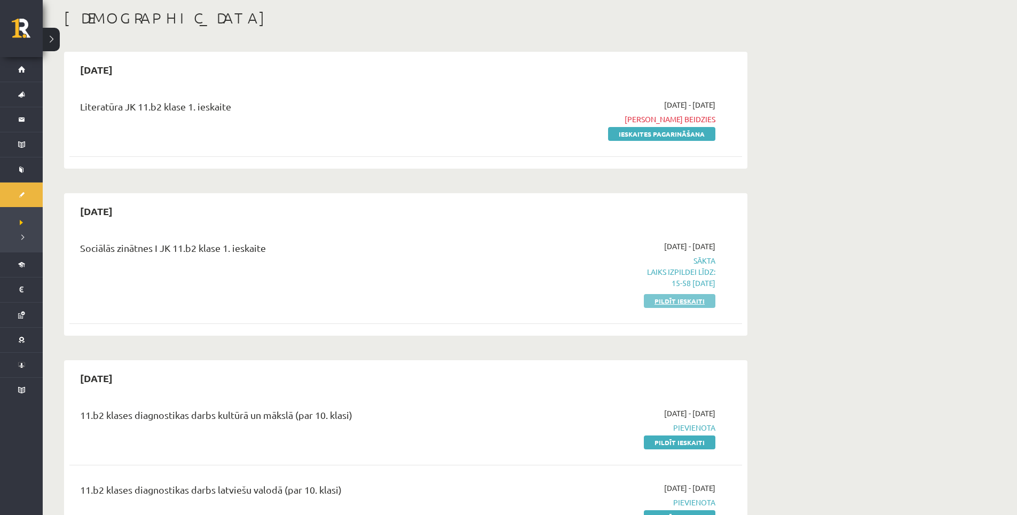
click at [665, 299] on link "Pildīt ieskaiti" at bounding box center [680, 301] width 72 height 14
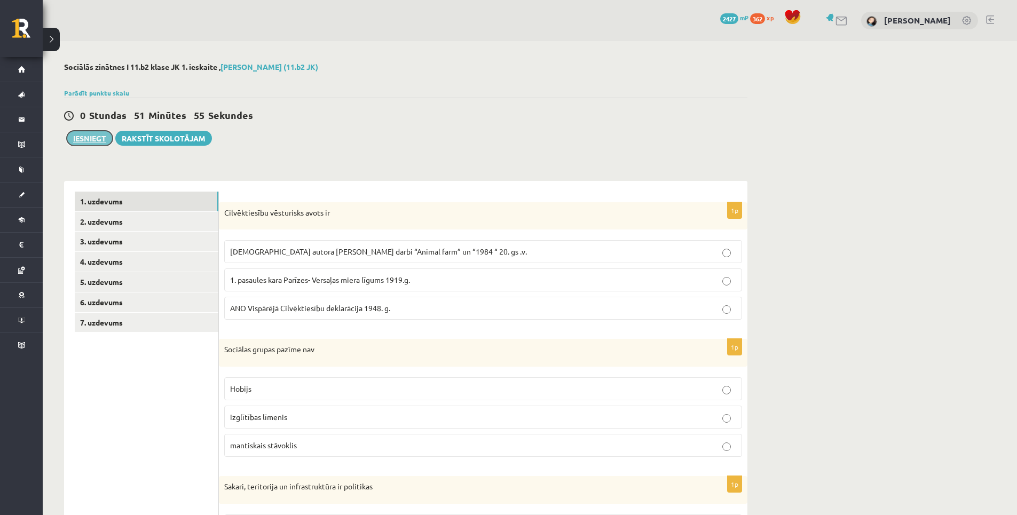
click at [88, 139] on button "Iesniegt" at bounding box center [90, 138] width 46 height 15
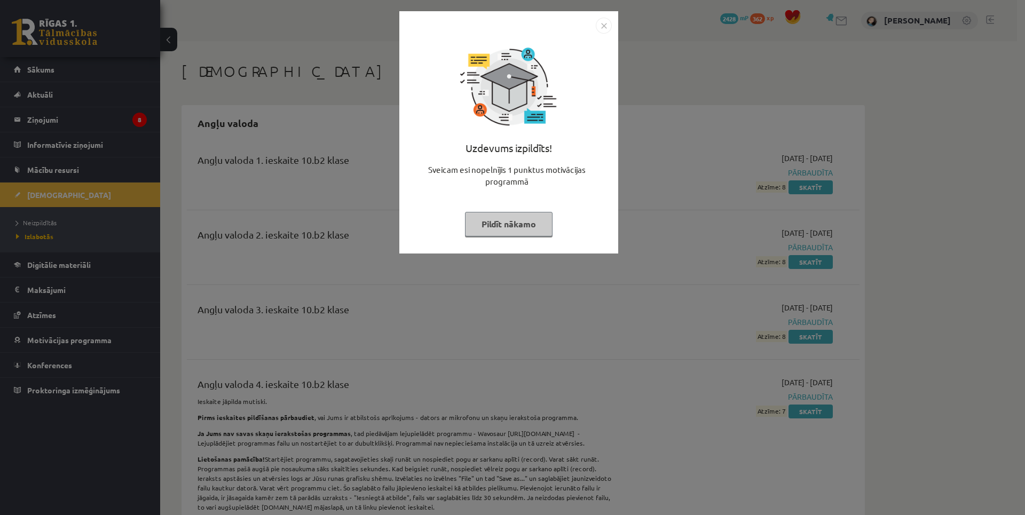
click at [516, 230] on button "Pildīt nākamo" at bounding box center [509, 224] width 88 height 25
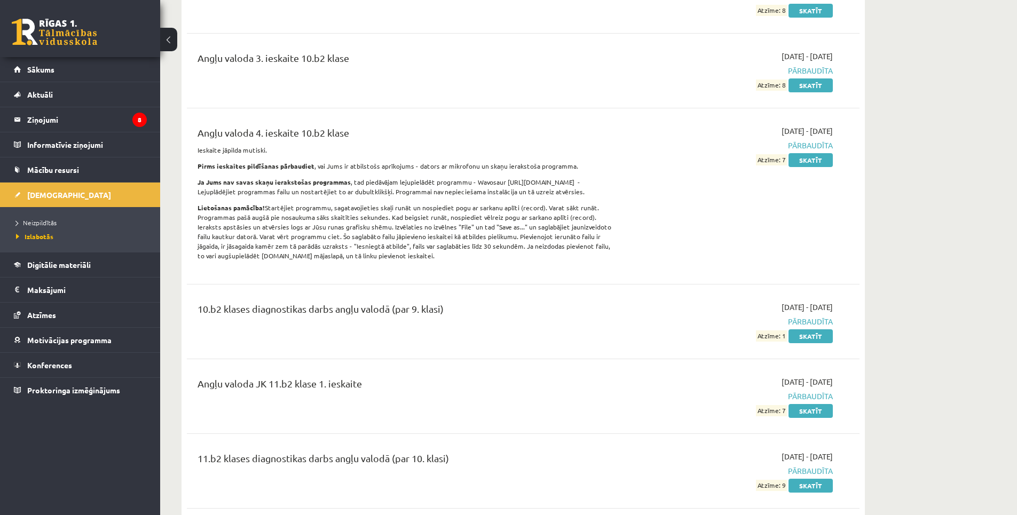
scroll to position [267, 0]
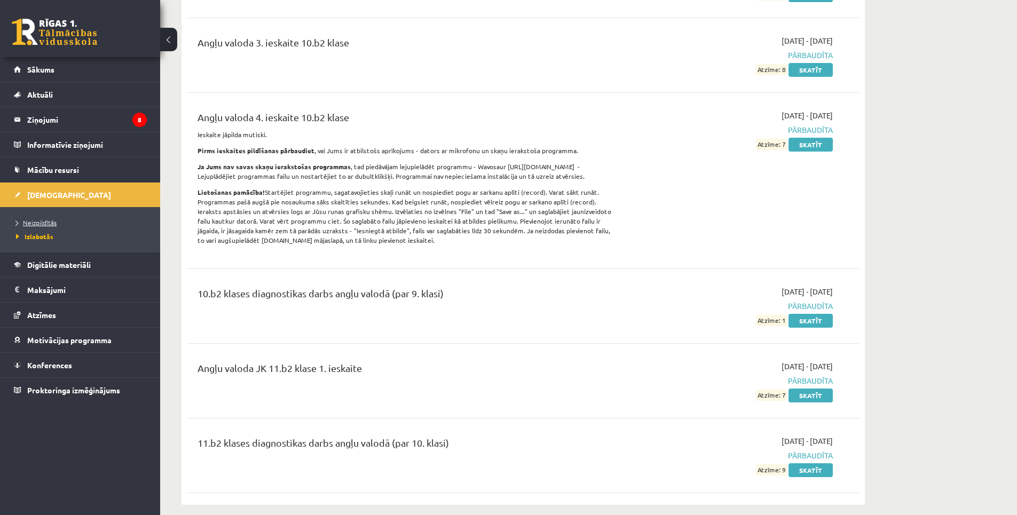
click at [66, 220] on link "Neizpildītās" at bounding box center [82, 223] width 133 height 10
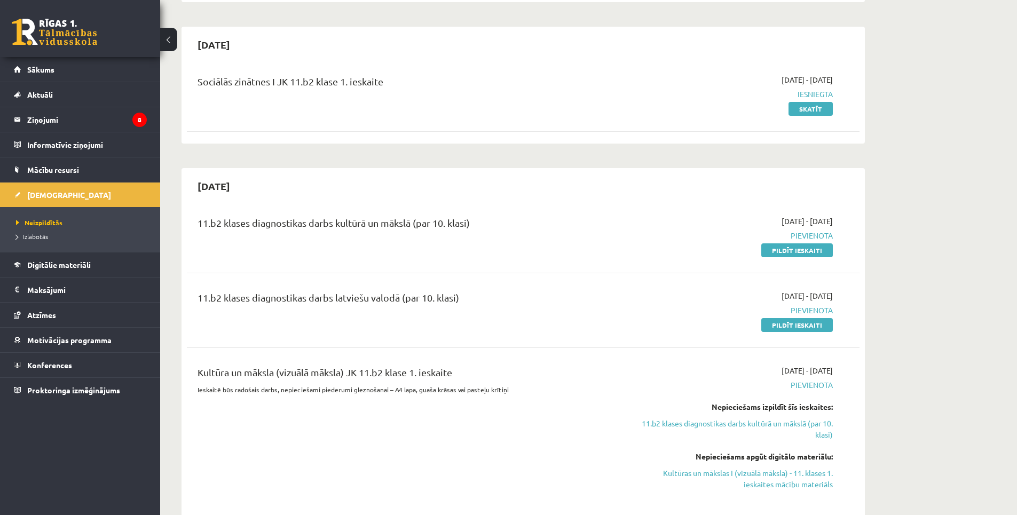
scroll to position [214, 0]
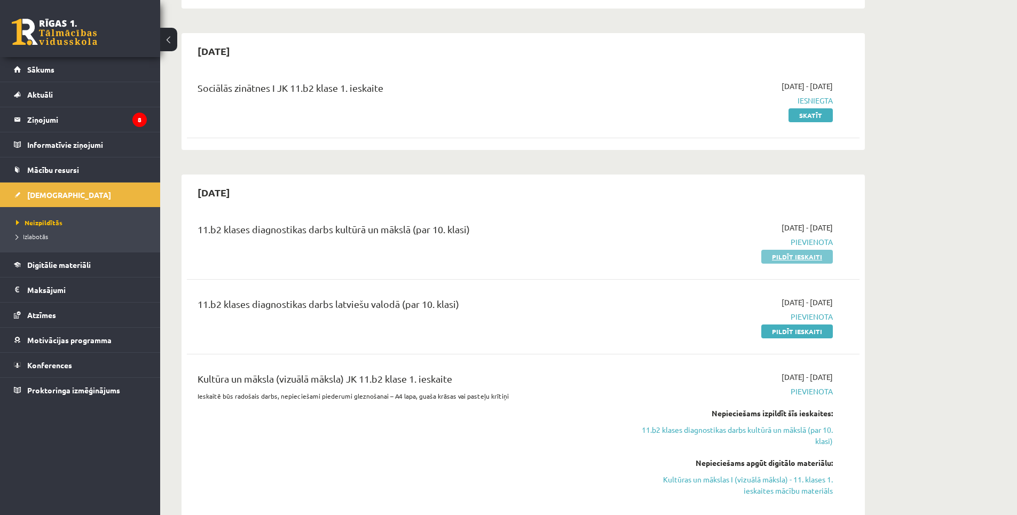
click at [805, 259] on link "Pildīt ieskaiti" at bounding box center [797, 257] width 72 height 14
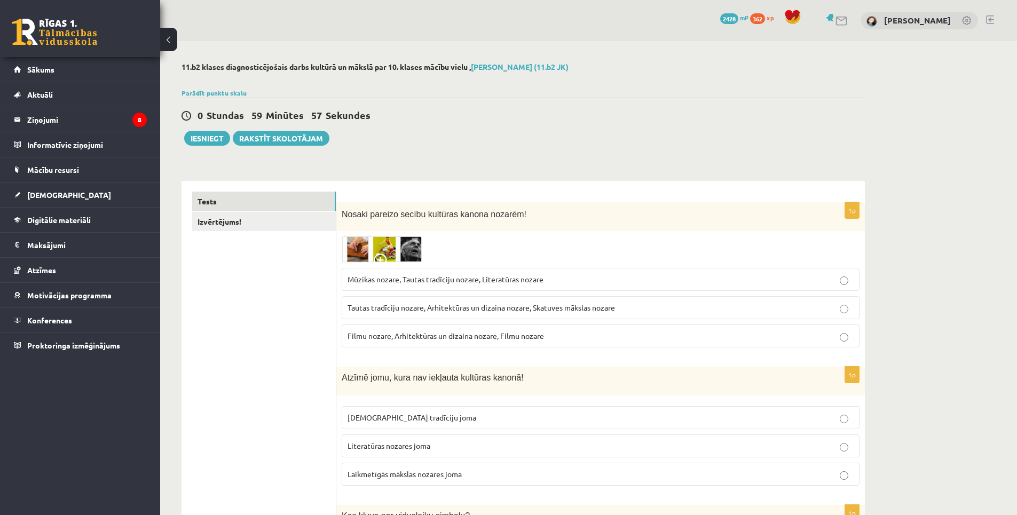
click at [361, 238] on img at bounding box center [382, 250] width 80 height 26
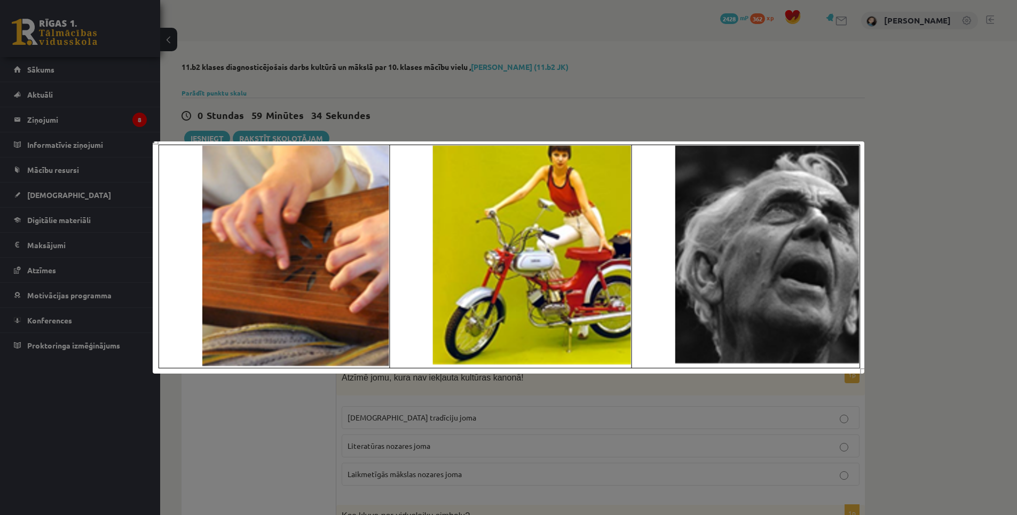
click at [440, 84] on div at bounding box center [508, 257] width 1017 height 515
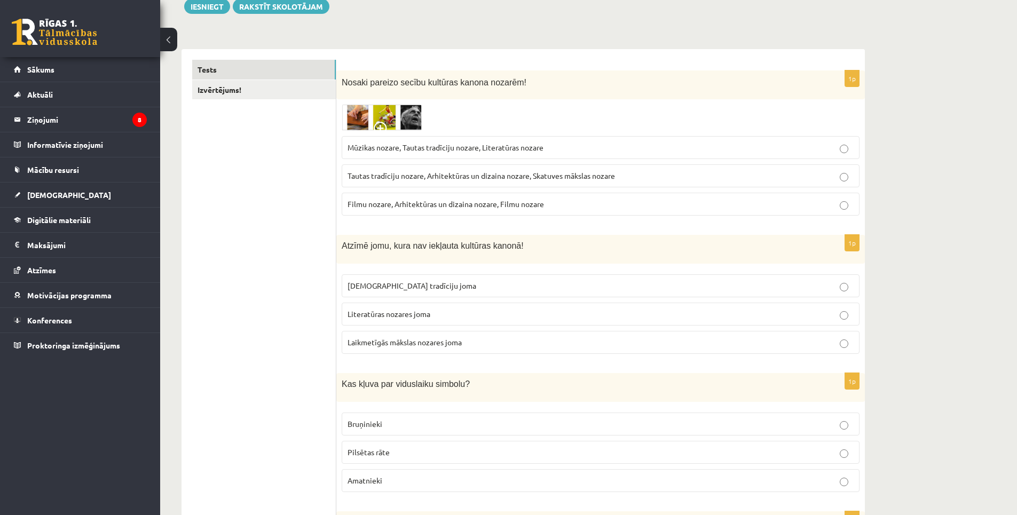
scroll to position [160, 0]
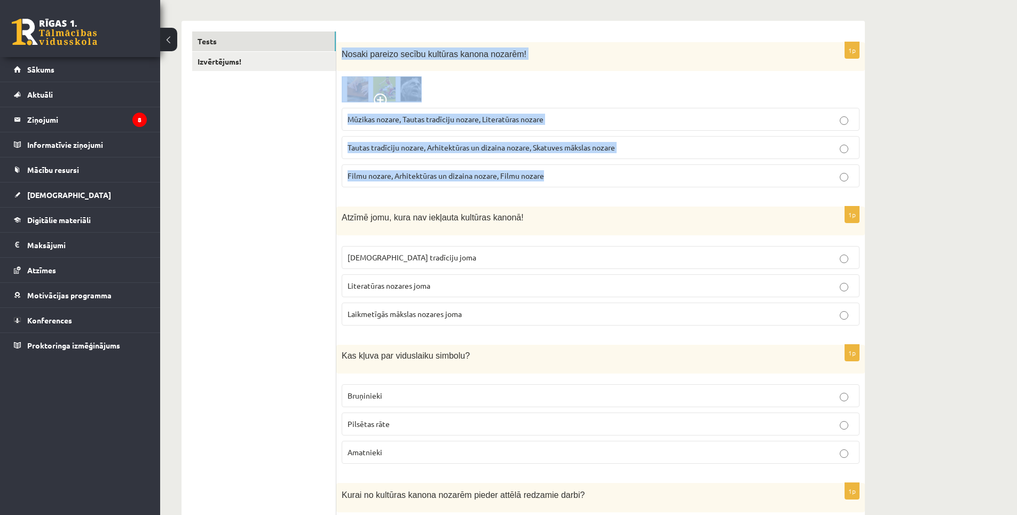
drag, startPoint x: 344, startPoint y: 52, endPoint x: 556, endPoint y: 182, distance: 248.0
click at [556, 182] on div "1p Nosaki pareizo secību kultūras kanona nozarēm! Mūzikas nozare, Tautas tradīc…" at bounding box center [600, 119] width 529 height 154
drag, startPoint x: 556, startPoint y: 182, endPoint x: 527, endPoint y: 178, distance: 28.5
copy div "Nosaki pareizo secību kultūras kanona nozarēm! Mūzikas nozare, Tautas tradīciju…"
click at [386, 149] on span "Tautas tradīciju nozare, Arhitektūras un dizaina nozare, Skatuves mākslas nozare" at bounding box center [481, 148] width 267 height 10
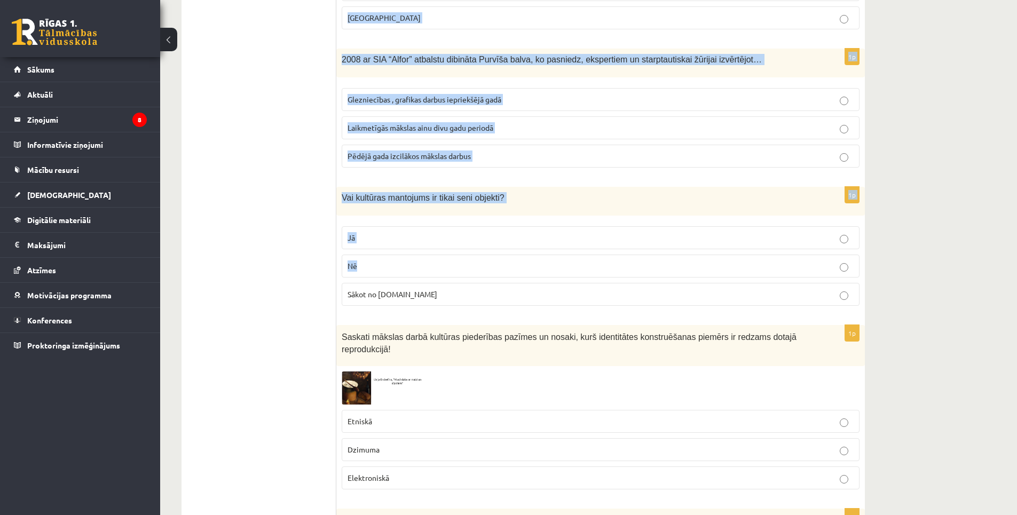
scroll to position [801, 0]
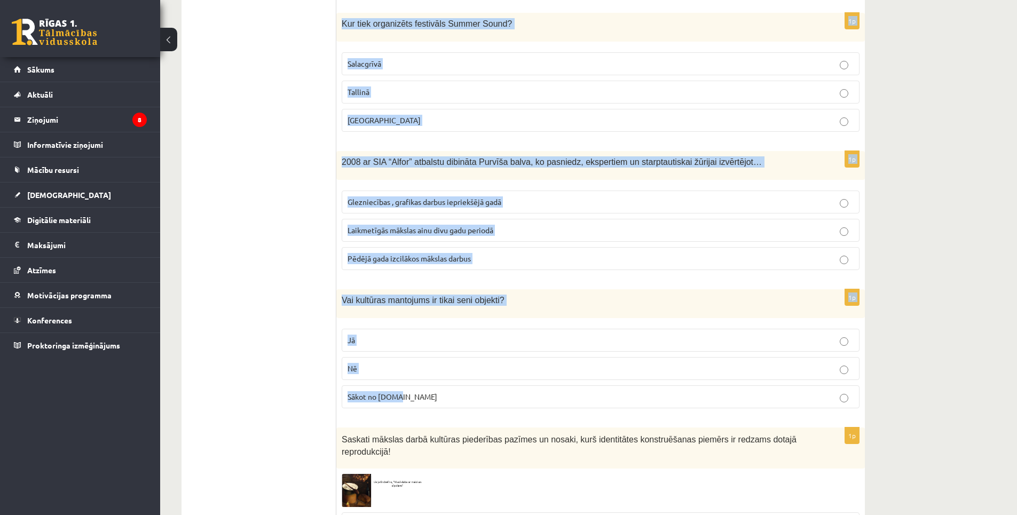
drag, startPoint x: 340, startPoint y: 215, endPoint x: 711, endPoint y: 396, distance: 412.3
copy form "Atzīmē jomu, kura nav iekļauta kultūras kanonā! Tautas tradīciju joma Literatūr…"
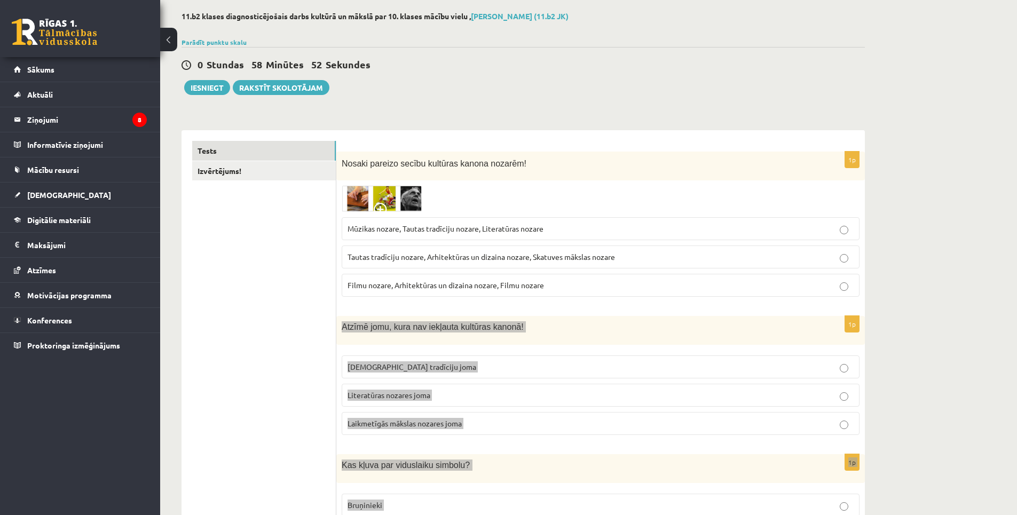
scroll to position [0, 0]
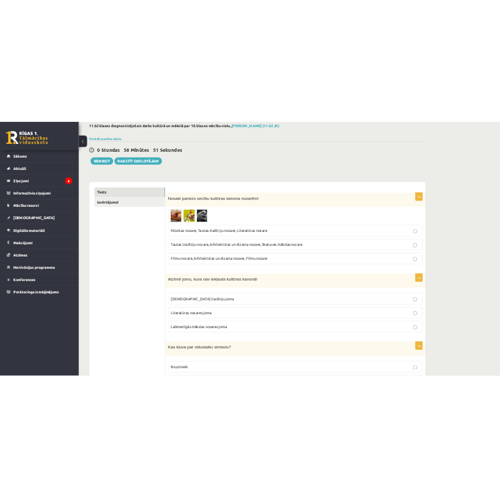
scroll to position [160, 0]
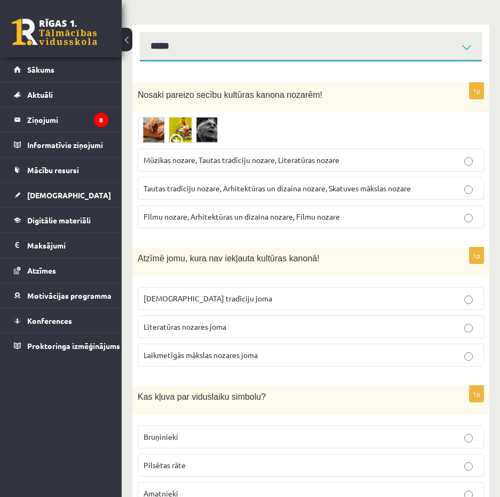
click at [196, 325] on span "Literatūras nozares joma" at bounding box center [185, 326] width 83 height 10
click at [164, 360] on p "Laikmetīgās mākslas nozares joma" at bounding box center [311, 354] width 335 height 11
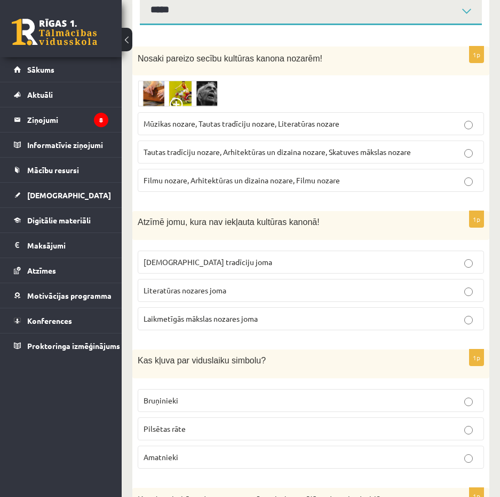
scroll to position [214, 0]
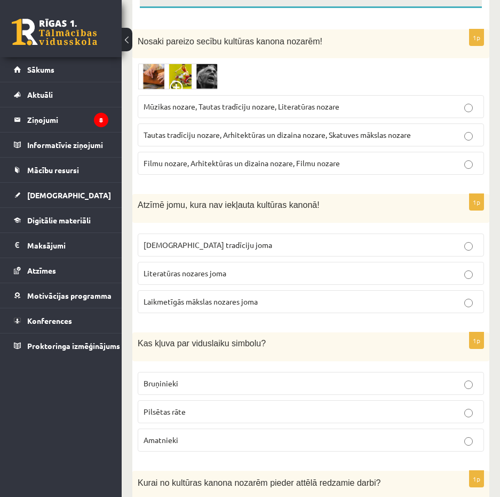
click at [174, 379] on span "Bruņinieki" at bounding box center [161, 383] width 35 height 10
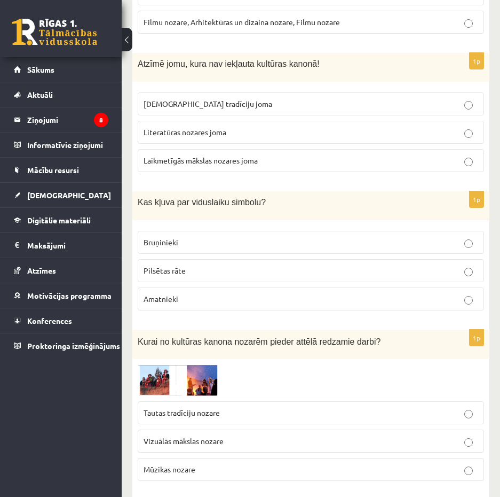
scroll to position [374, 0]
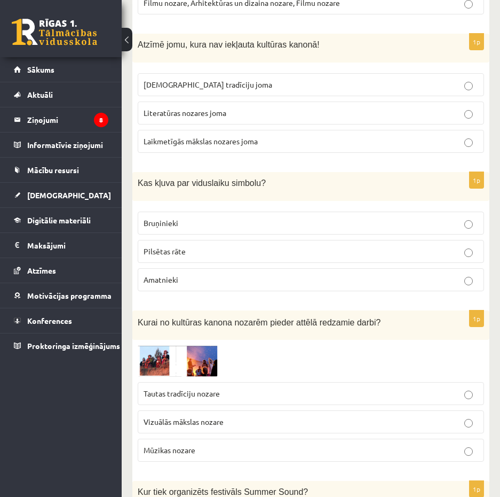
click at [196, 359] on img at bounding box center [178, 360] width 80 height 31
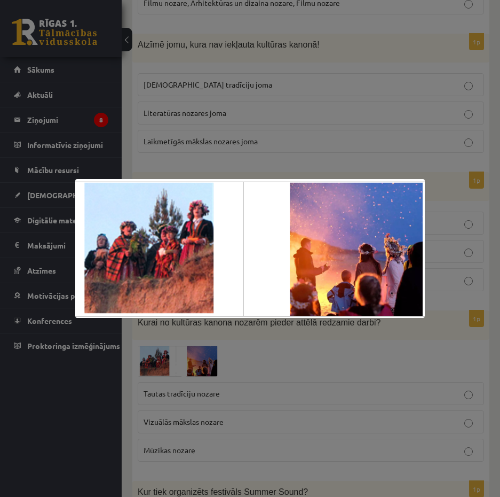
click at [249, 351] on div at bounding box center [250, 248] width 500 height 497
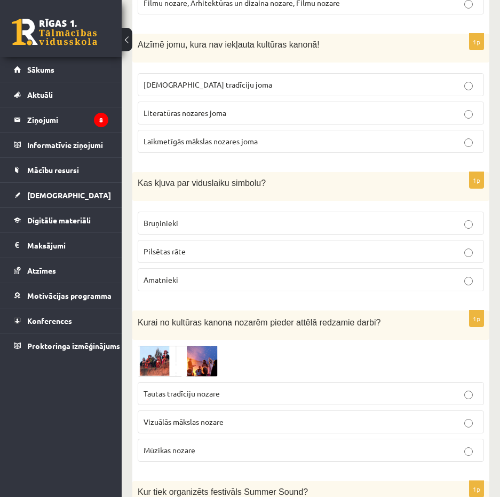
click at [233, 453] on p "Mūzikas nozare" at bounding box center [311, 449] width 335 height 11
click at [187, 362] on img at bounding box center [178, 360] width 80 height 31
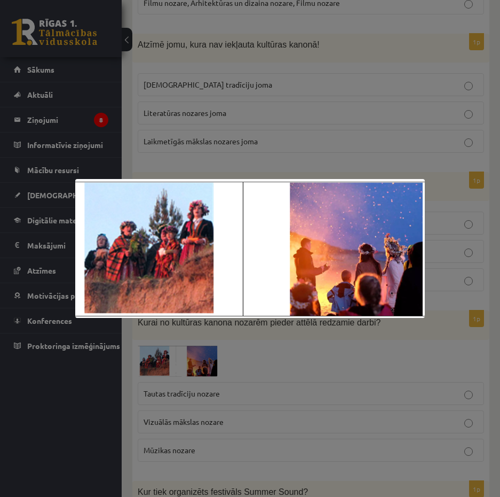
click at [264, 364] on div at bounding box center [250, 248] width 500 height 497
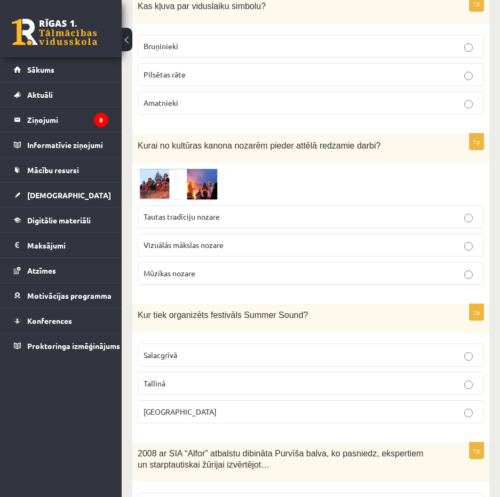
scroll to position [534, 0]
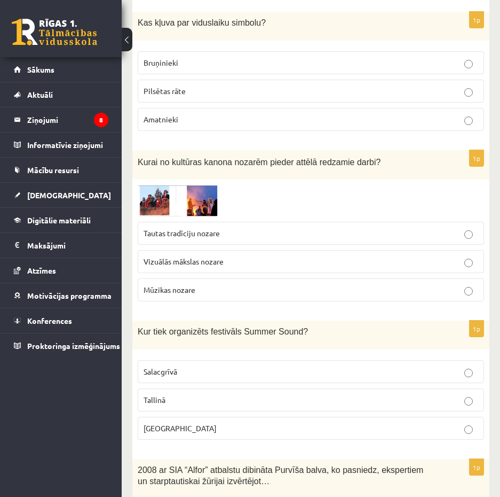
click at [180, 212] on span at bounding box center [178, 210] width 17 height 17
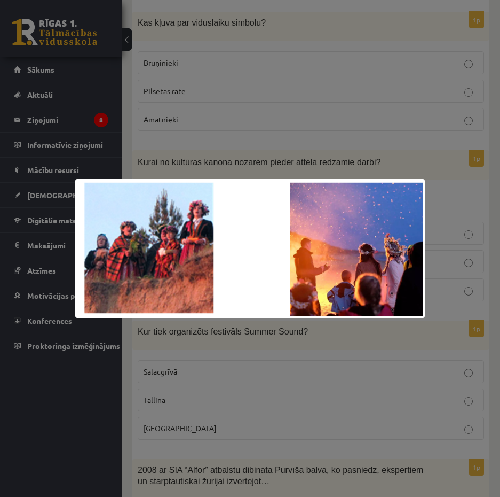
click at [285, 356] on div at bounding box center [250, 248] width 500 height 497
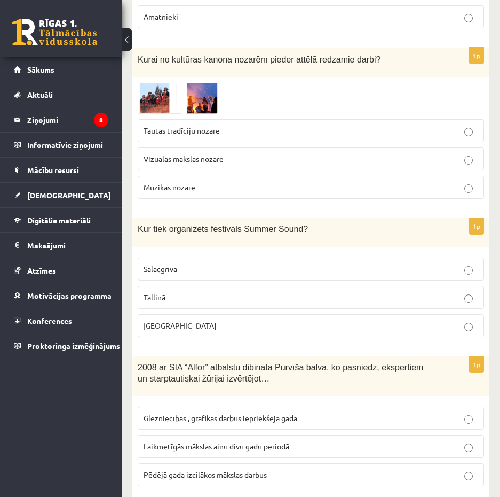
scroll to position [641, 0]
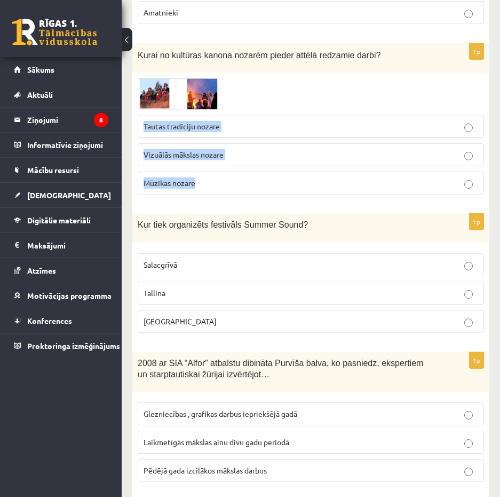
drag, startPoint x: 195, startPoint y: 179, endPoint x: 141, endPoint y: 116, distance: 82.9
click at [141, 116] on fieldset "Tautas tradīciju nozare Vizuālās mākslas nozare Mūzikas nozare" at bounding box center [311, 153] width 346 height 88
drag, startPoint x: 141, startPoint y: 116, endPoint x: 157, endPoint y: 132, distance: 22.7
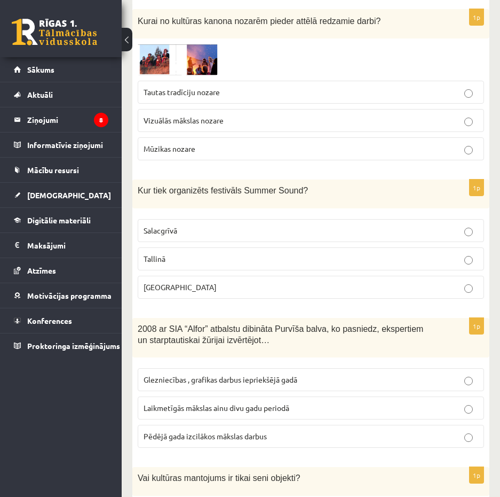
scroll to position [694, 0]
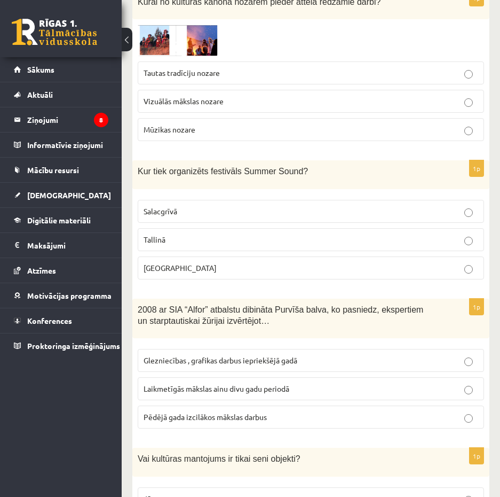
click at [200, 275] on label "Liepājā" at bounding box center [311, 267] width 346 height 23
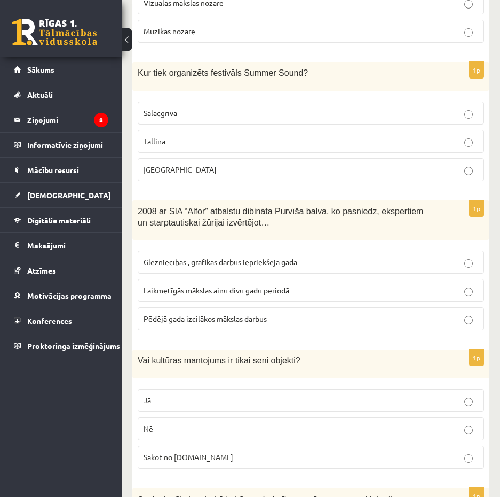
scroll to position [801, 0]
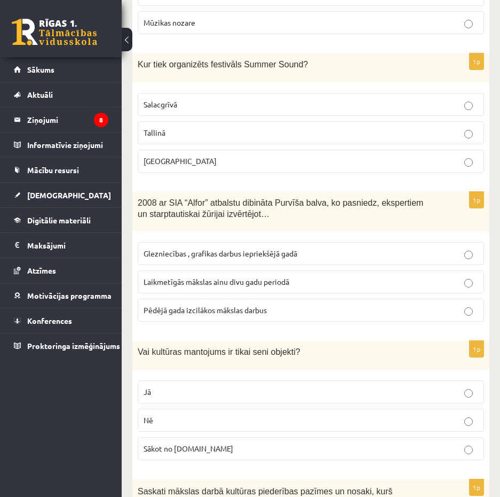
click at [175, 282] on span "Laikmetīgās mākslas ainu divu gadu periodā" at bounding box center [217, 282] width 146 height 10
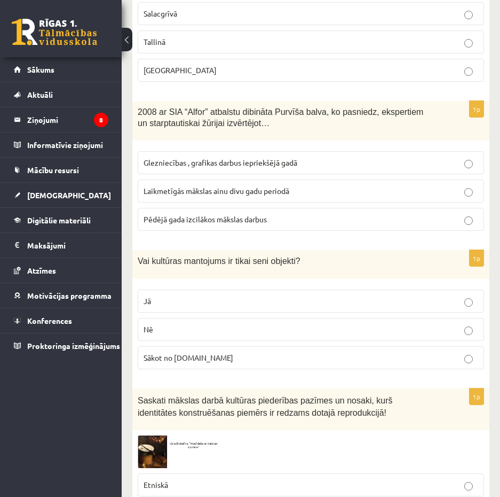
scroll to position [908, 0]
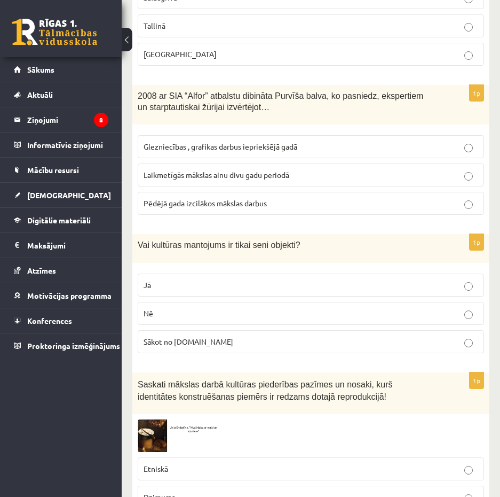
click at [167, 311] on p "Nē" at bounding box center [311, 313] width 335 height 11
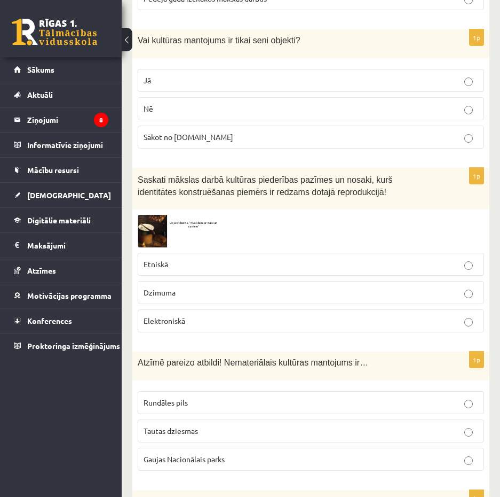
scroll to position [1121, 0]
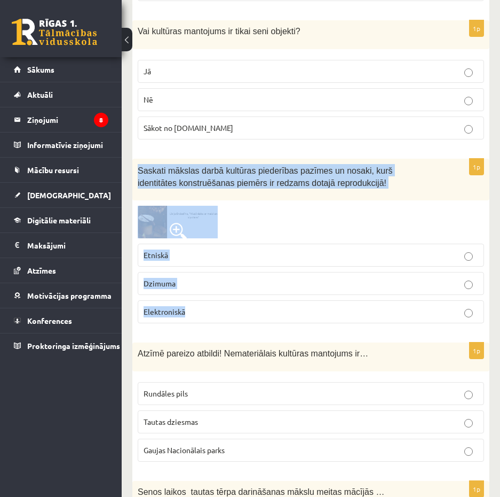
drag, startPoint x: 133, startPoint y: 167, endPoint x: 204, endPoint y: 324, distance: 172.8
click at [204, 324] on div "1p Saskati mākslas darbā kultūras piederības pazīmes un nosaki, kurš identitāte…" at bounding box center [310, 245] width 357 height 173
drag, startPoint x: 204, startPoint y: 324, endPoint x: 170, endPoint y: 313, distance: 36.0
copy div "Saskati mākslas darbā kultūras piederības pazīmes un nosaki, kurš identitātes k…"
click at [169, 255] on p "Etniskā" at bounding box center [311, 254] width 335 height 11
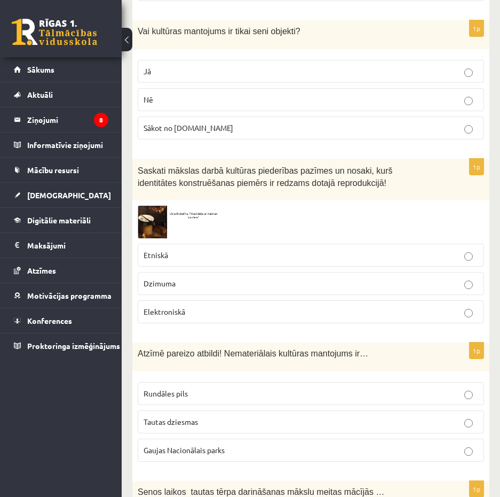
click at [154, 216] on img at bounding box center [178, 222] width 80 height 33
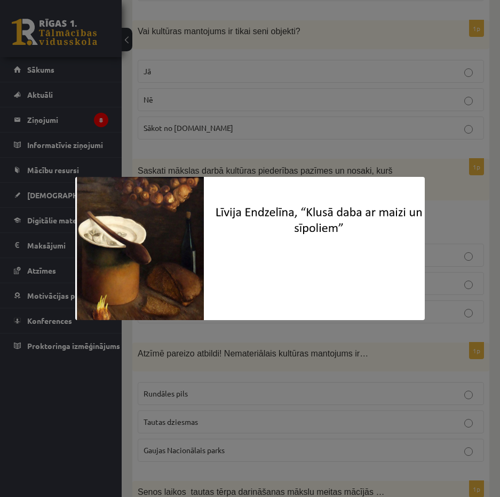
click at [253, 333] on div at bounding box center [250, 248] width 500 height 497
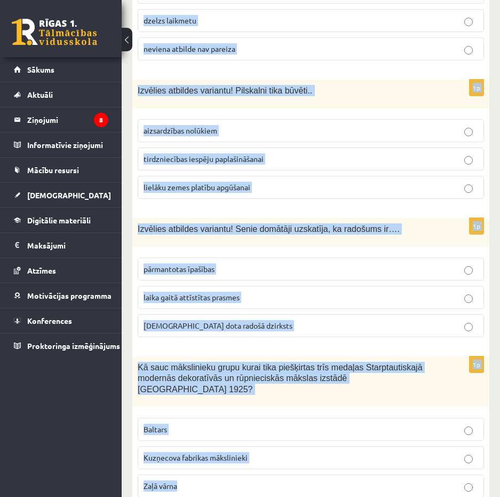
scroll to position [4367, 0]
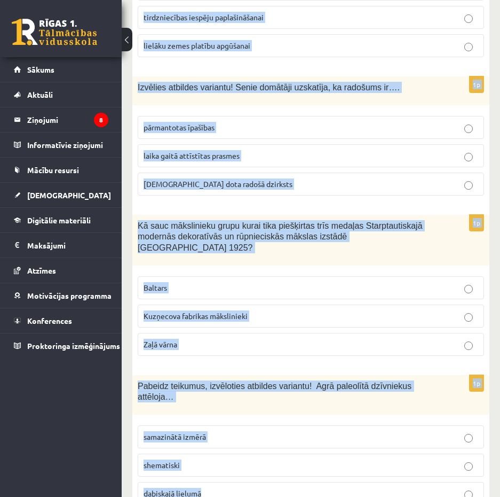
drag, startPoint x: 135, startPoint y: 193, endPoint x: 237, endPoint y: 449, distance: 275.6
drag, startPoint x: 237, startPoint y: 449, endPoint x: 182, endPoint y: 450, distance: 54.5
copy form "Atzīmē pareizo atbildi! Nemateriālais kultūras mantojums ir… Rundāles pils Taut…"
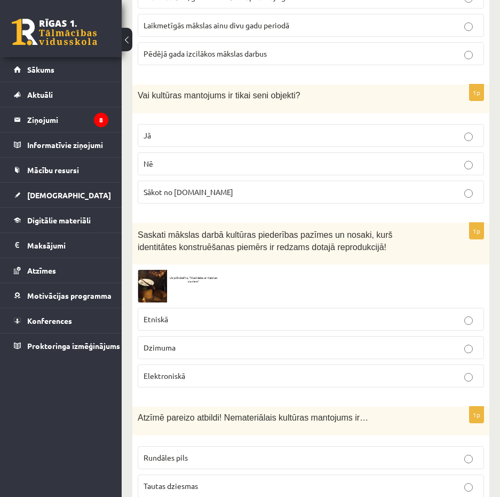
click at [248, 266] on div "1p Saskati mākslas darbā kultūras piederības pazīmes un nosaki, kurš identitāte…" at bounding box center [310, 309] width 357 height 173
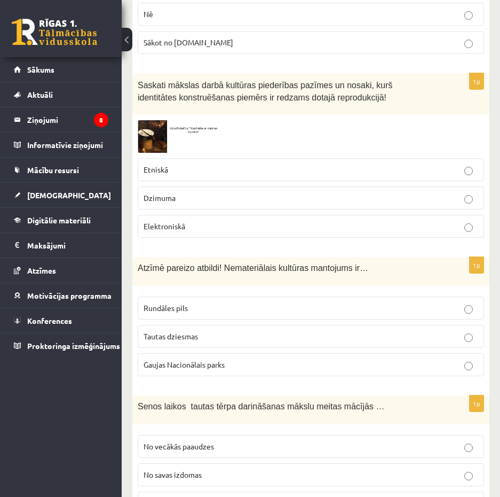
scroll to position [1217, 0]
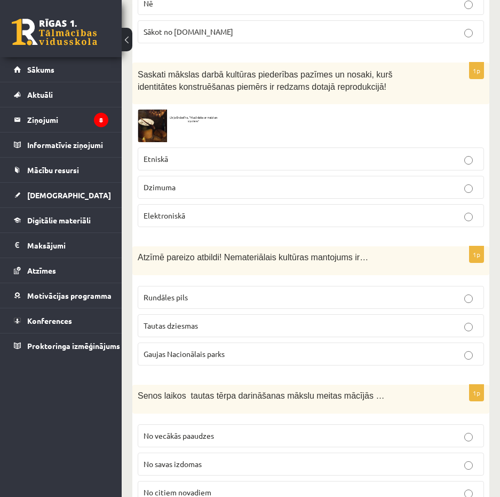
click at [207, 321] on p "Tautas dziesmas" at bounding box center [311, 325] width 335 height 11
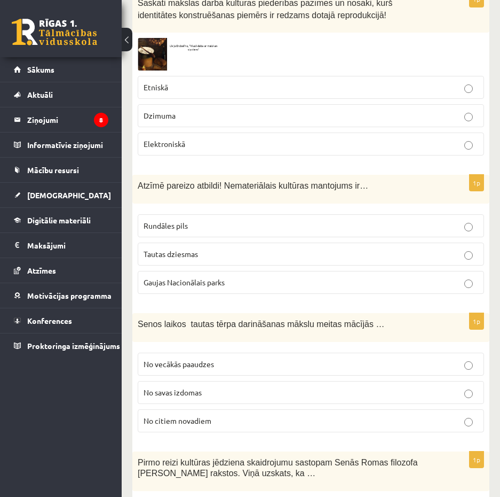
scroll to position [1324, 0]
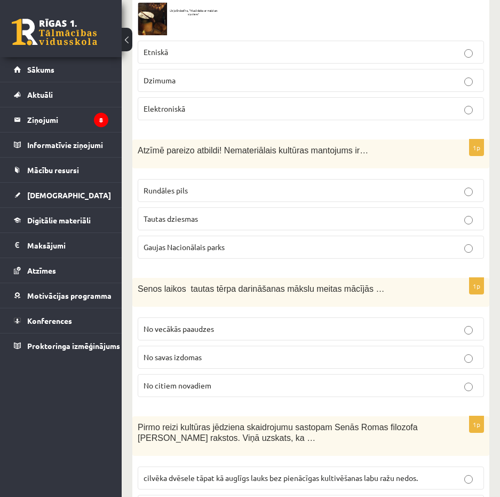
click at [198, 331] on span "No vecākās paaudzes" at bounding box center [179, 329] width 70 height 10
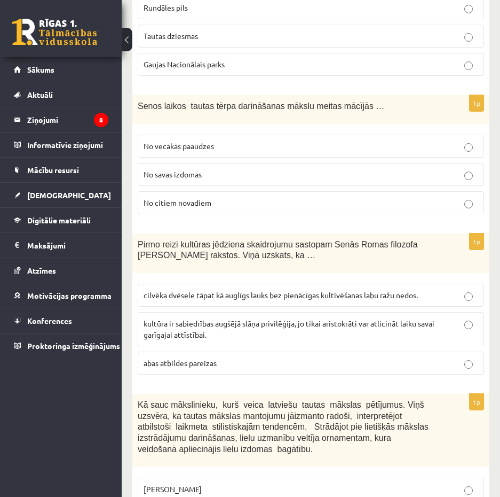
scroll to position [1538, 0]
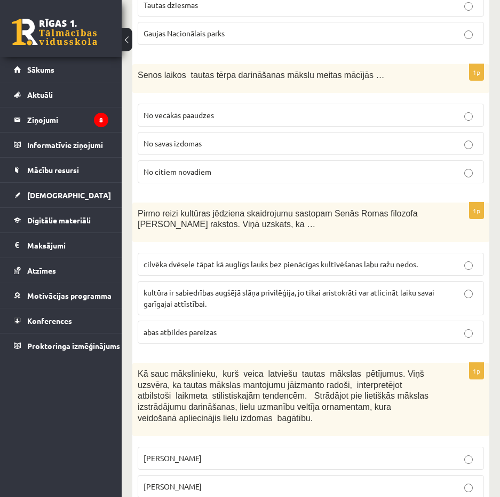
click at [162, 261] on span "cilvēka dvēsele tāpat kā auglīgs lauks bez pienācīgas kultivēšanas labu ražu ne…" at bounding box center [281, 264] width 274 height 10
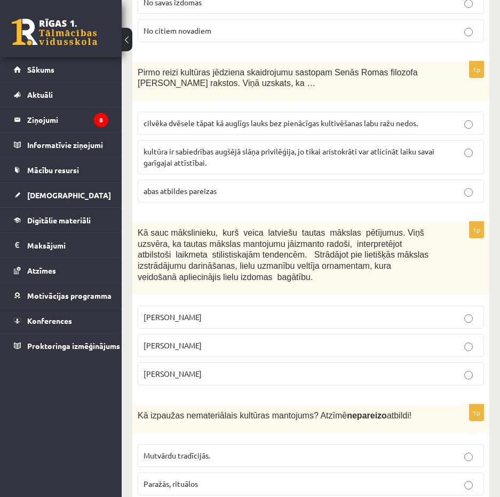
scroll to position [1698, 0]
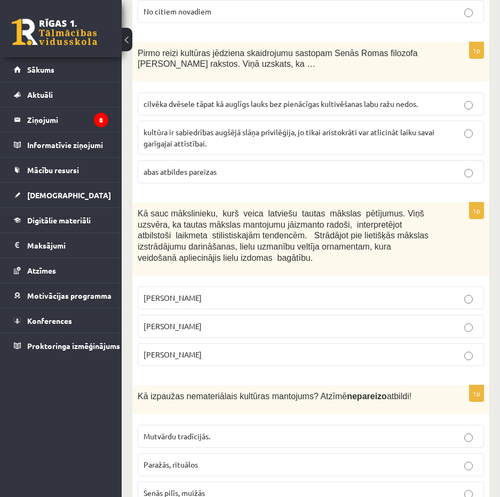
click at [177, 328] on span "Jūlijs Madernieks" at bounding box center [173, 326] width 58 height 10
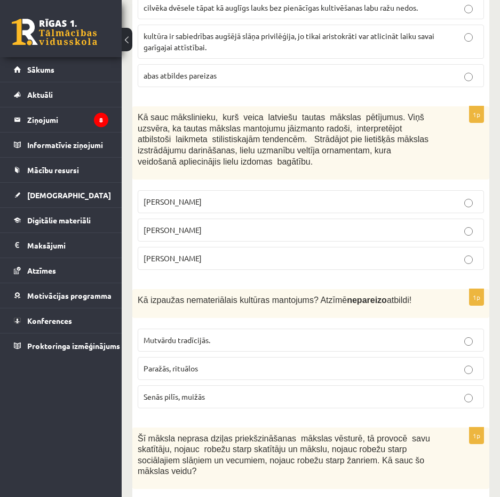
scroll to position [1804, 0]
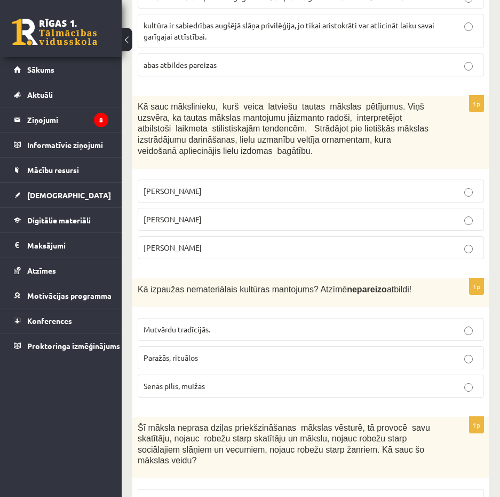
click at [194, 384] on span "Senās pilīs, muižās" at bounding box center [174, 386] width 61 height 10
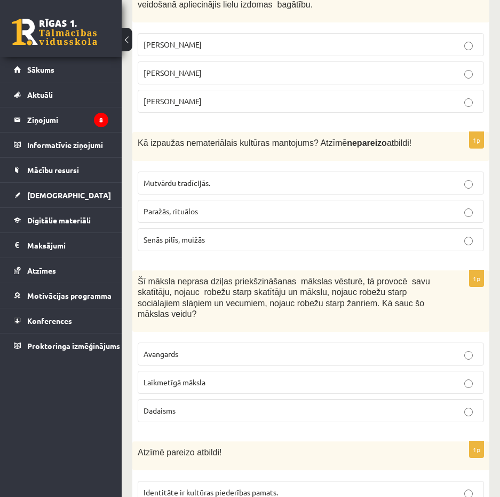
scroll to position [1965, 0]
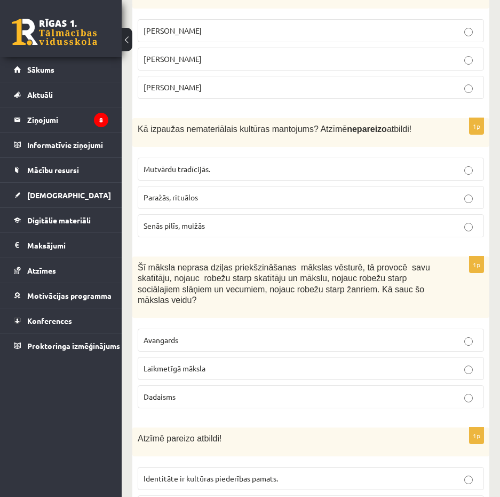
click at [184, 363] on span "Laikmetīgā māksla" at bounding box center [175, 368] width 62 height 10
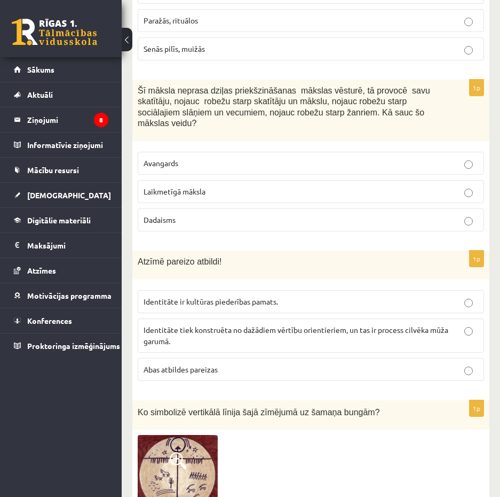
scroll to position [2178, 0]
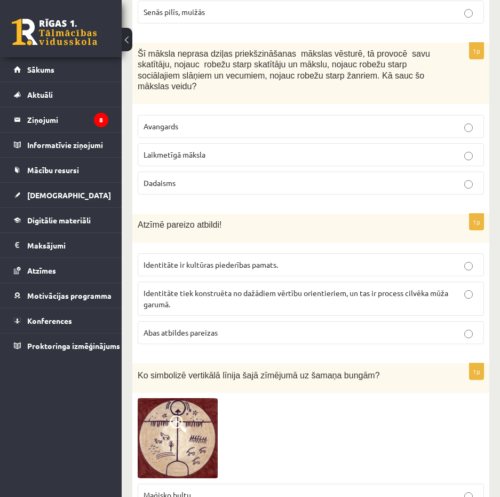
click at [196, 327] on span "Abas atbildes pareizas" at bounding box center [181, 332] width 74 height 10
drag, startPoint x: 196, startPoint y: 317, endPoint x: 254, endPoint y: 322, distance: 57.9
click at [254, 327] on p "Abas atbildes pareizas" at bounding box center [311, 332] width 335 height 11
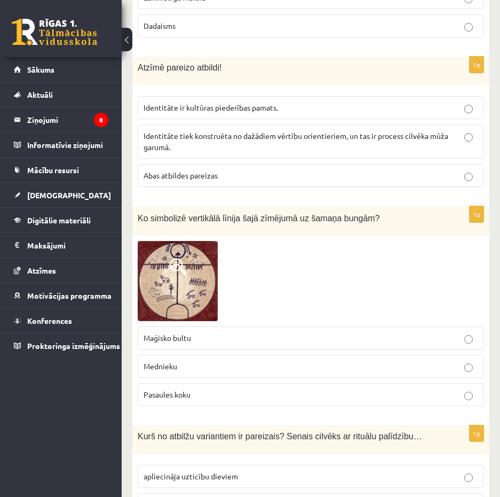
scroll to position [2338, 0]
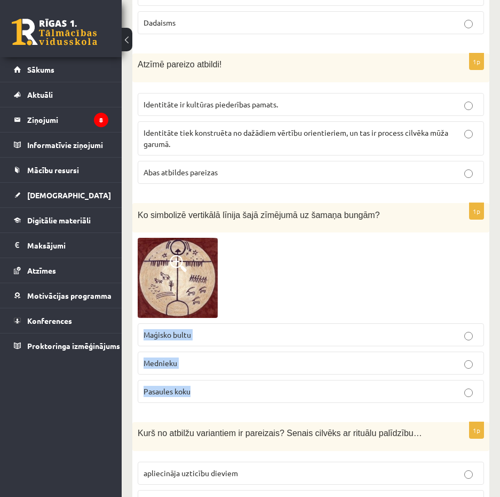
drag, startPoint x: 205, startPoint y: 382, endPoint x: 141, endPoint y: 316, distance: 91.7
click at [141, 318] on fieldset "Maģisko bultu Mednieku Pasaules koku" at bounding box center [311, 362] width 346 height 88
drag, startPoint x: 141, startPoint y: 316, endPoint x: 168, endPoint y: 326, distance: 28.9
click at [265, 296] on div at bounding box center [311, 278] width 346 height 80
click at [174, 278] on img at bounding box center [178, 278] width 80 height 80
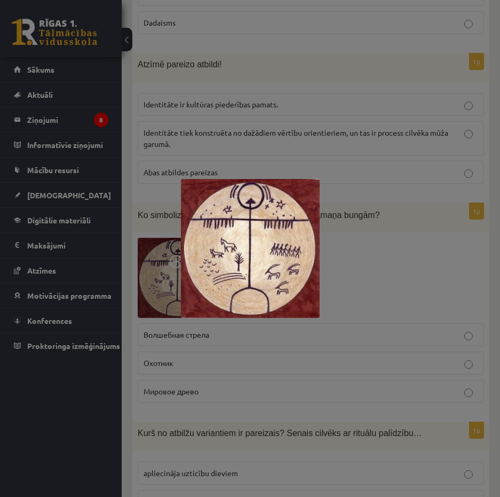
click at [364, 271] on div at bounding box center [250, 248] width 500 height 497
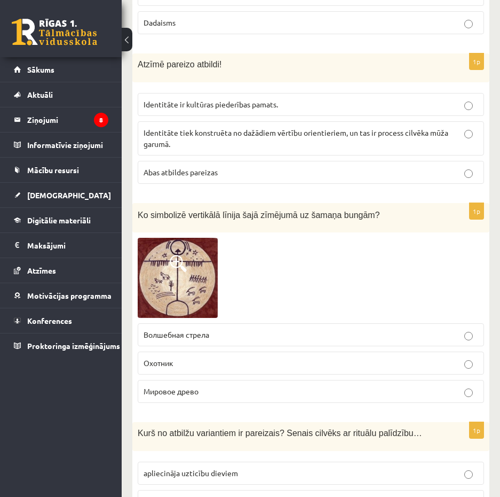
click at [248, 385] on p "Мировое древо" at bounding box center [311, 390] width 335 height 11
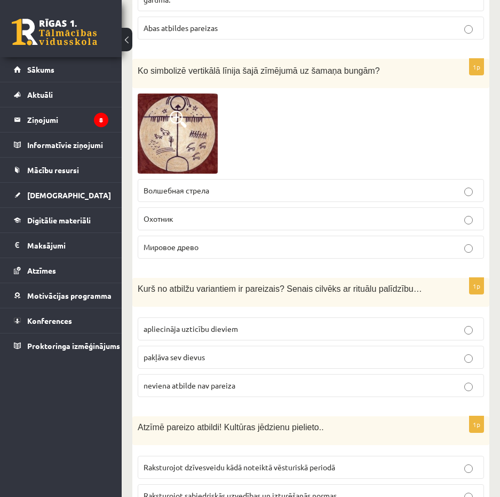
scroll to position [2552, 0]
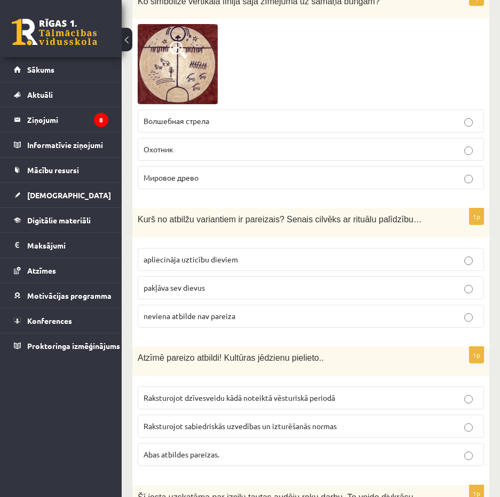
click at [209, 254] on span "apliecināja uzticību dieviem" at bounding box center [191, 259] width 94 height 10
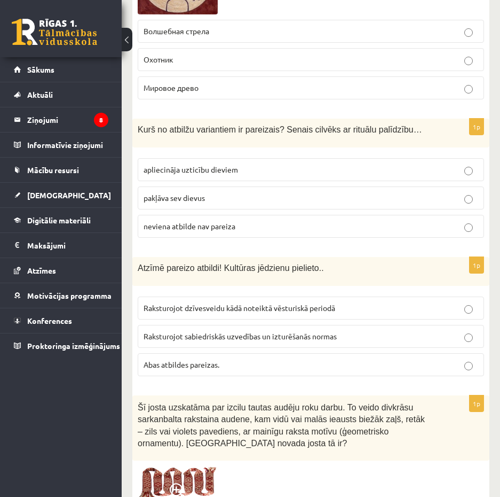
scroll to position [2659, 0]
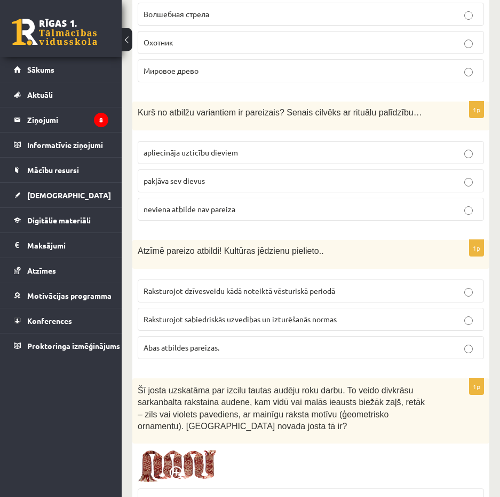
click at [185, 342] on span "Abas atbildes pareizas." at bounding box center [182, 347] width 76 height 10
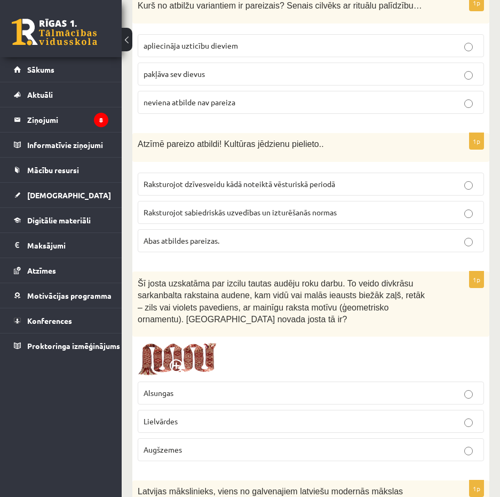
scroll to position [2819, 0]
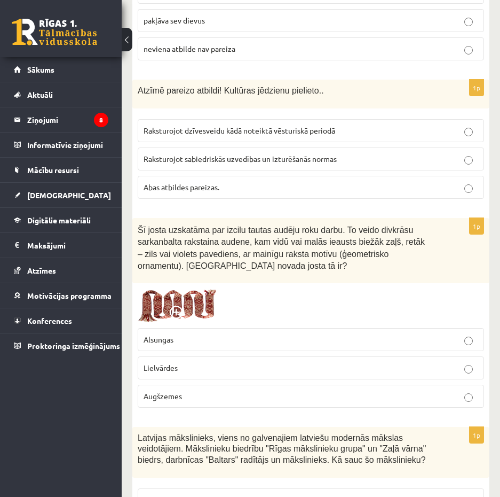
click at [170, 363] on span "Lielvārdes" at bounding box center [161, 368] width 34 height 10
drag, startPoint x: 195, startPoint y: 389, endPoint x: 143, endPoint y: 323, distance: 84.0
click at [143, 323] on fieldset "Alsungas Lielvārdes Augšzemes" at bounding box center [311, 366] width 346 height 88
drag, startPoint x: 143, startPoint y: 323, endPoint x: 154, endPoint y: 329, distance: 12.2
click at [254, 294] on div at bounding box center [311, 305] width 346 height 34
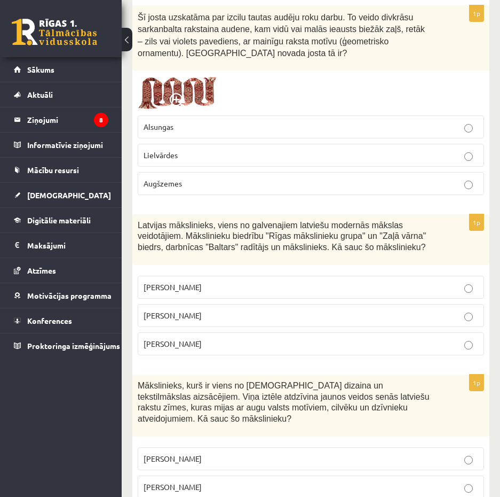
scroll to position [3032, 0]
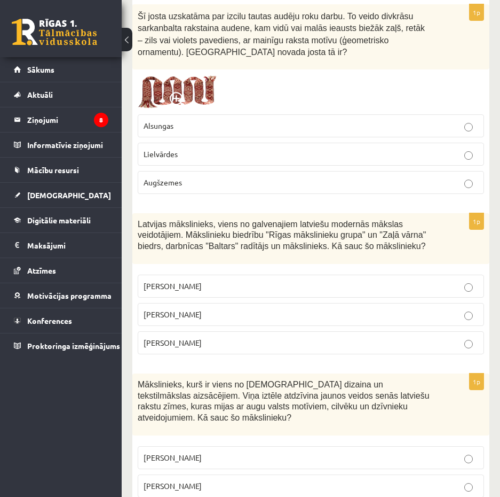
click at [190, 311] on label "Romāns Suta" at bounding box center [311, 314] width 346 height 23
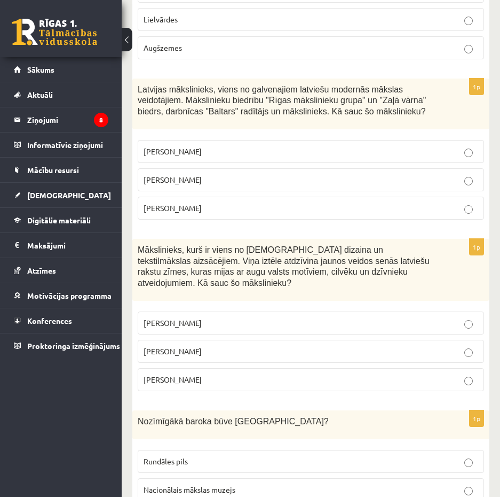
scroll to position [3193, 0]
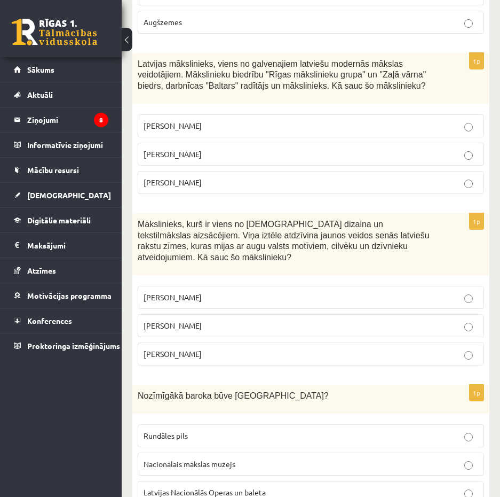
click at [187, 286] on label "Ansis Cīrulis" at bounding box center [311, 297] width 346 height 23
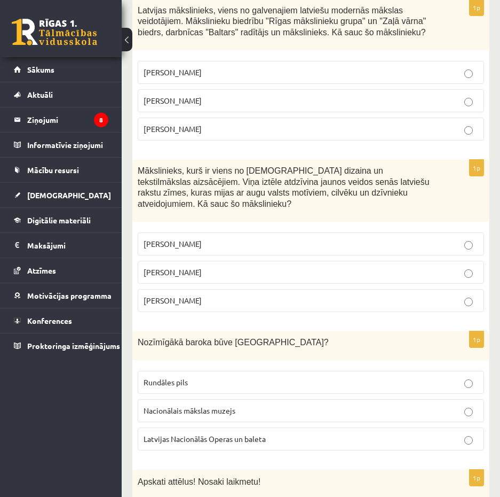
scroll to position [3299, 0]
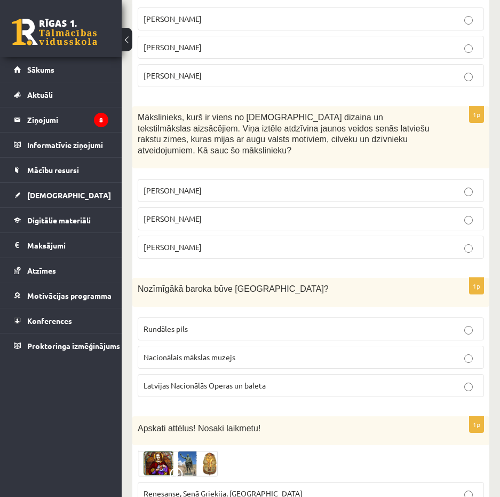
click at [213, 323] on p "Rundāles pils" at bounding box center [311, 328] width 335 height 11
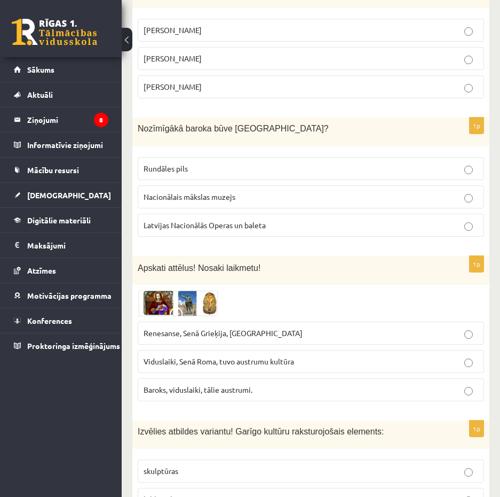
scroll to position [3513, 0]
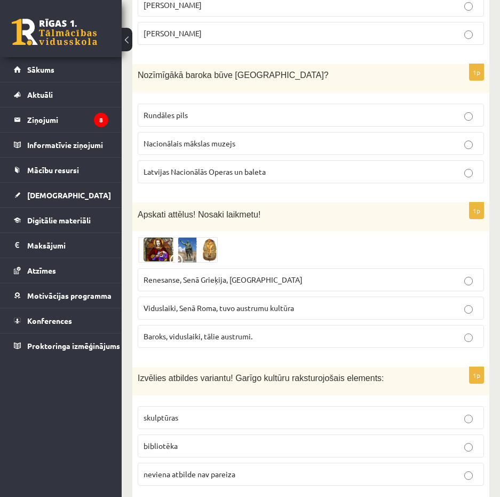
click at [186, 331] on span "Baroks, viduslaiki, tālie austrumi." at bounding box center [198, 336] width 109 height 10
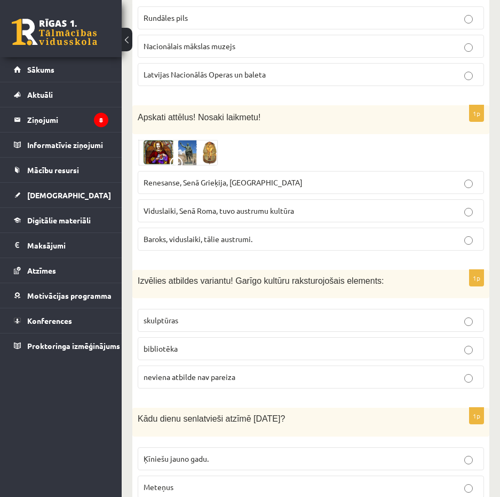
scroll to position [3620, 0]
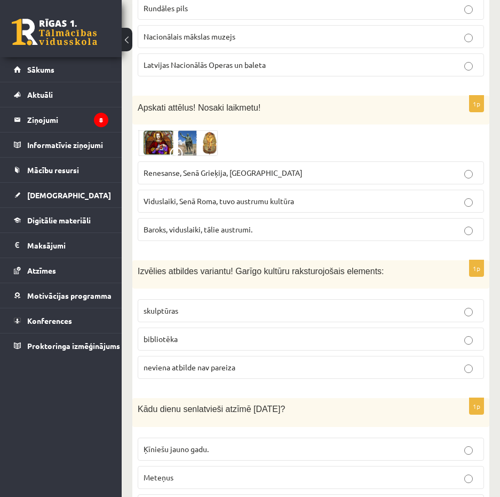
click at [182, 333] on p "bibliotēka" at bounding box center [311, 338] width 335 height 11
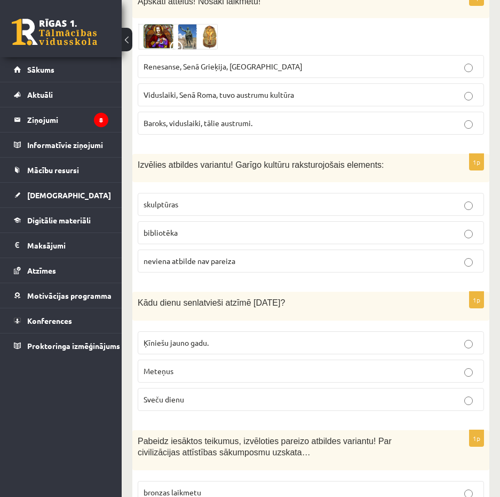
scroll to position [3726, 0]
click at [182, 393] on span "Sveču dienu" at bounding box center [164, 398] width 41 height 10
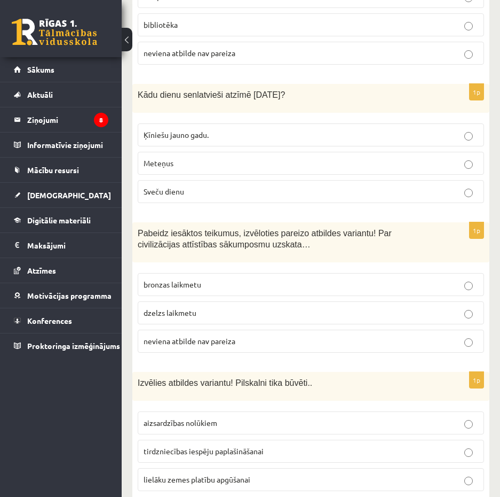
scroll to position [3940, 0]
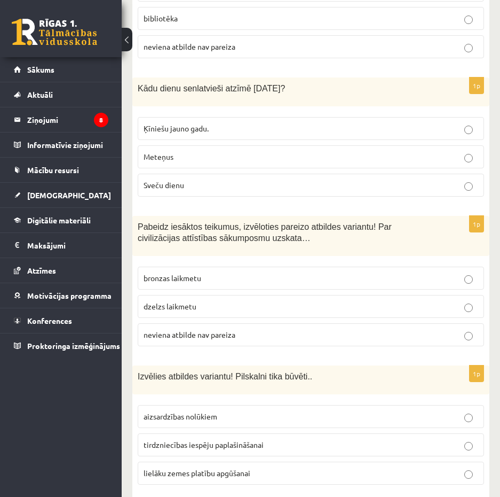
click at [248, 329] on p "neviena atbilde nav pareiza" at bounding box center [311, 334] width 335 height 11
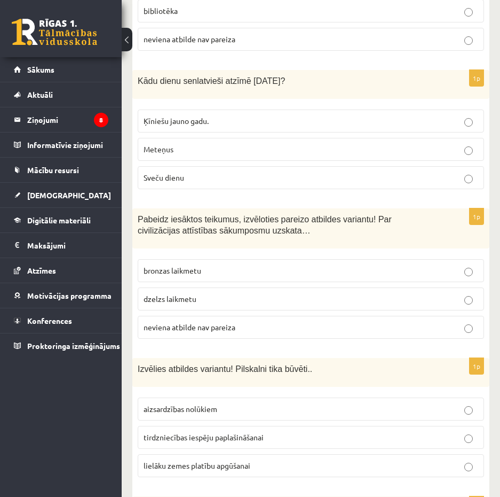
scroll to position [4047, 0]
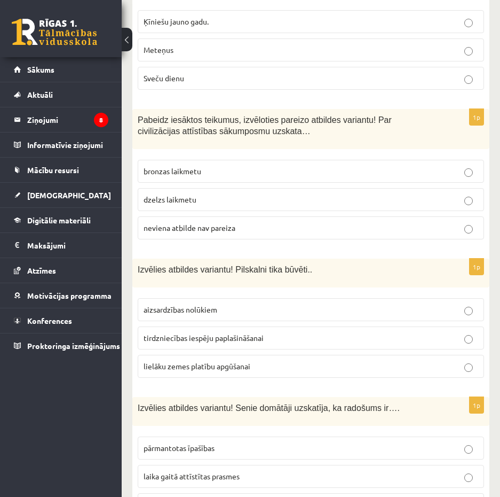
click at [229, 304] on p "aizsardzības nolūkiem" at bounding box center [311, 309] width 335 height 11
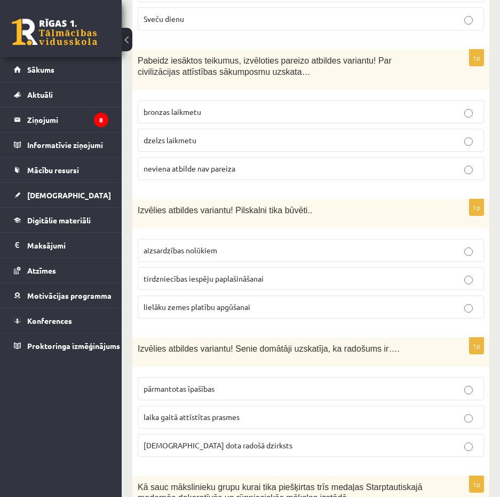
scroll to position [4207, 0]
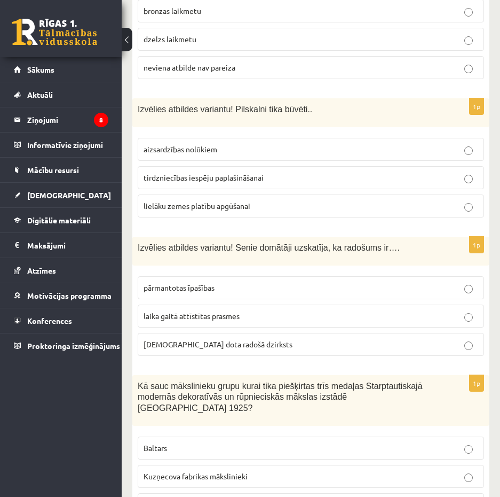
click at [224, 339] on span "dieva dota radošā dzirksts" at bounding box center [218, 344] width 149 height 10
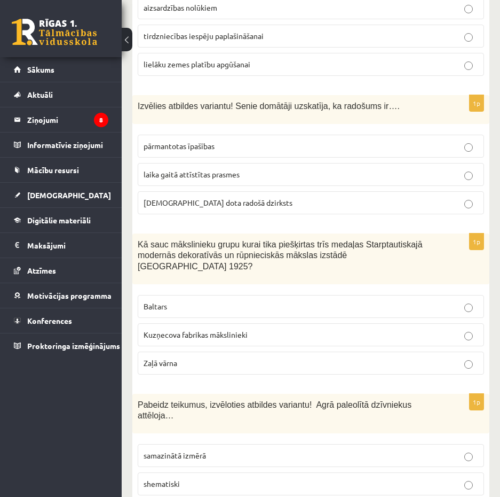
scroll to position [4367, 0]
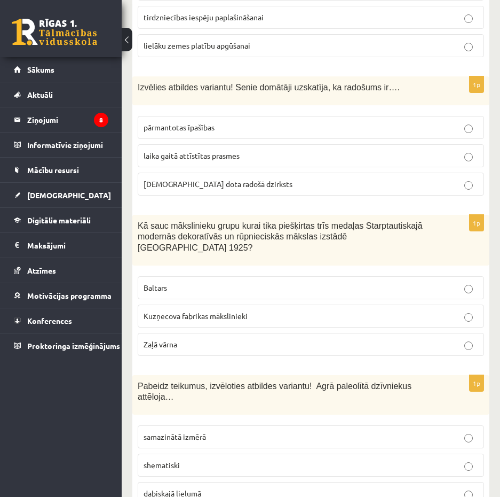
click at [170, 282] on p "Baltars" at bounding box center [311, 287] width 335 height 11
click at [217, 487] on p "dabiskajā lielumā" at bounding box center [311, 492] width 335 height 11
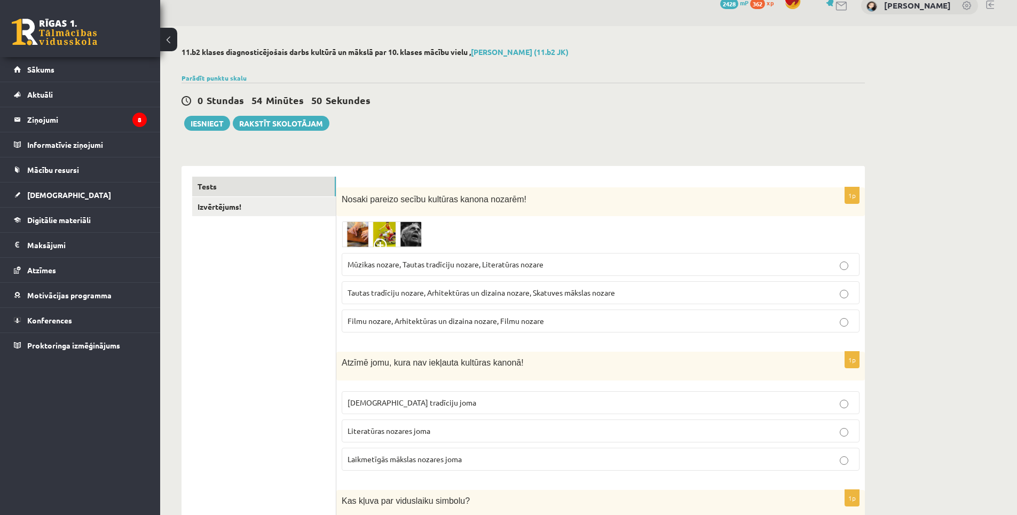
scroll to position [0, 0]
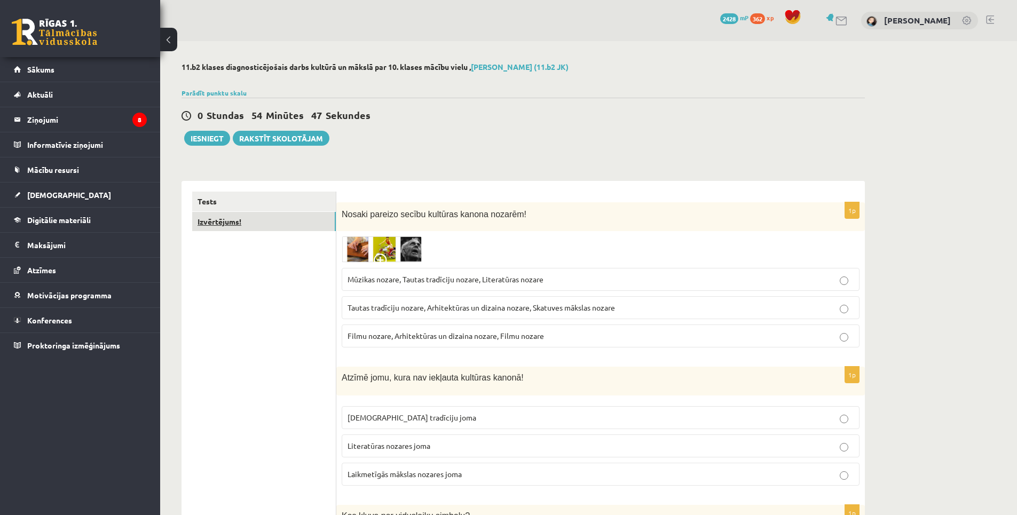
click at [282, 222] on link "Izvērtējums!" at bounding box center [264, 222] width 144 height 20
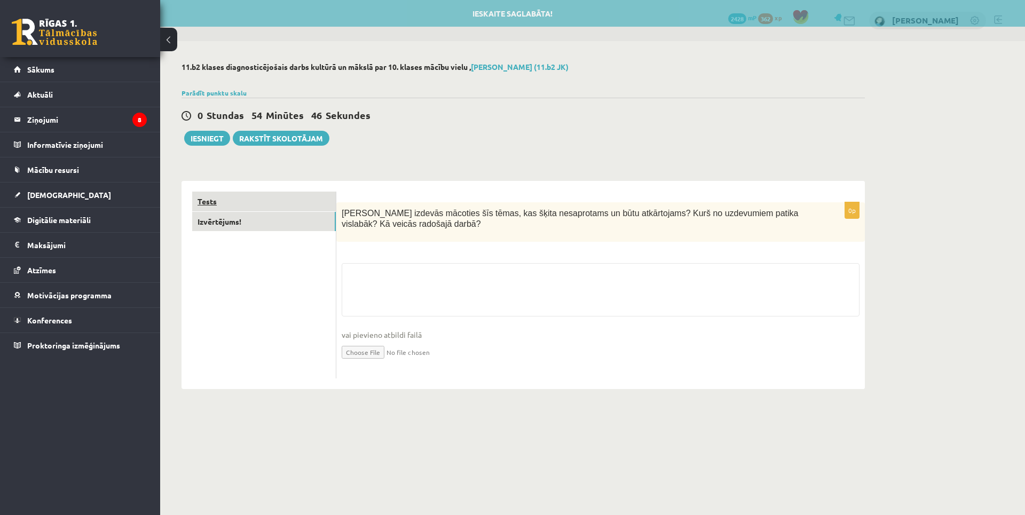
click at [286, 203] on link "Tests" at bounding box center [264, 202] width 144 height 20
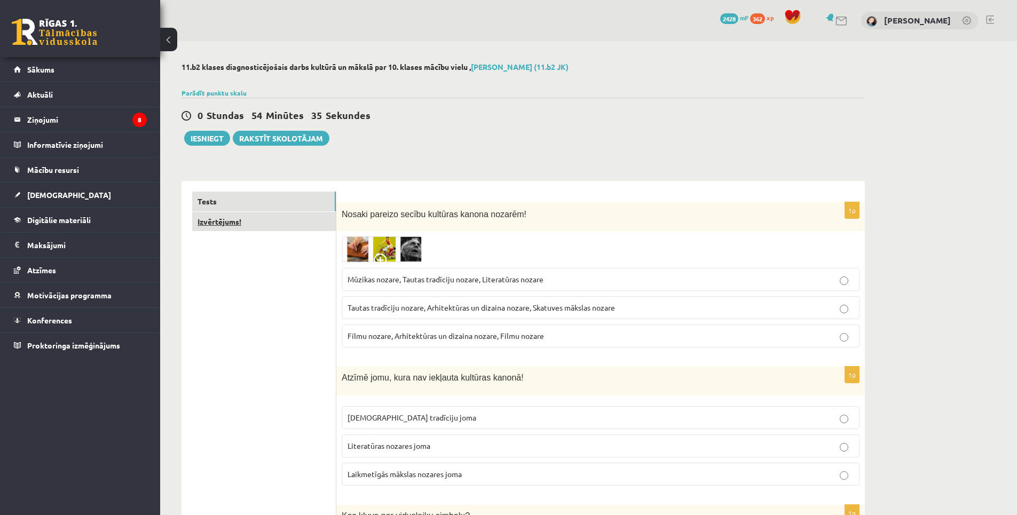
click at [274, 220] on link "Izvērtējums!" at bounding box center [264, 222] width 144 height 20
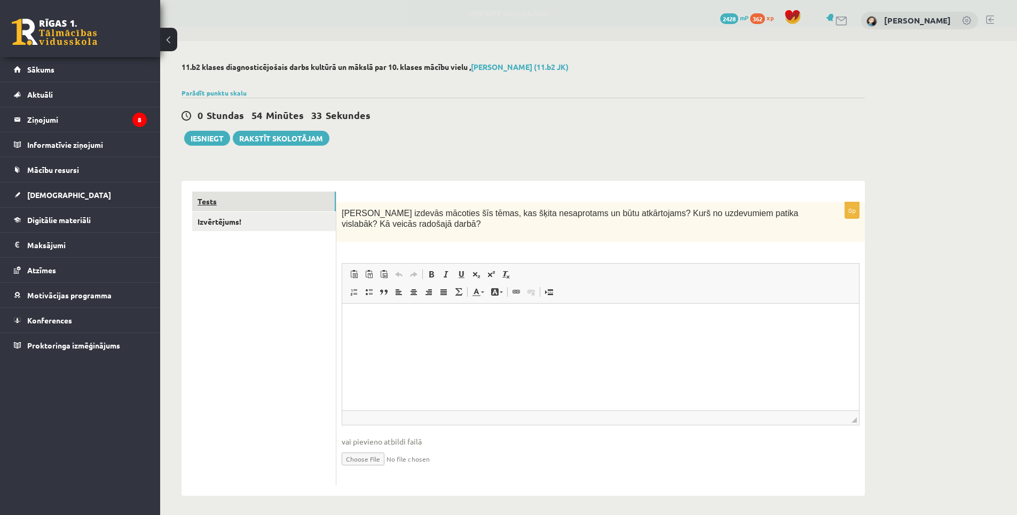
click at [278, 199] on link "Tests" at bounding box center [264, 202] width 144 height 20
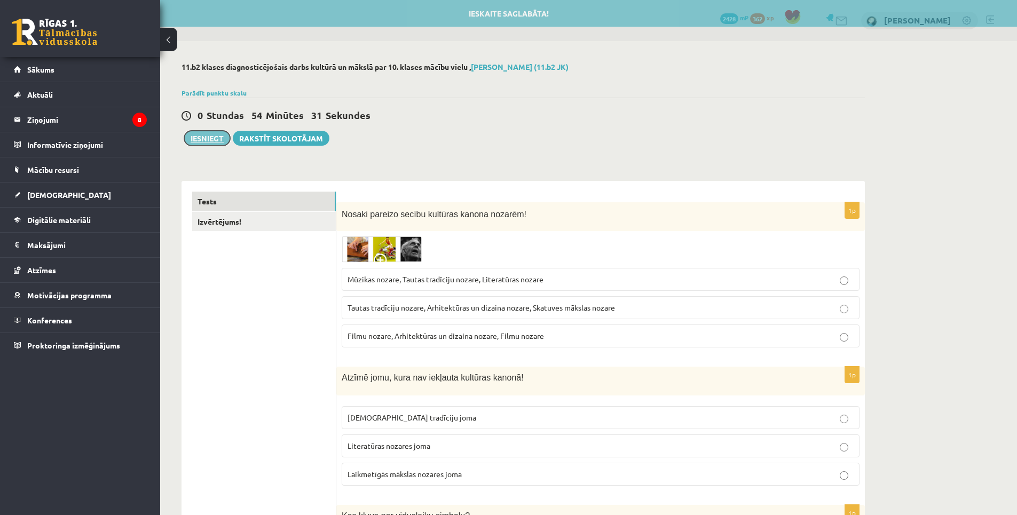
click at [214, 135] on button "Iesniegt" at bounding box center [207, 138] width 46 height 15
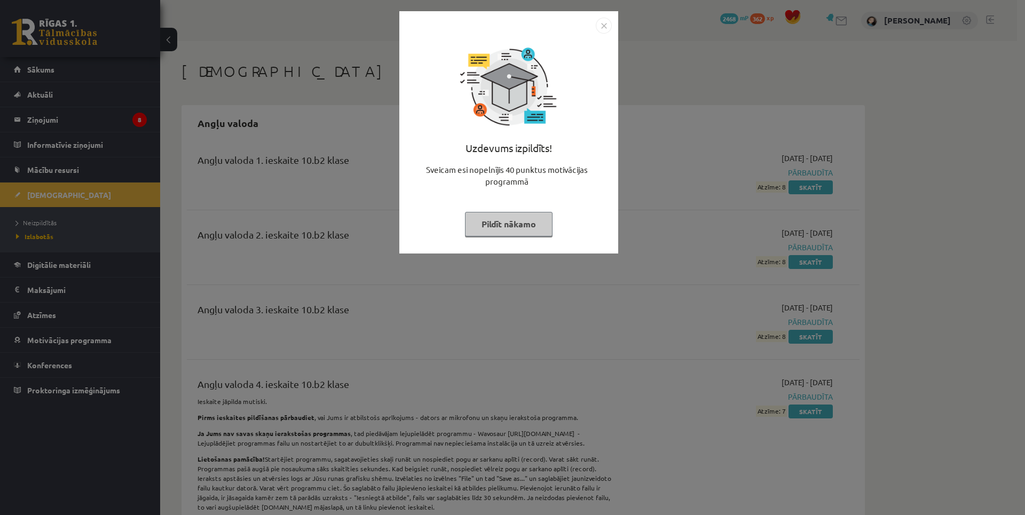
click at [522, 228] on button "Pildīt nākamo" at bounding box center [509, 224] width 88 height 25
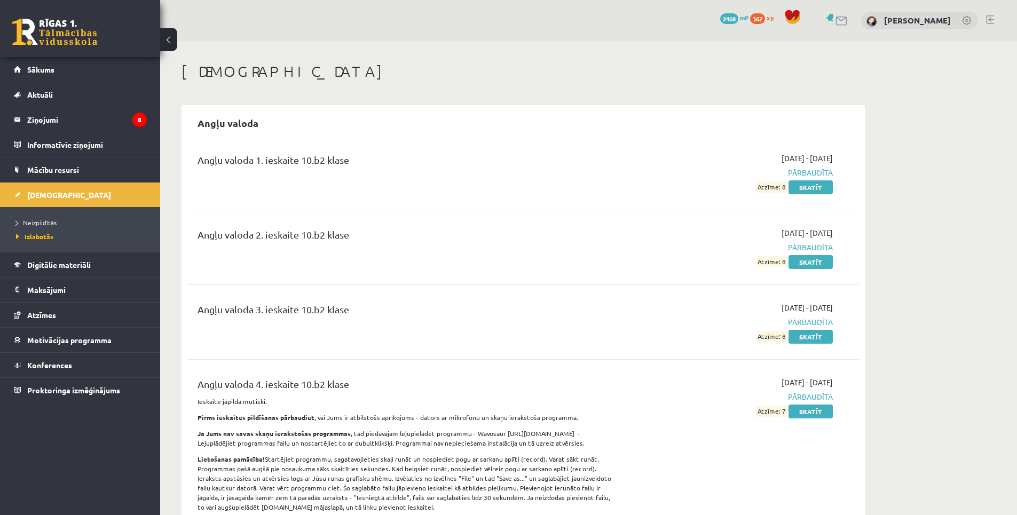
click at [48, 217] on li "Neizpildītās" at bounding box center [82, 223] width 133 height 14
click at [43, 234] on span "Izlabotās" at bounding box center [32, 236] width 32 height 9
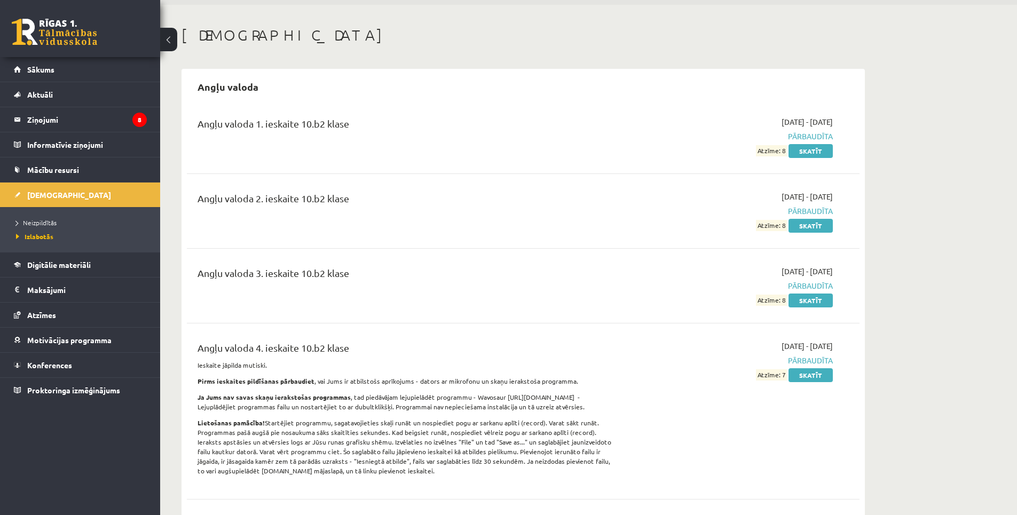
scroll to position [53, 0]
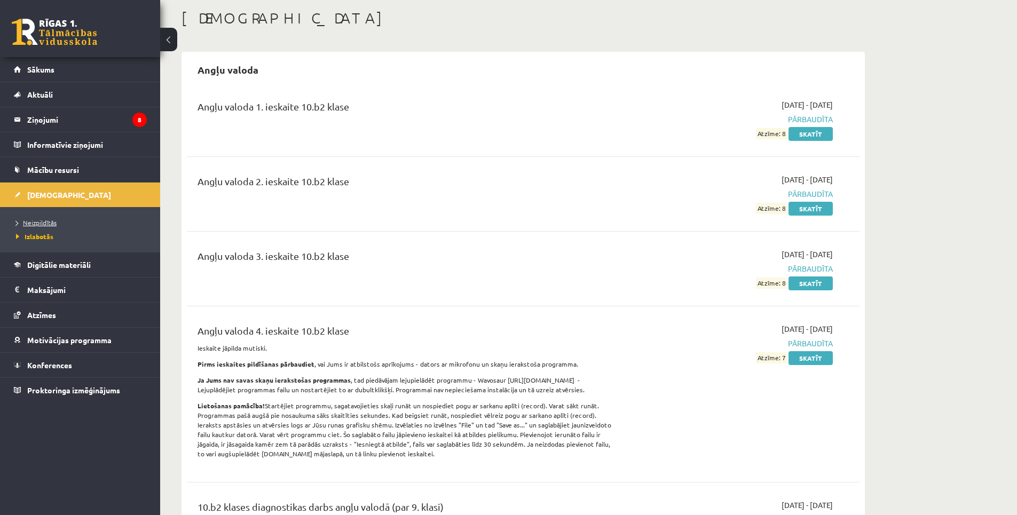
click at [37, 220] on span "Neizpildītās" at bounding box center [36, 222] width 41 height 9
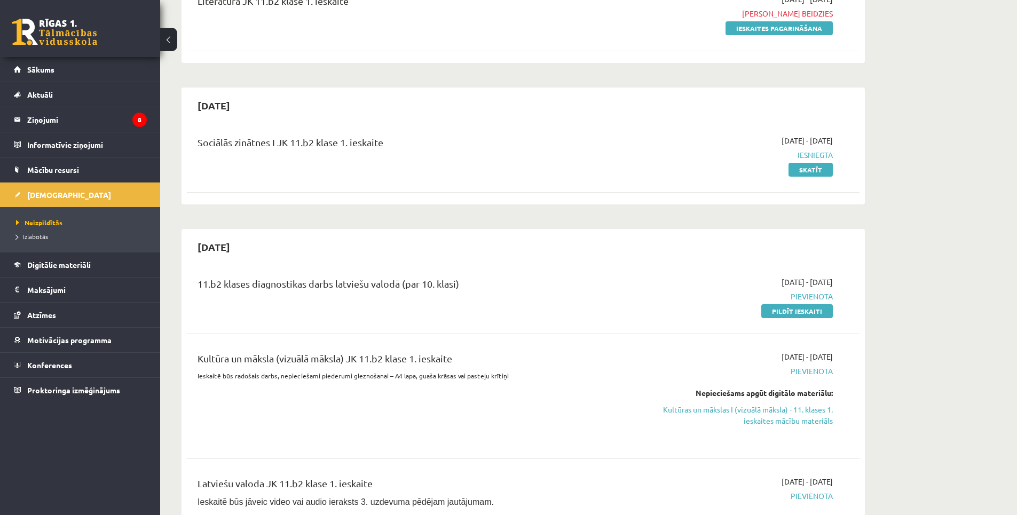
scroll to position [160, 0]
click at [806, 311] on link "Pildīt ieskaiti" at bounding box center [797, 310] width 72 height 14
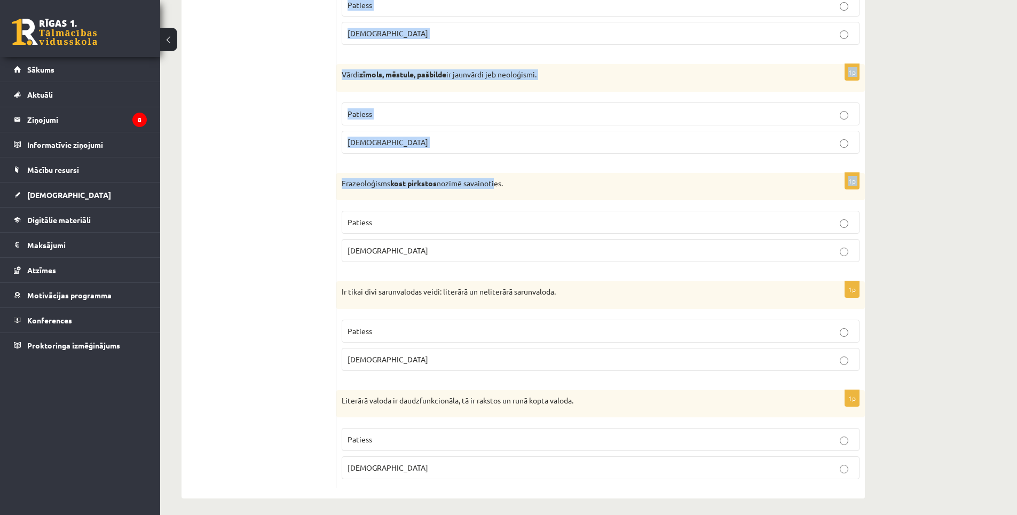
scroll to position [3020, 0]
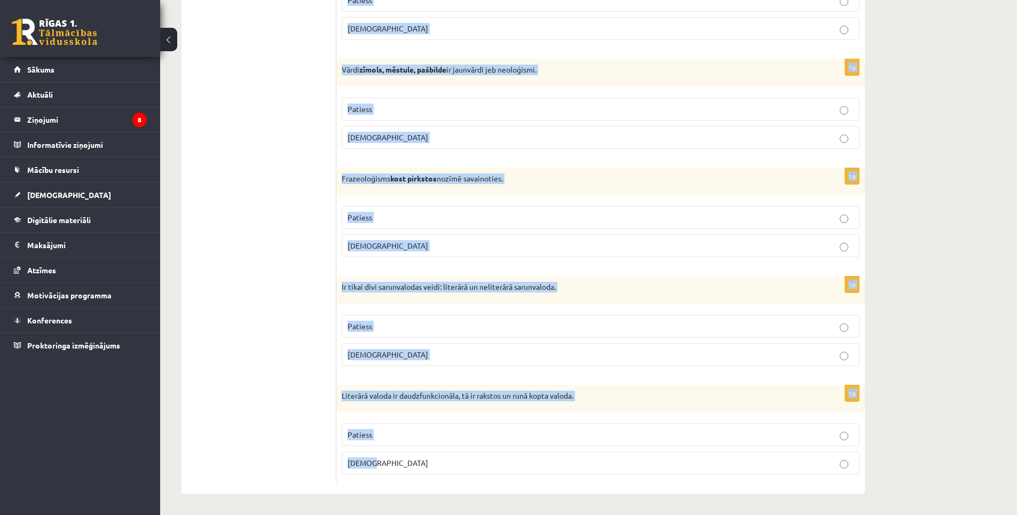
drag, startPoint x: 342, startPoint y: 175, endPoint x: 372, endPoint y: 468, distance: 294.6
drag, startPoint x: 372, startPoint y: 468, endPoint x: 356, endPoint y: 460, distance: 18.4
copy form "Loremips dolors am conse 5 adipiscin. Elitsed Doeius 4t Incid utlabo, etdolo, m…"
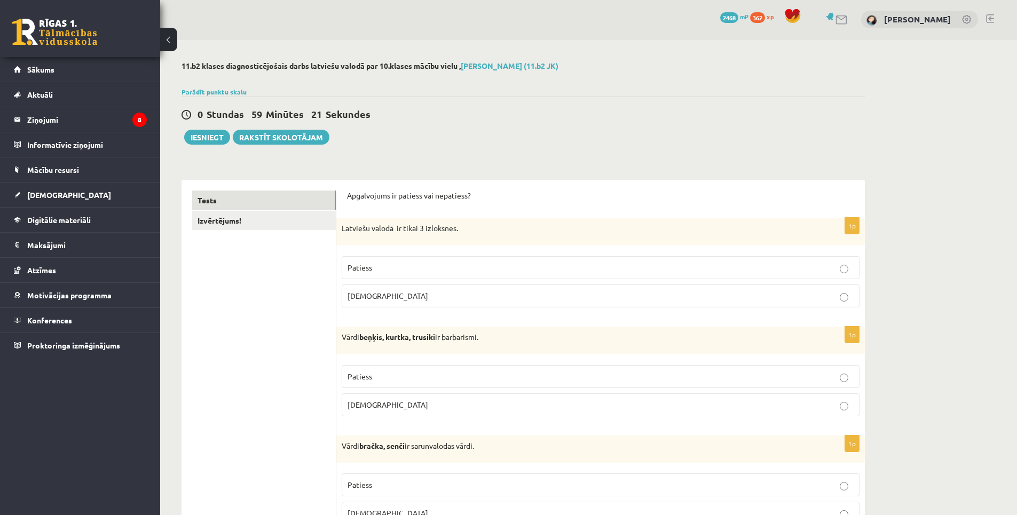
scroll to position [0, 0]
click at [464, 266] on p "Patiess" at bounding box center [601, 268] width 506 height 11
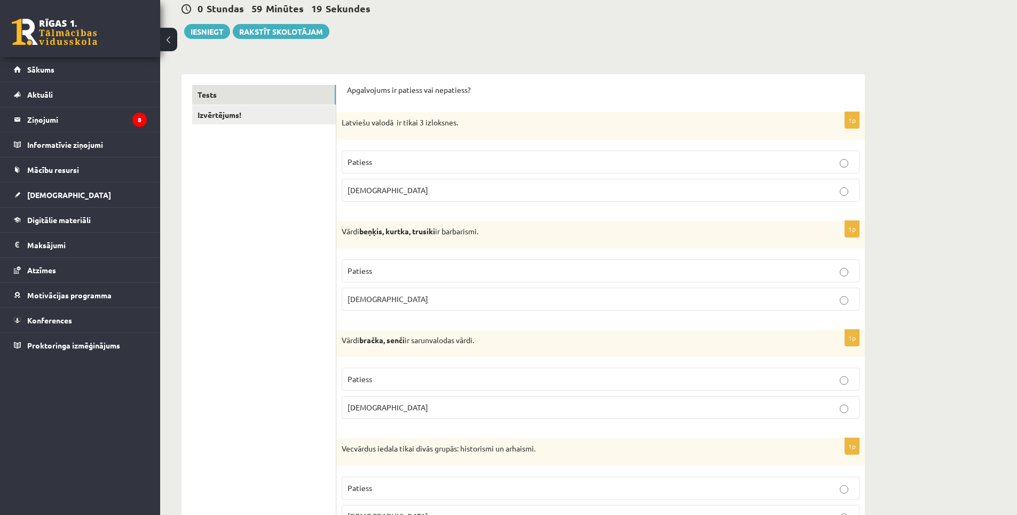
click at [360, 266] on span "Patiess" at bounding box center [360, 271] width 25 height 10
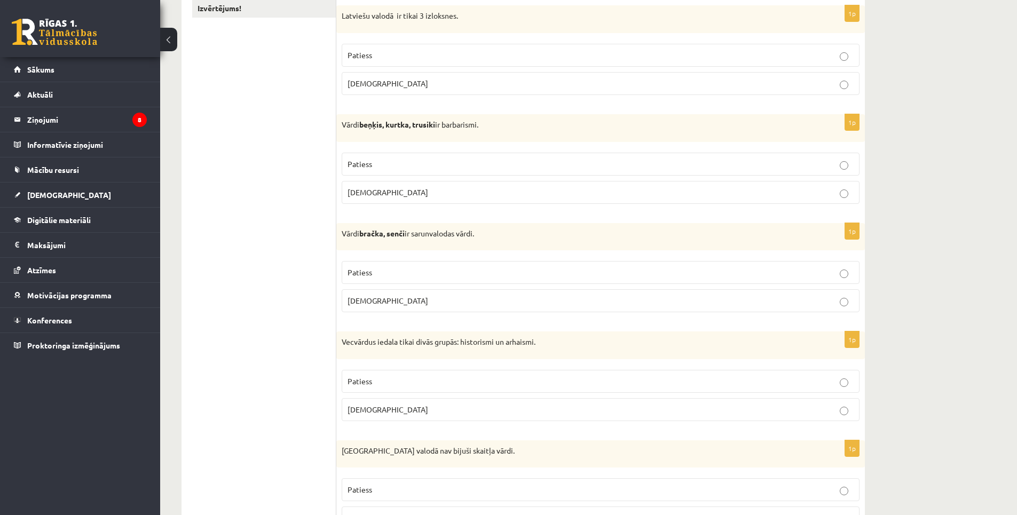
click at [373, 273] on p "Patiess" at bounding box center [601, 272] width 506 height 11
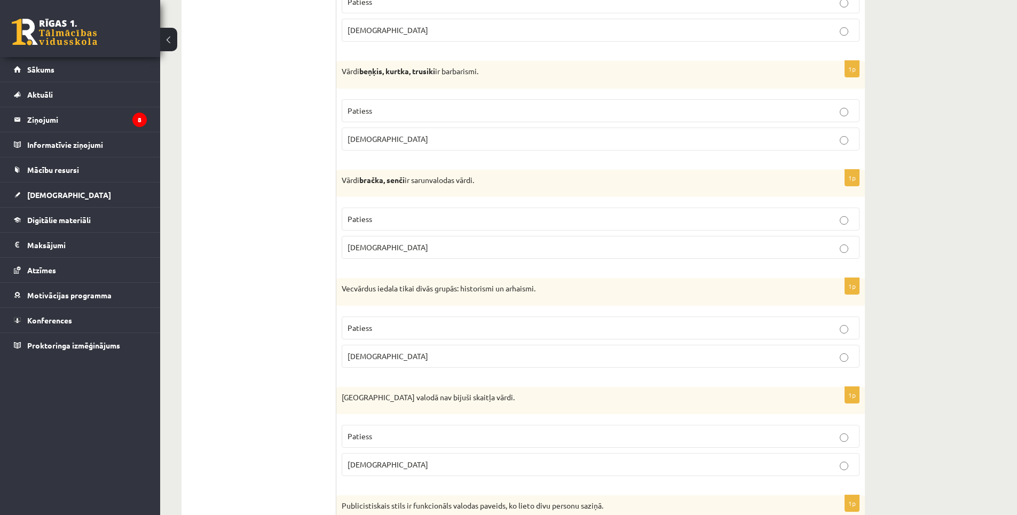
click at [368, 330] on span "Patiess" at bounding box center [360, 328] width 25 height 10
click at [361, 332] on span "Patiess" at bounding box center [360, 330] width 25 height 10
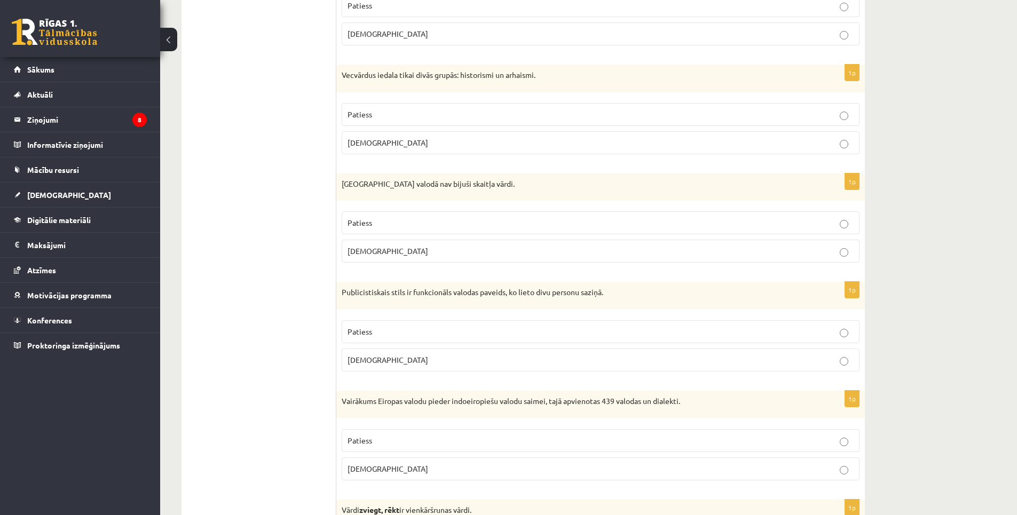
click at [365, 361] on span "[DEMOGRAPHIC_DATA]" at bounding box center [388, 360] width 81 height 10
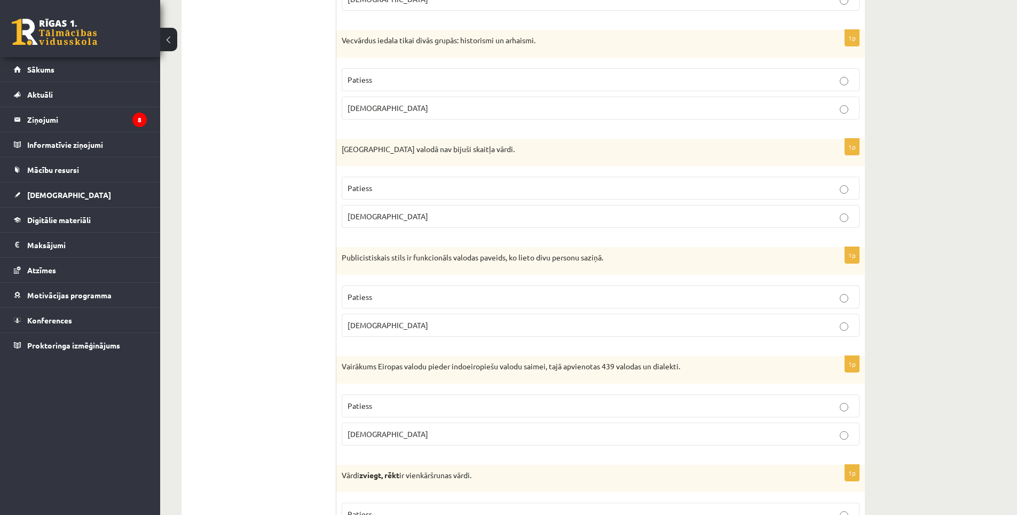
scroll to position [534, 0]
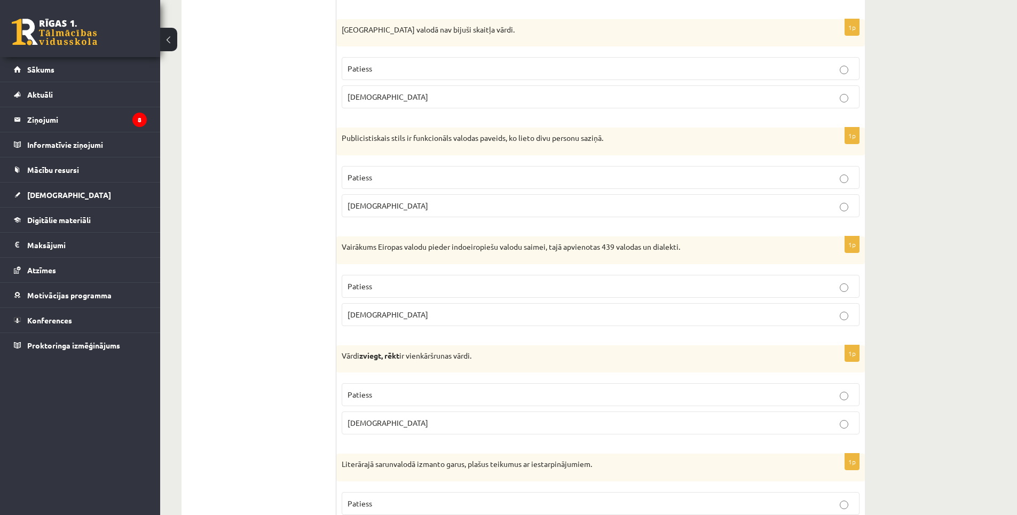
scroll to position [641, 0]
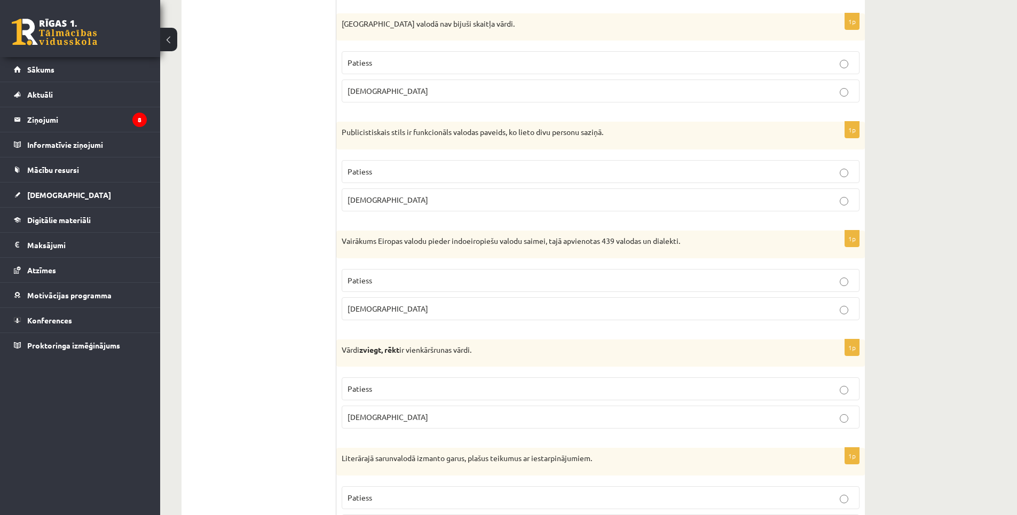
click at [371, 284] on span "Patiess" at bounding box center [360, 280] width 25 height 10
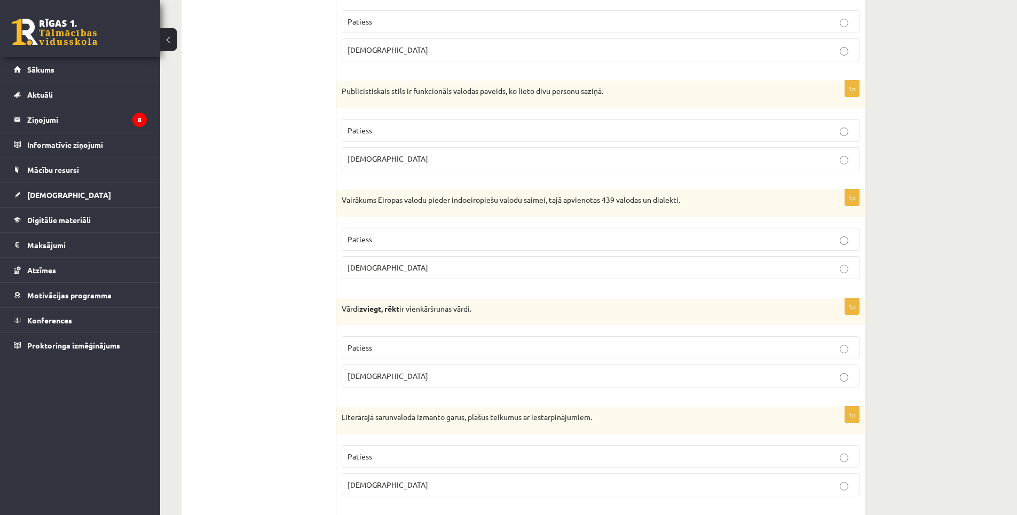
scroll to position [694, 0]
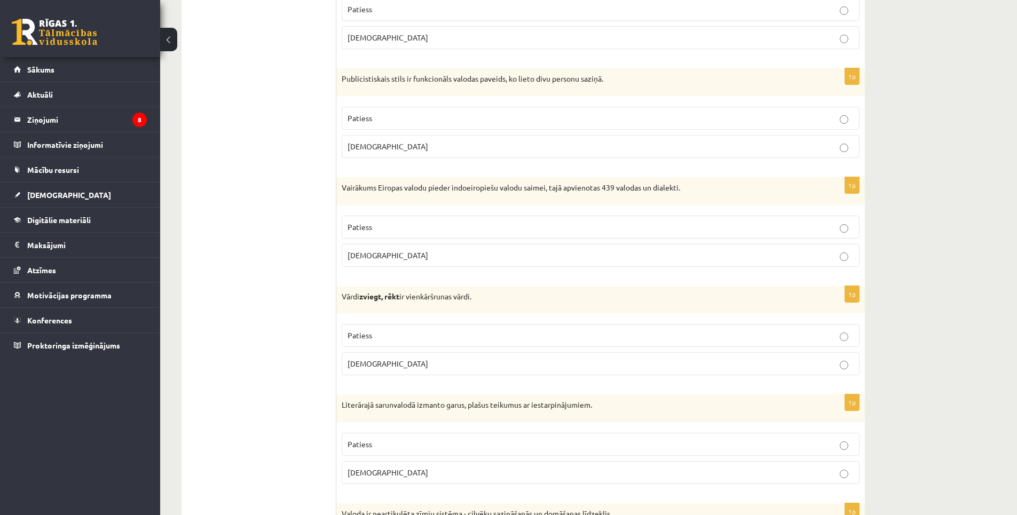
click at [368, 368] on span "[DEMOGRAPHIC_DATA]" at bounding box center [388, 364] width 81 height 10
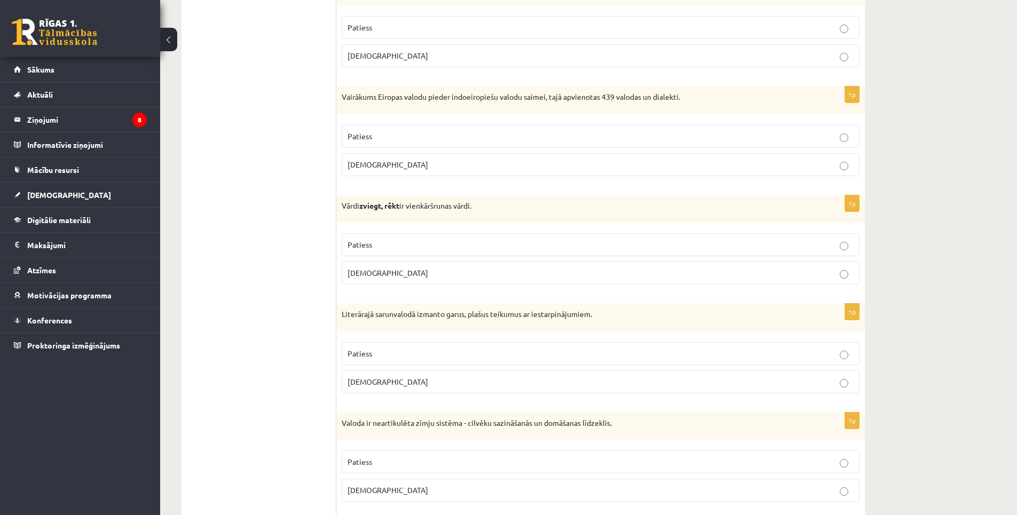
scroll to position [801, 0]
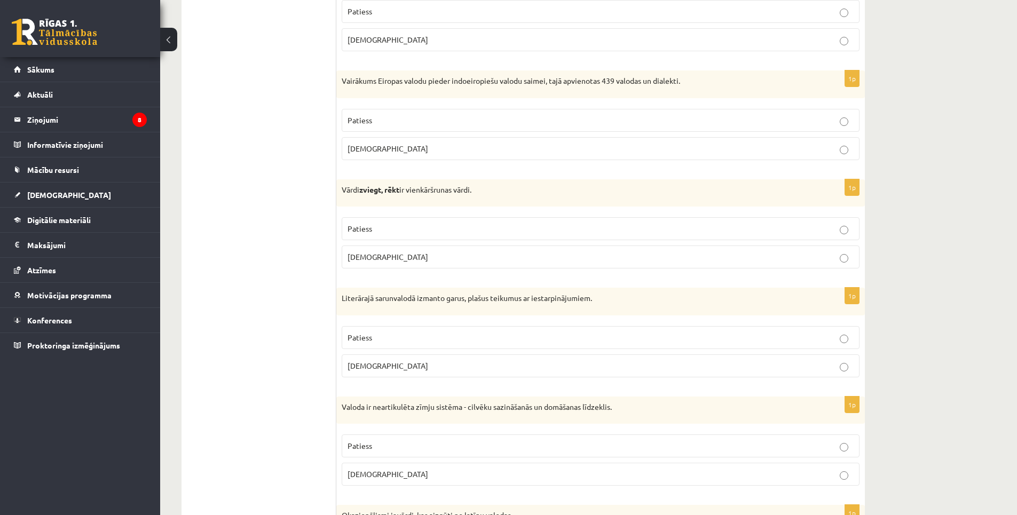
click at [406, 369] on p "Aplams" at bounding box center [601, 365] width 506 height 11
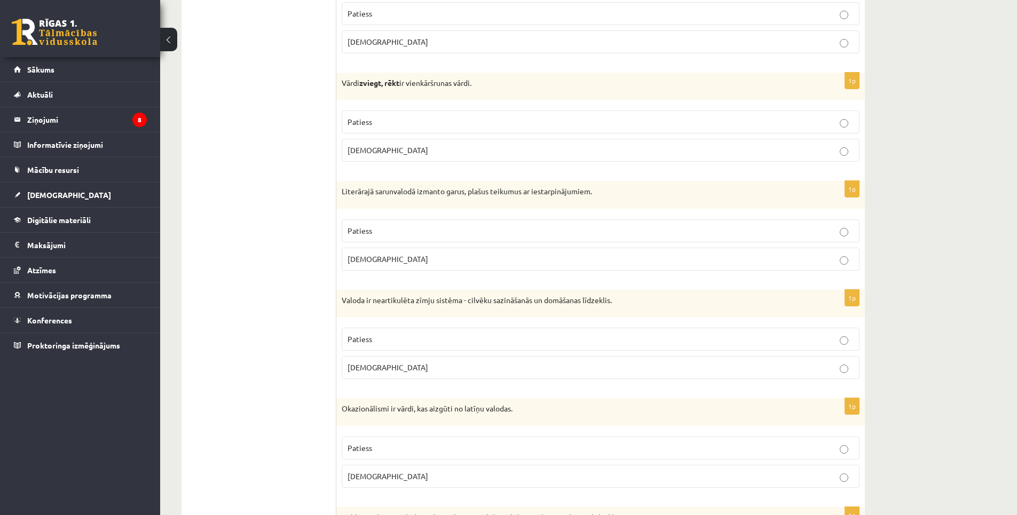
click at [364, 369] on span "Aplams" at bounding box center [388, 368] width 81 height 10
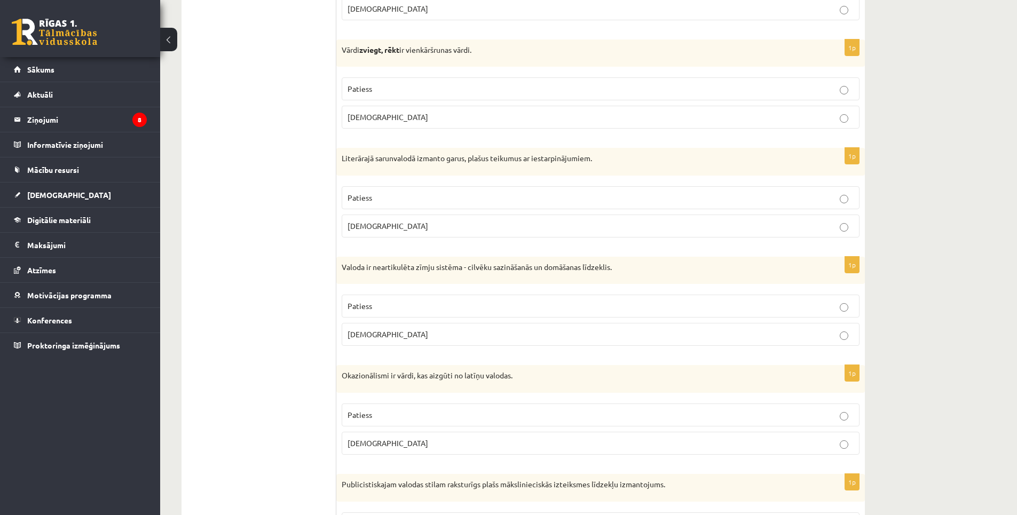
scroll to position [1014, 0]
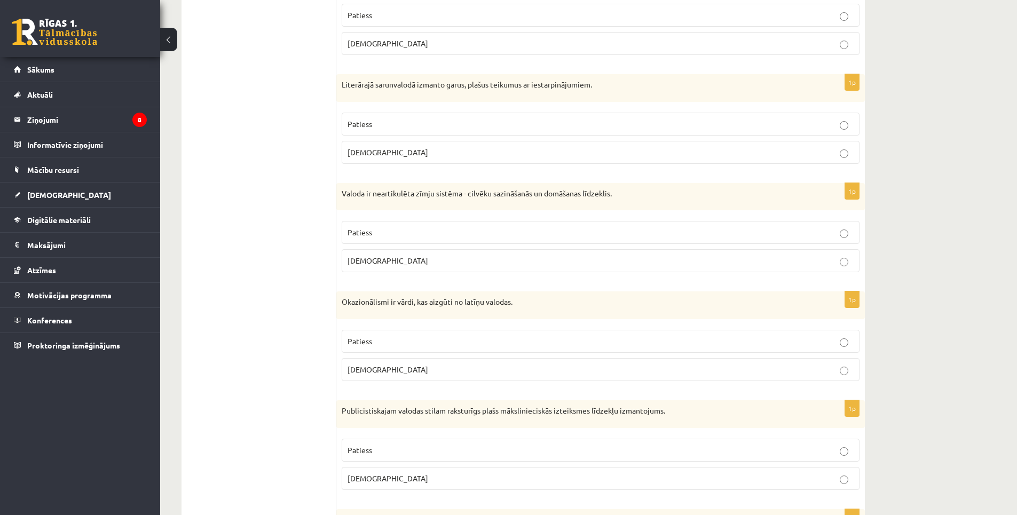
click at [369, 374] on span "Aplams" at bounding box center [388, 370] width 81 height 10
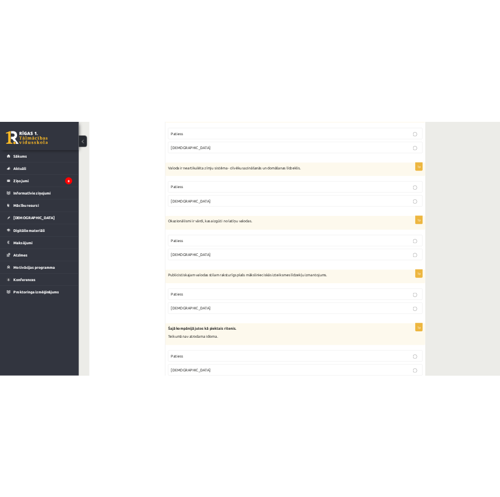
scroll to position [1121, 0]
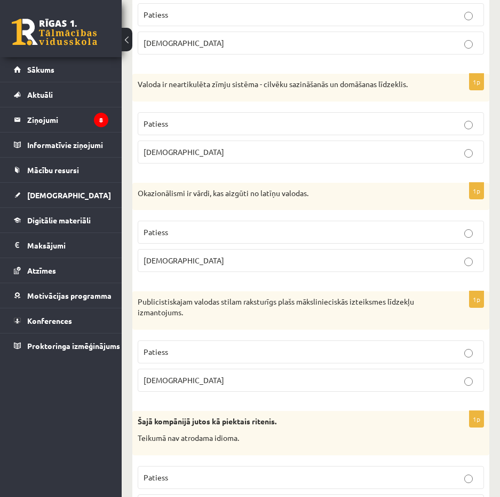
click at [178, 345] on label "Patiess" at bounding box center [311, 351] width 346 height 23
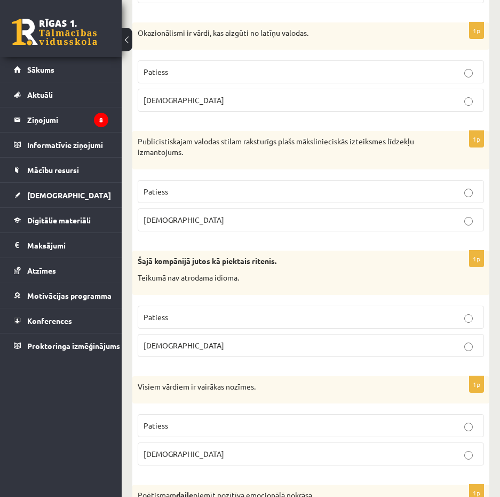
click at [183, 349] on p "Aplams" at bounding box center [311, 345] width 335 height 11
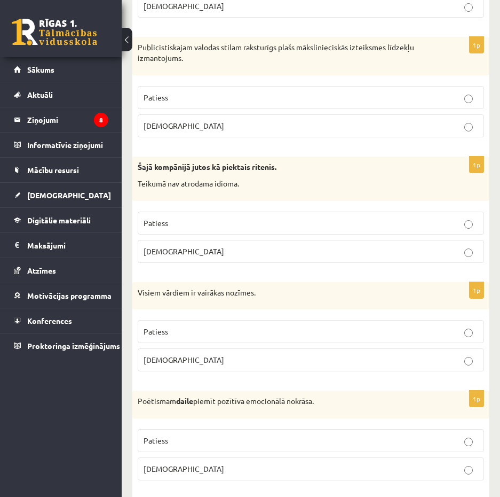
scroll to position [1441, 0]
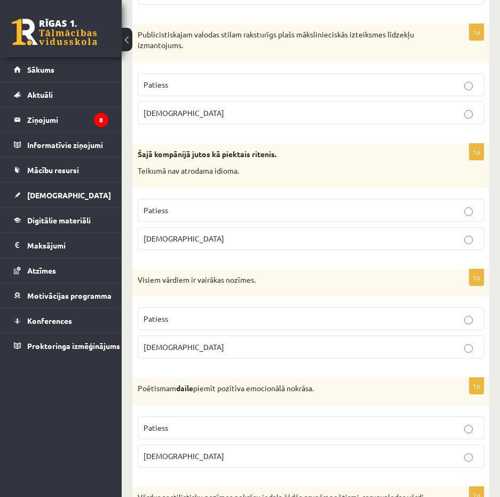
click at [184, 355] on label "Aplams" at bounding box center [311, 346] width 346 height 23
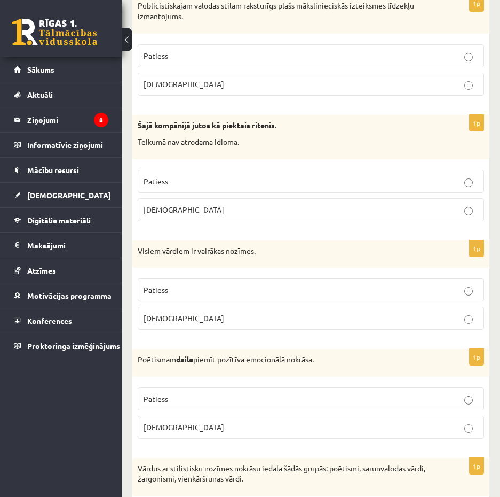
scroll to position [1495, 0]
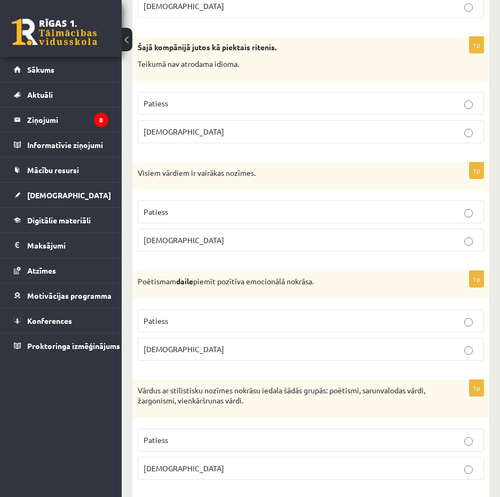
click at [157, 322] on span "Patiess" at bounding box center [156, 321] width 25 height 10
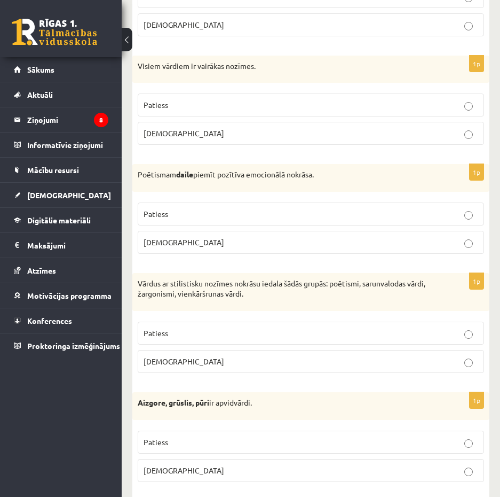
drag, startPoint x: 154, startPoint y: 335, endPoint x: 174, endPoint y: 335, distance: 19.8
click at [154, 334] on span "Patiess" at bounding box center [156, 333] width 25 height 10
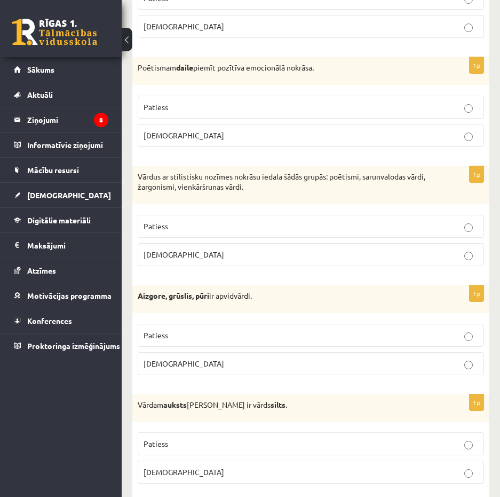
click at [175, 338] on p "Patiess" at bounding box center [311, 334] width 335 height 11
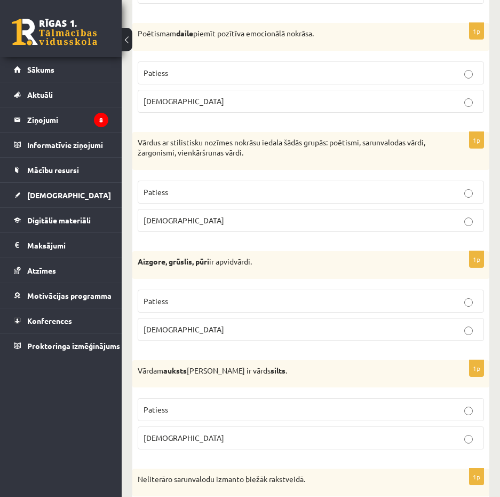
scroll to position [1815, 0]
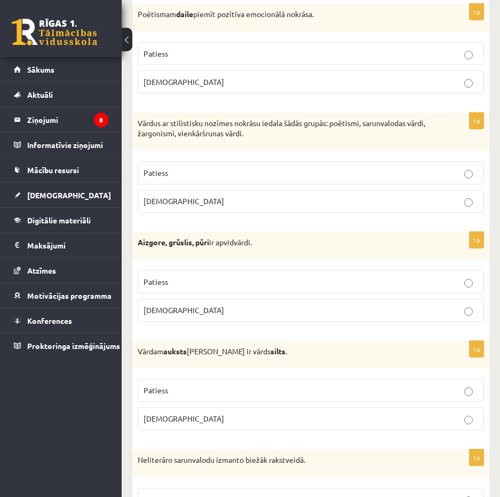
click at [167, 390] on span "Patiess" at bounding box center [156, 390] width 25 height 10
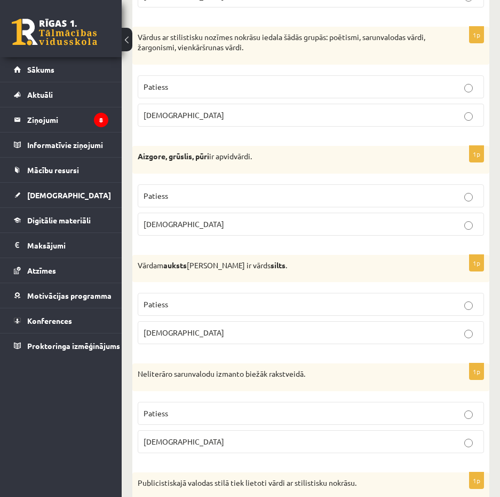
scroll to position [1922, 0]
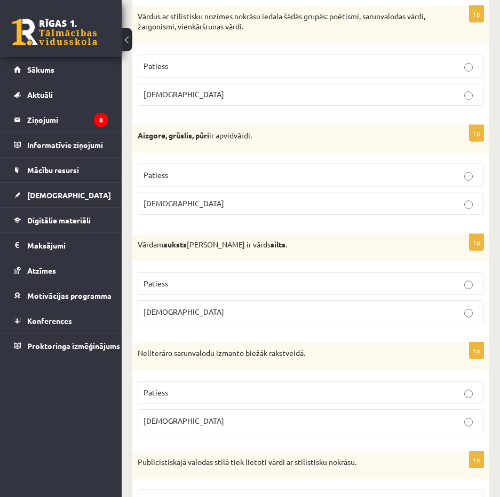
click at [224, 416] on p "Aplams" at bounding box center [311, 420] width 335 height 11
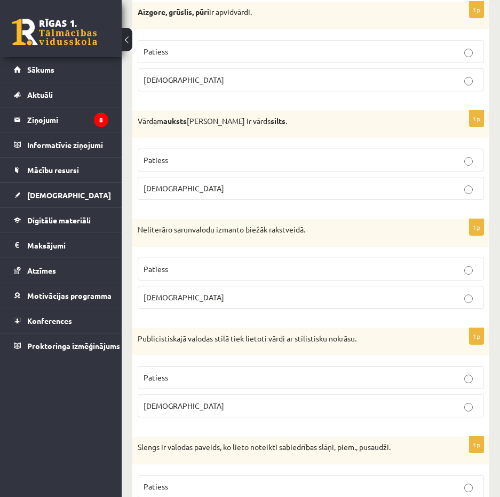
scroll to position [2082, 0]
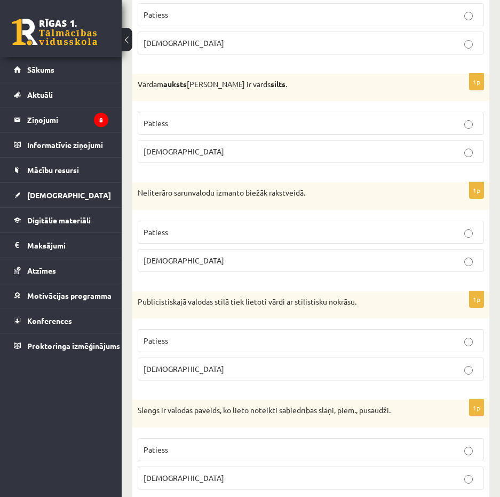
click at [187, 342] on p "Patiess" at bounding box center [311, 340] width 335 height 11
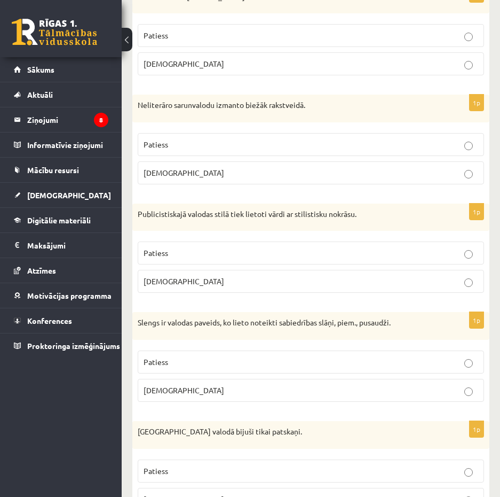
scroll to position [2189, 0]
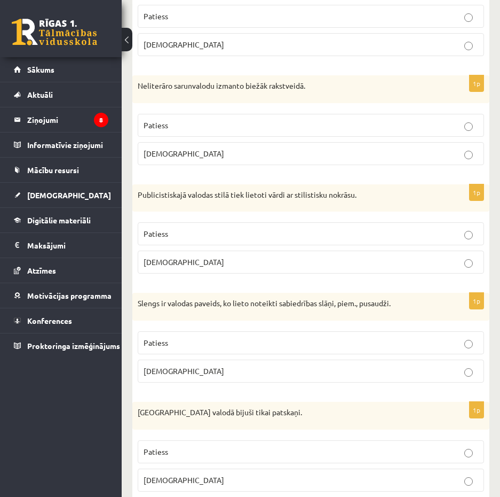
click at [312, 348] on p "Patiess" at bounding box center [311, 342] width 335 height 11
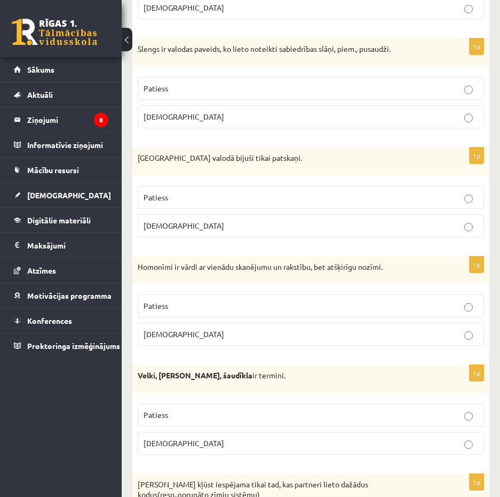
scroll to position [2509, 0]
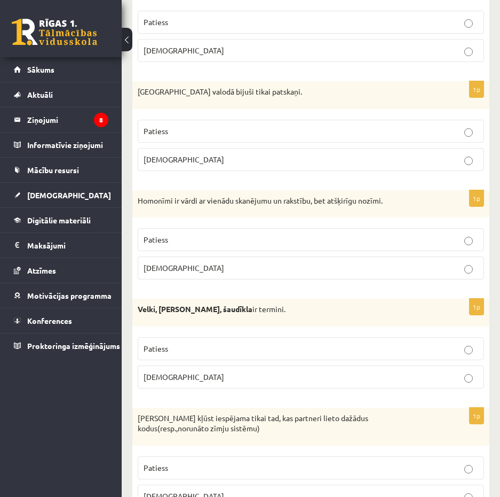
click at [463, 384] on label "Aplams" at bounding box center [311, 376] width 346 height 23
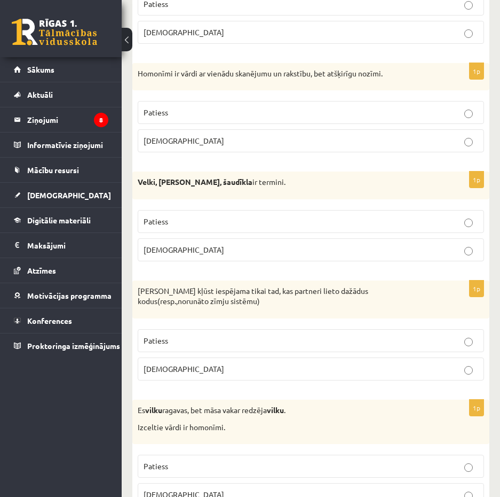
scroll to position [2669, 0]
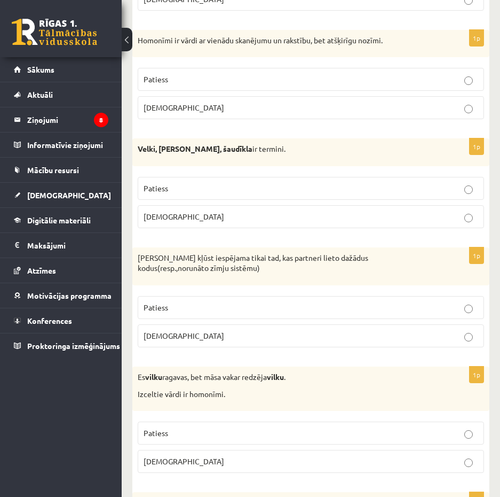
click at [265, 335] on p "Aplams" at bounding box center [311, 335] width 335 height 11
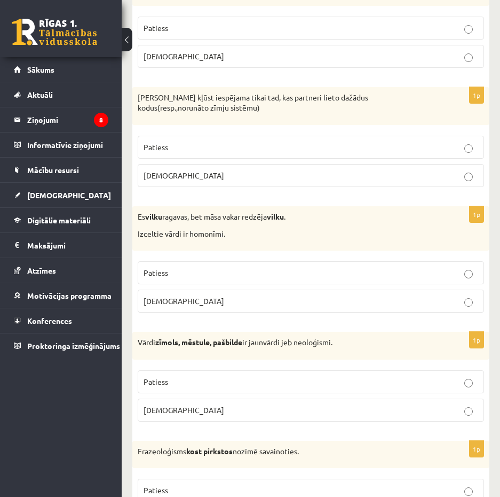
scroll to position [2883, 0]
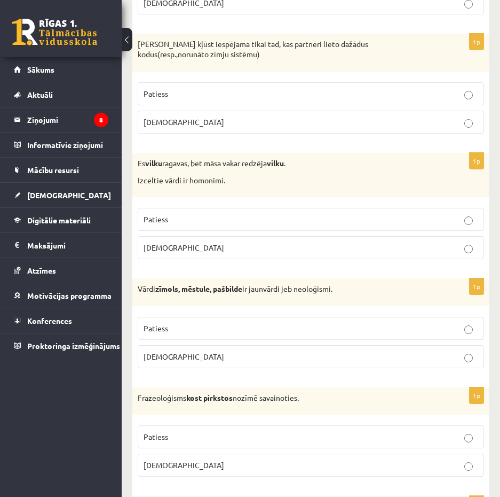
click at [459, 332] on p "Patiess" at bounding box center [311, 327] width 335 height 11
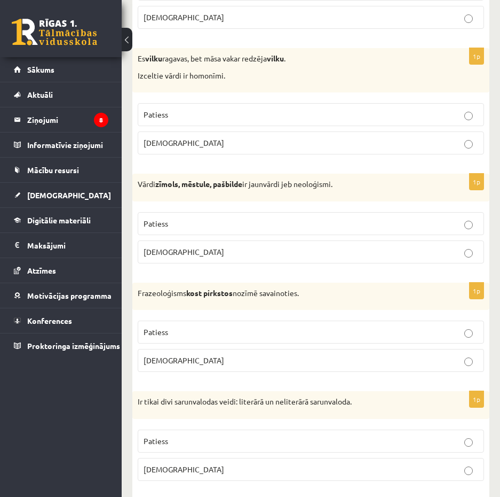
scroll to position [2990, 0]
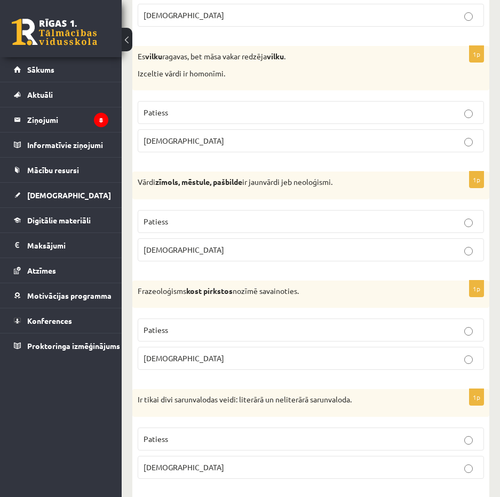
click at [470, 365] on label "Aplams" at bounding box center [311, 357] width 346 height 23
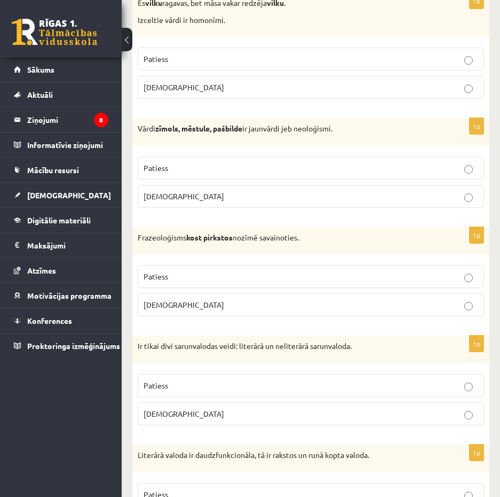
scroll to position [3096, 0]
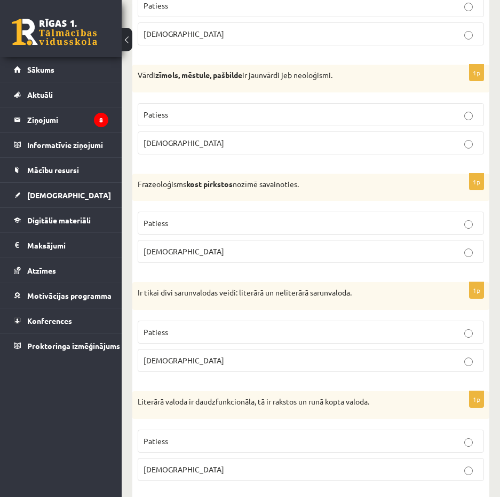
click at [463, 337] on p "Patiess" at bounding box center [311, 331] width 335 height 11
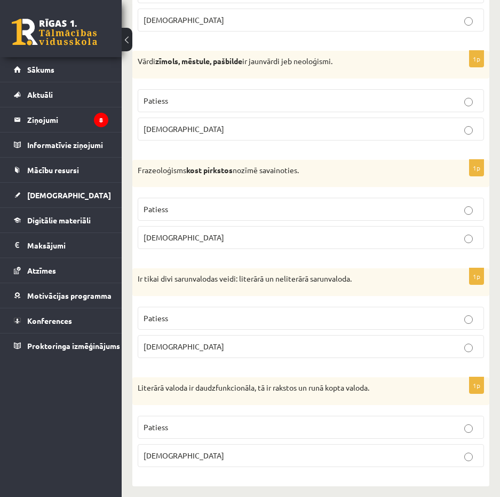
scroll to position [3116, 0]
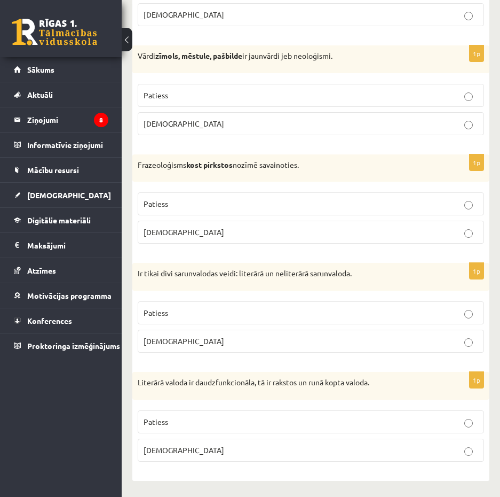
click at [473, 419] on p "Patiess" at bounding box center [311, 421] width 335 height 11
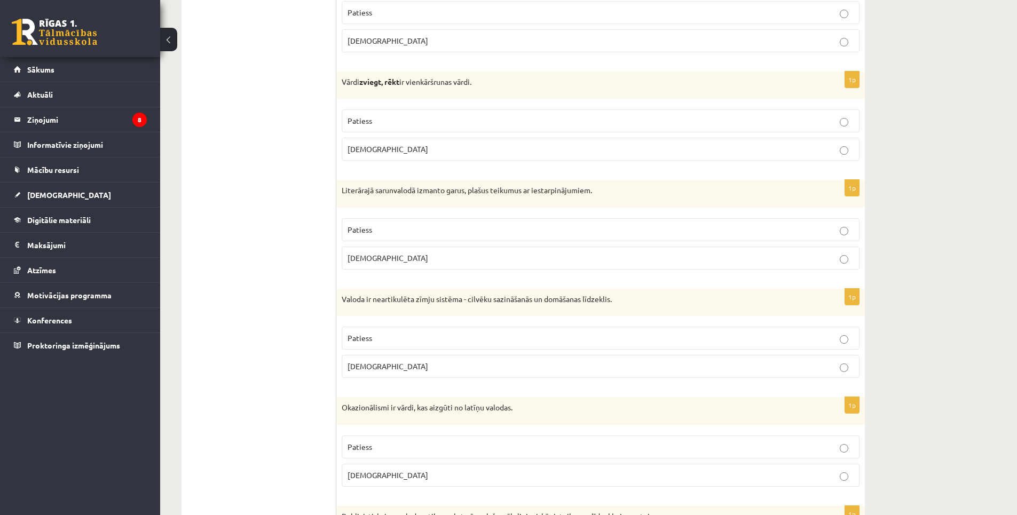
scroll to position [0, 0]
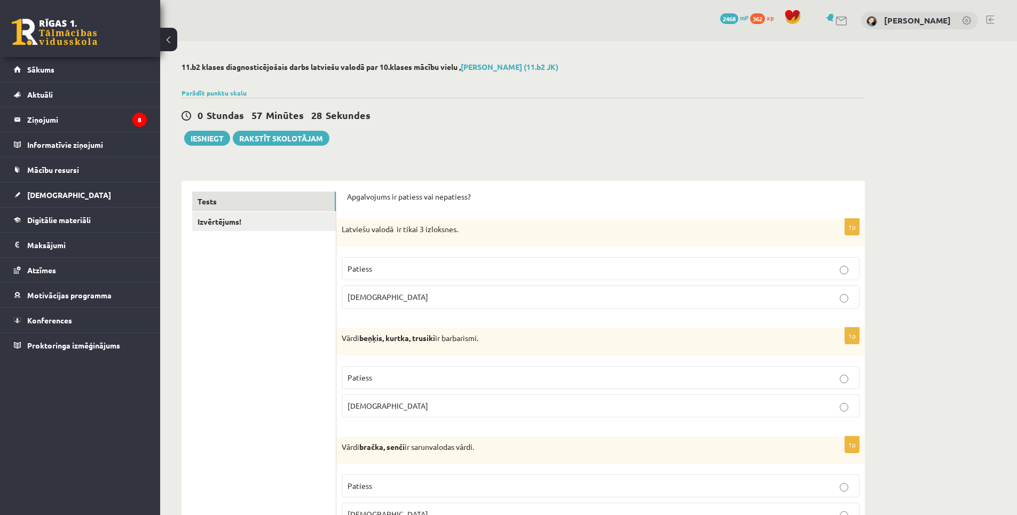
click at [285, 224] on link "Izvērtējums!" at bounding box center [264, 222] width 144 height 20
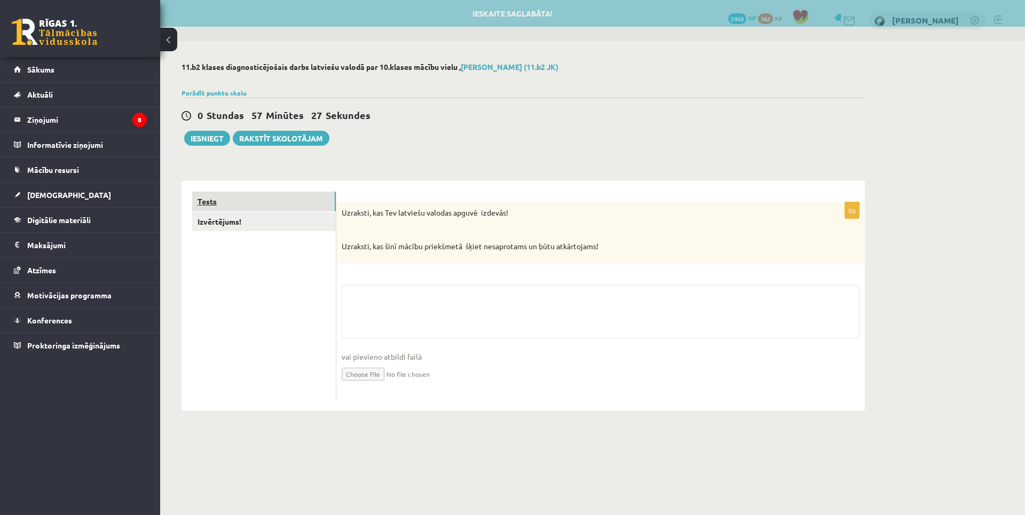
click at [287, 203] on link "Tests" at bounding box center [264, 202] width 144 height 20
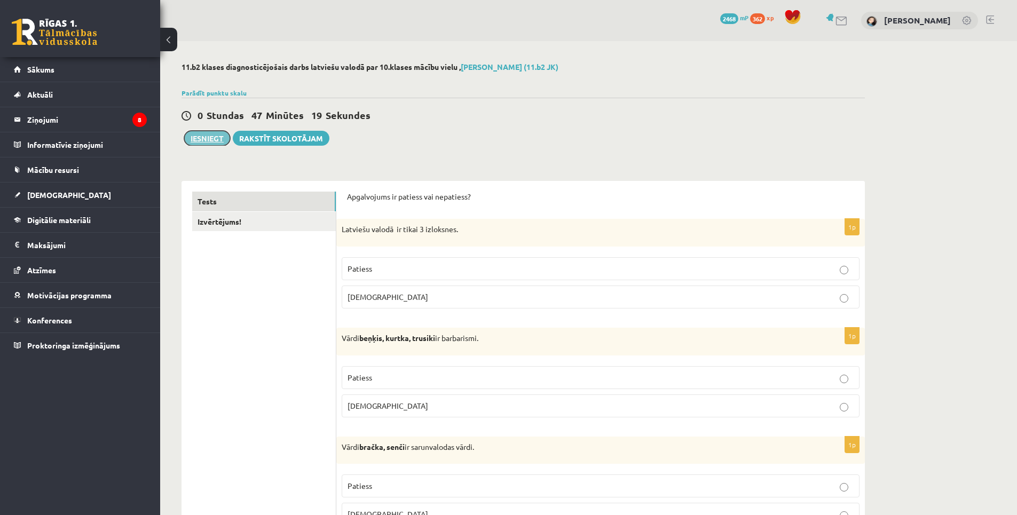
click at [204, 141] on button "Iesniegt" at bounding box center [207, 138] width 46 height 15
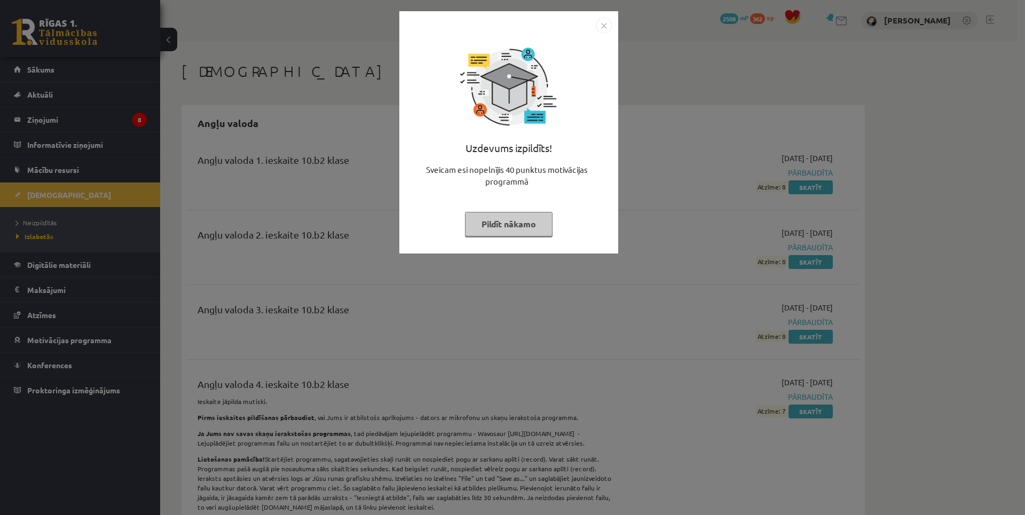
click at [507, 220] on button "Pildīt nākamo" at bounding box center [509, 224] width 88 height 25
